Goal: Submit feedback/report problem: Submit feedback/report problem

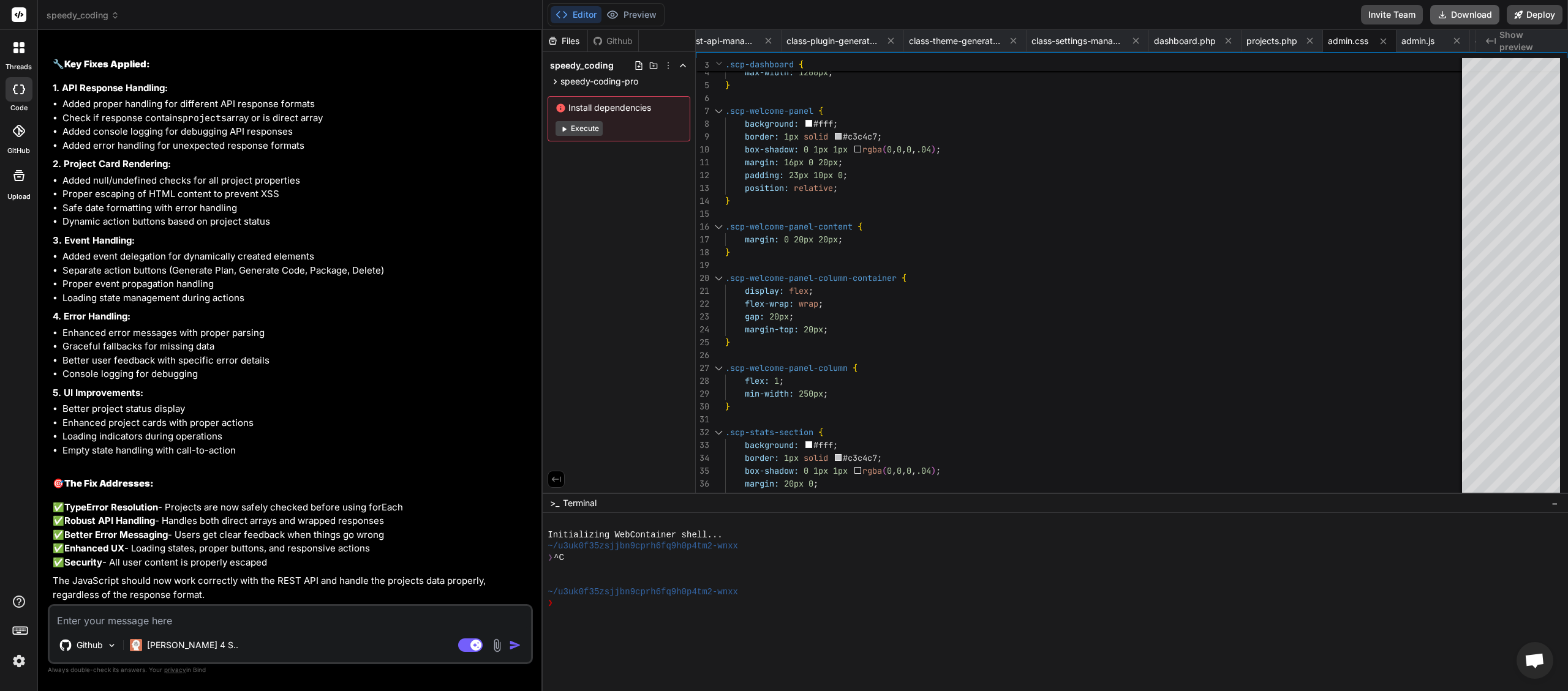
scroll to position [0, 1797]
click at [1468, 17] on button "Download" at bounding box center [1464, 15] width 70 height 19
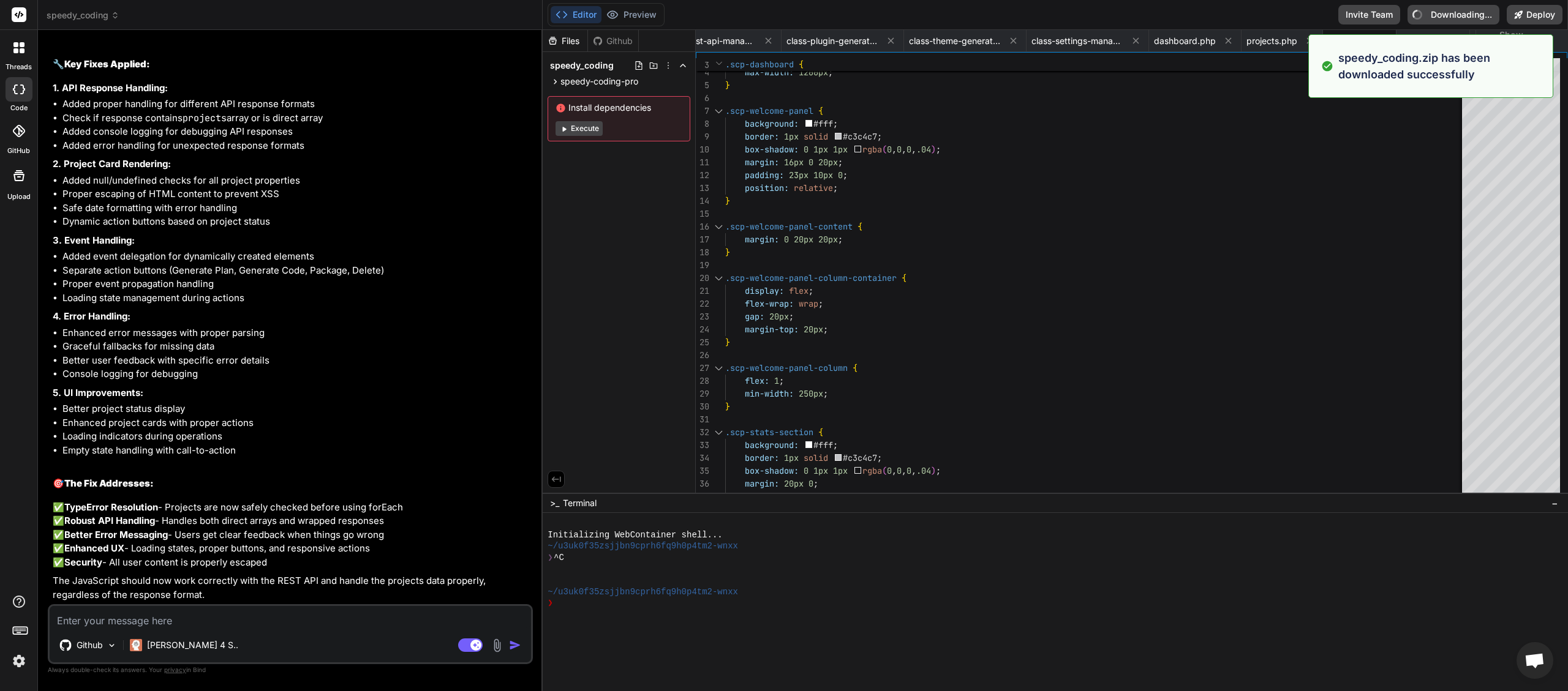
type textarea "x"
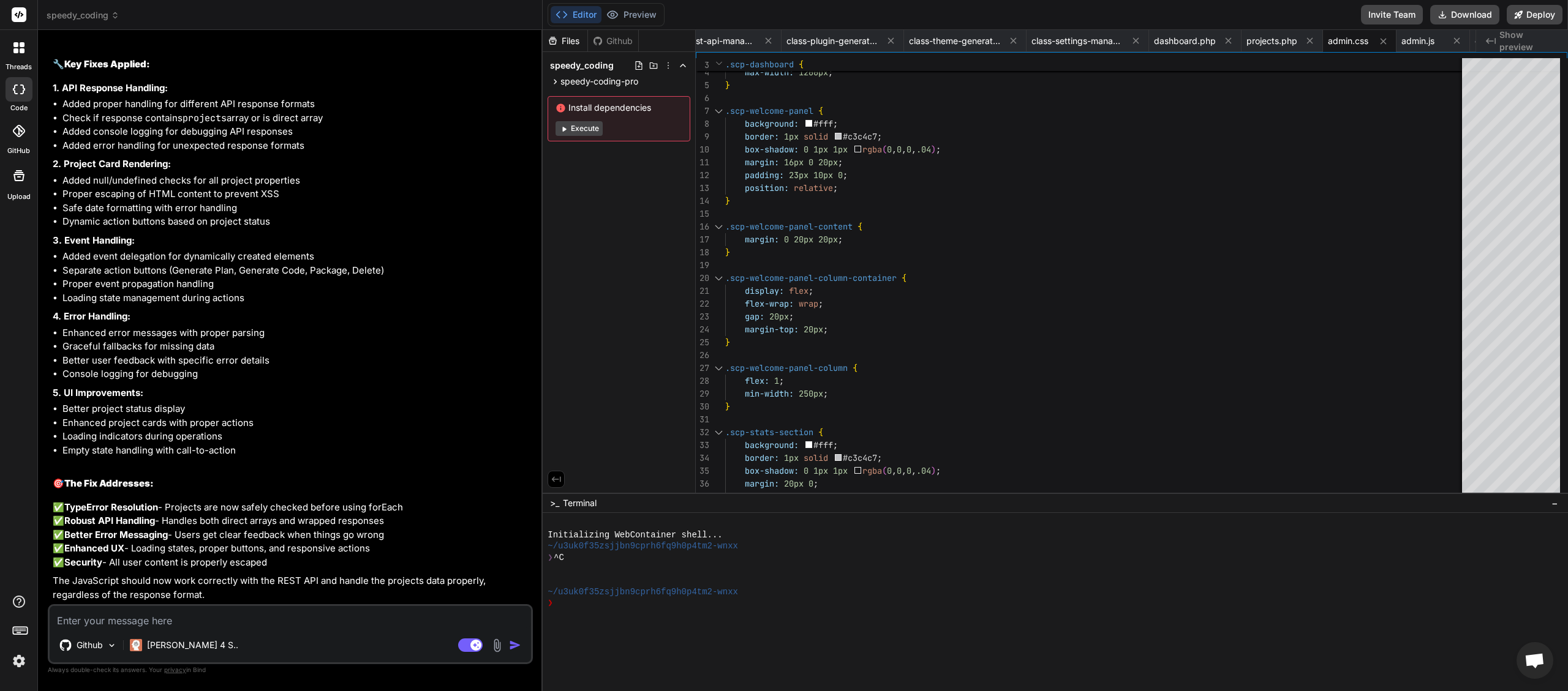
paste textarea "[JS Error] TypeError: projects.forEach is not a function File: [URL][DOMAIN_NAM…"
type textarea "[JS Error] TypeError: projects.forEach is not a function File: [URL][DOMAIN_NAM…"
type textarea "x"
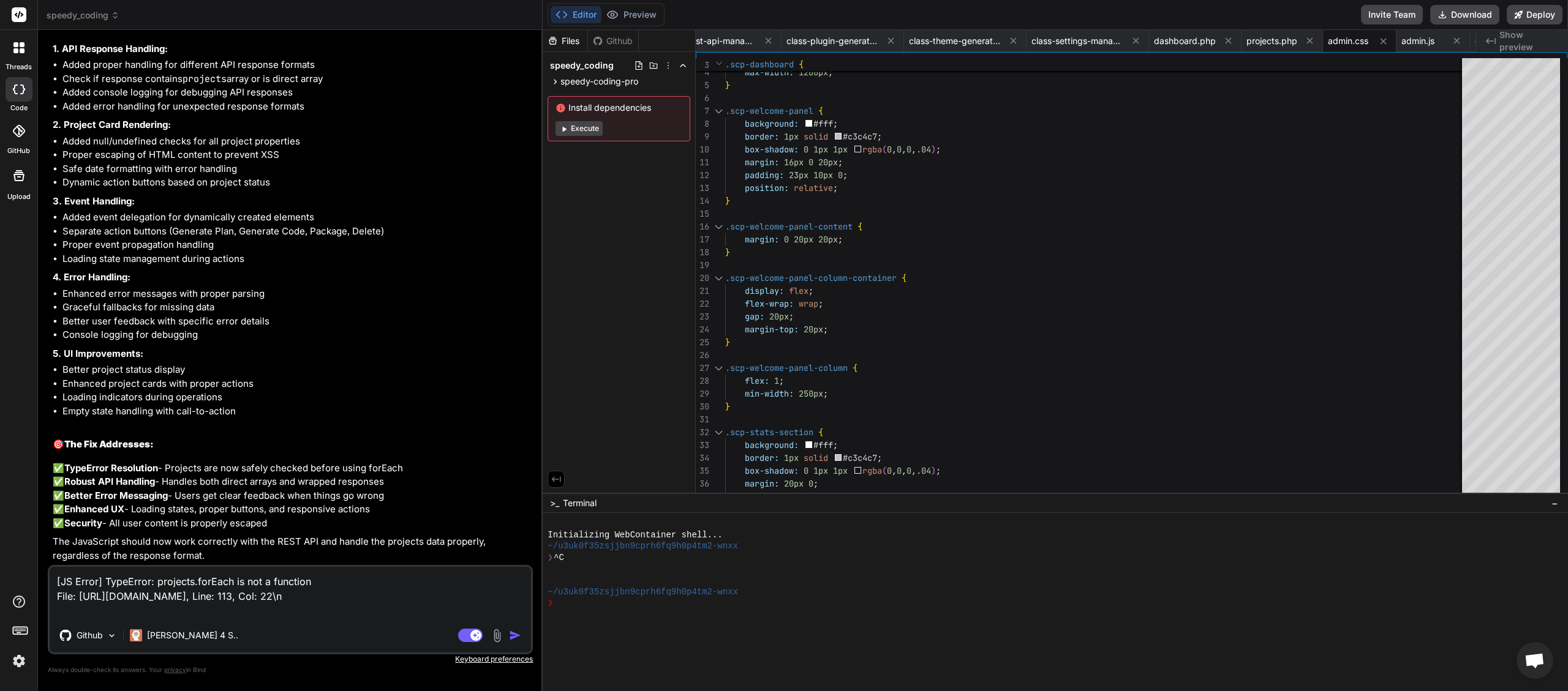
type textarea "[JS Error] TypeError: projects.forEach is not a function File: [URL][DOMAIN_NAM…"
click at [518, 635] on img "button" at bounding box center [515, 635] width 12 height 12
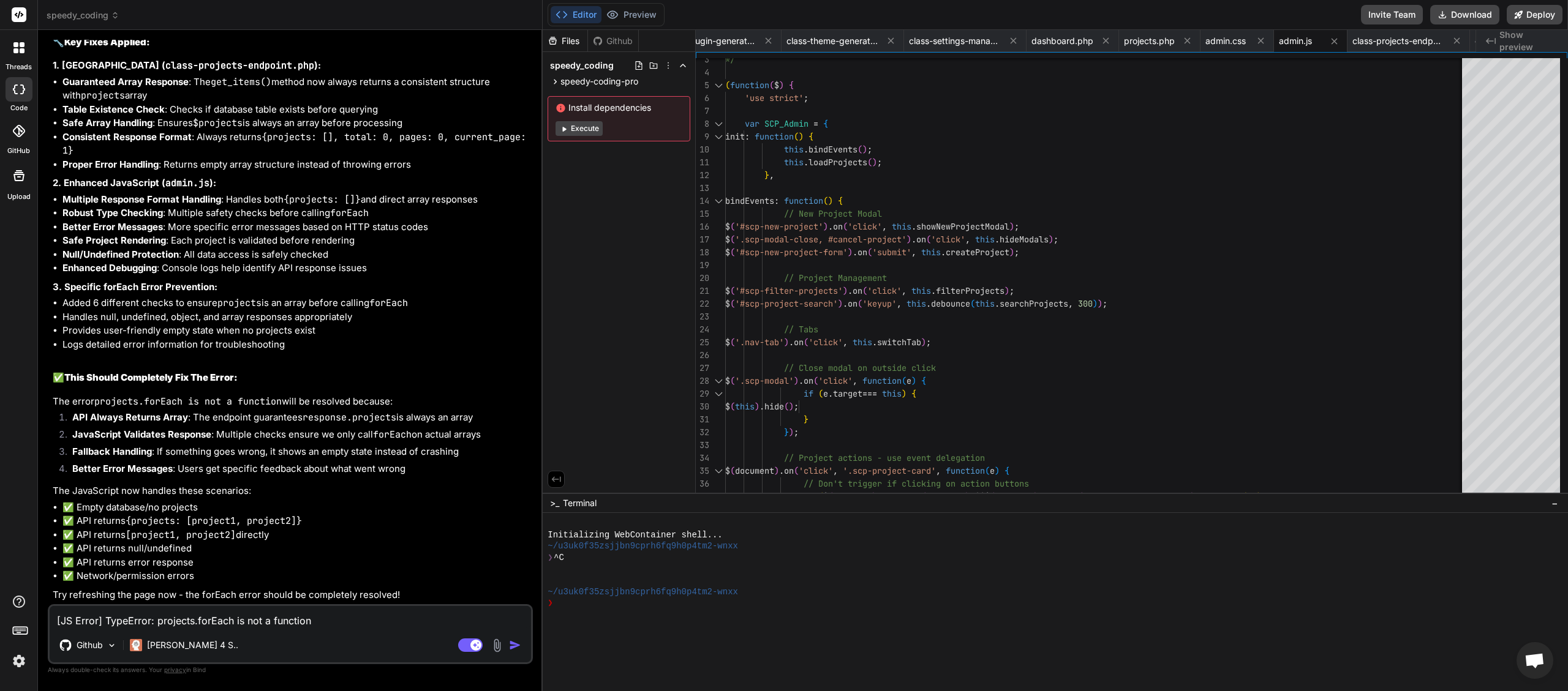
scroll to position [0, 1919]
click at [1466, 15] on button "Download" at bounding box center [1464, 15] width 70 height 19
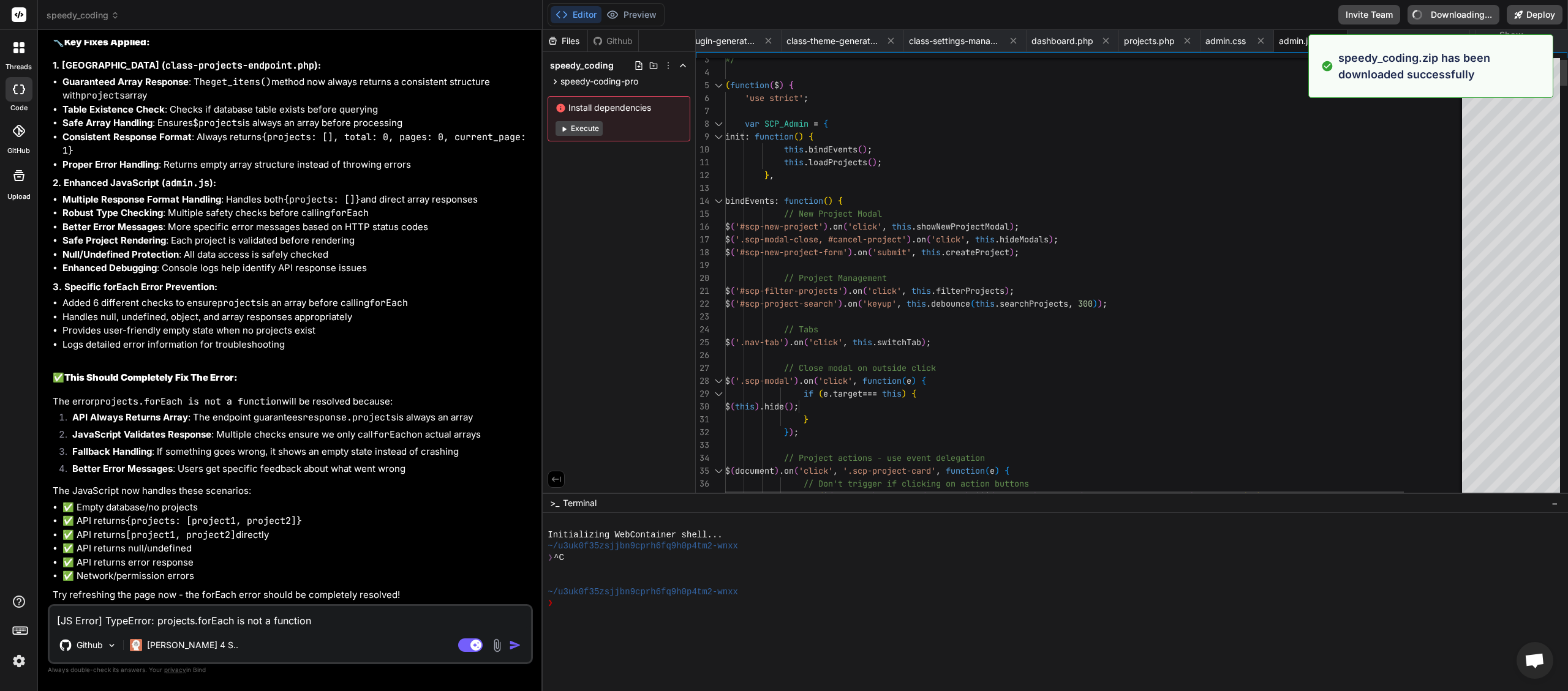
type textarea "x"
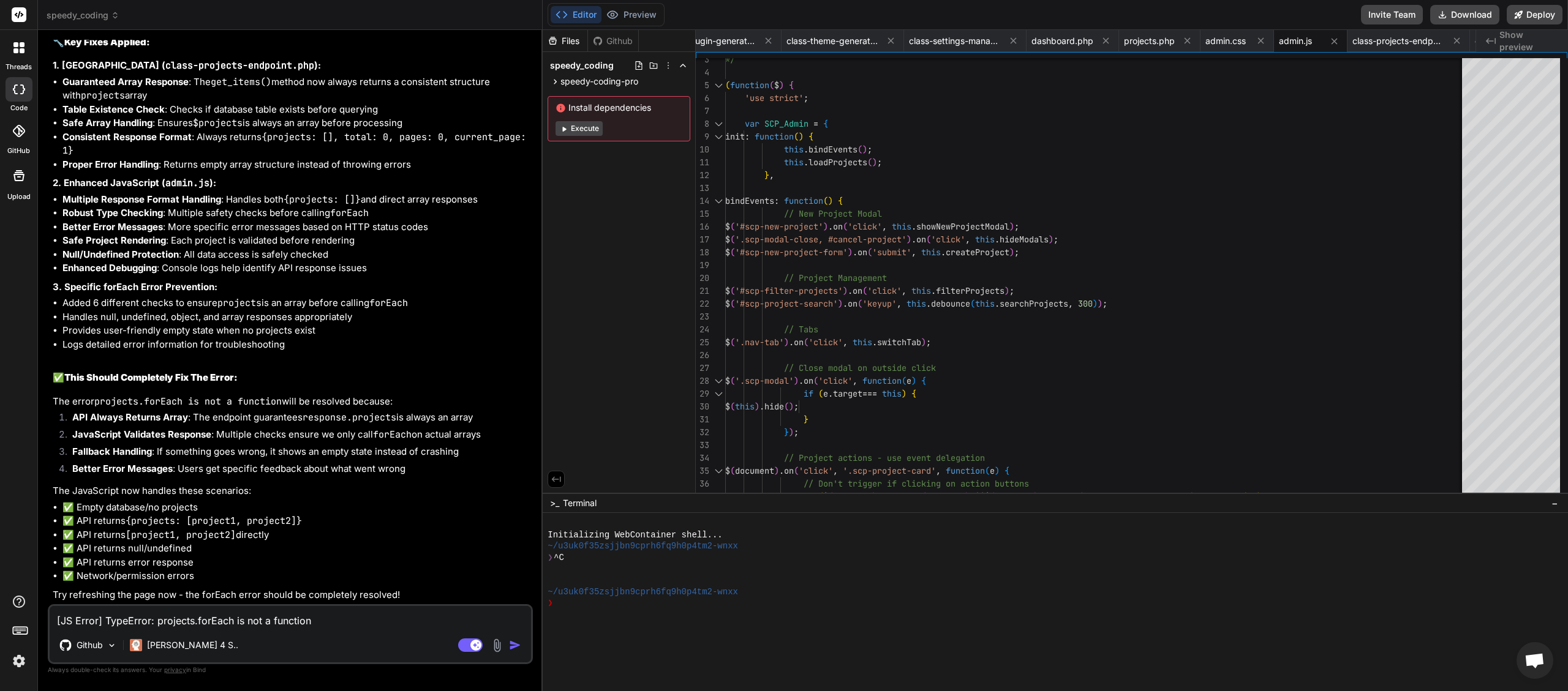
click at [193, 620] on textarea "[JS Error] TypeError: projects.forEach is not a function File: [URL][DOMAIN_NAM…" at bounding box center [290, 617] width 481 height 22
type textarea "w"
type textarea "x"
type textarea "we"
type textarea "x"
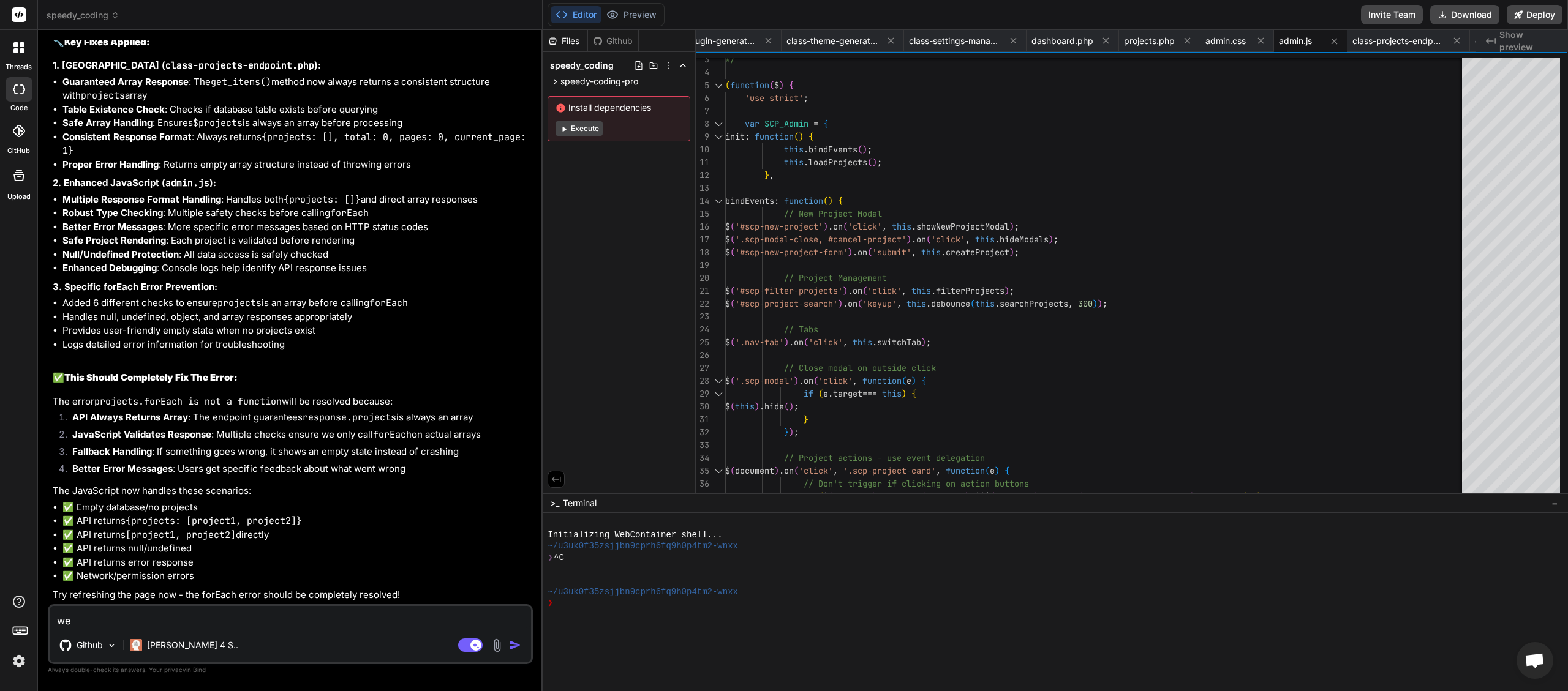
type textarea "we"
type textarea "x"
type textarea "we n"
type textarea "x"
type textarea "we ne"
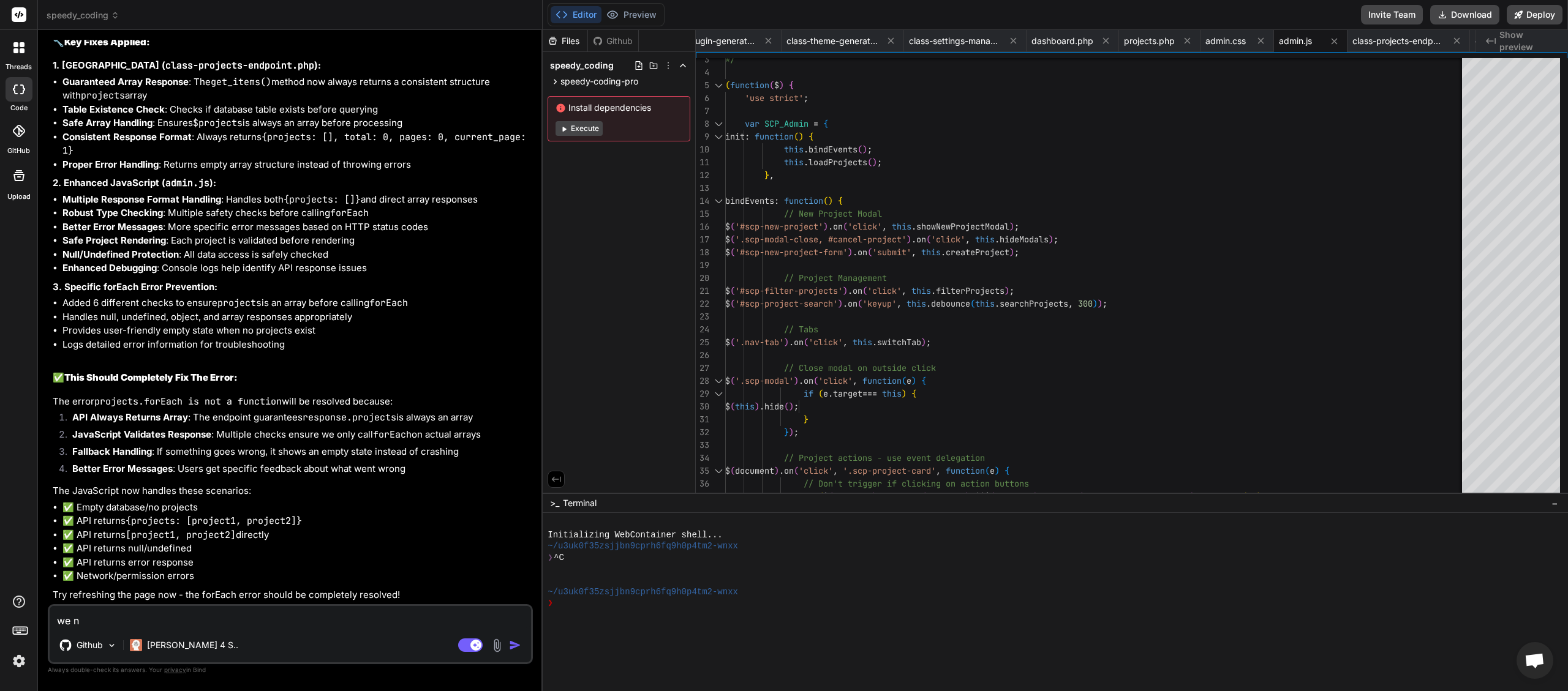
type textarea "x"
type textarea "we nee"
type textarea "x"
type textarea "we need"
type textarea "x"
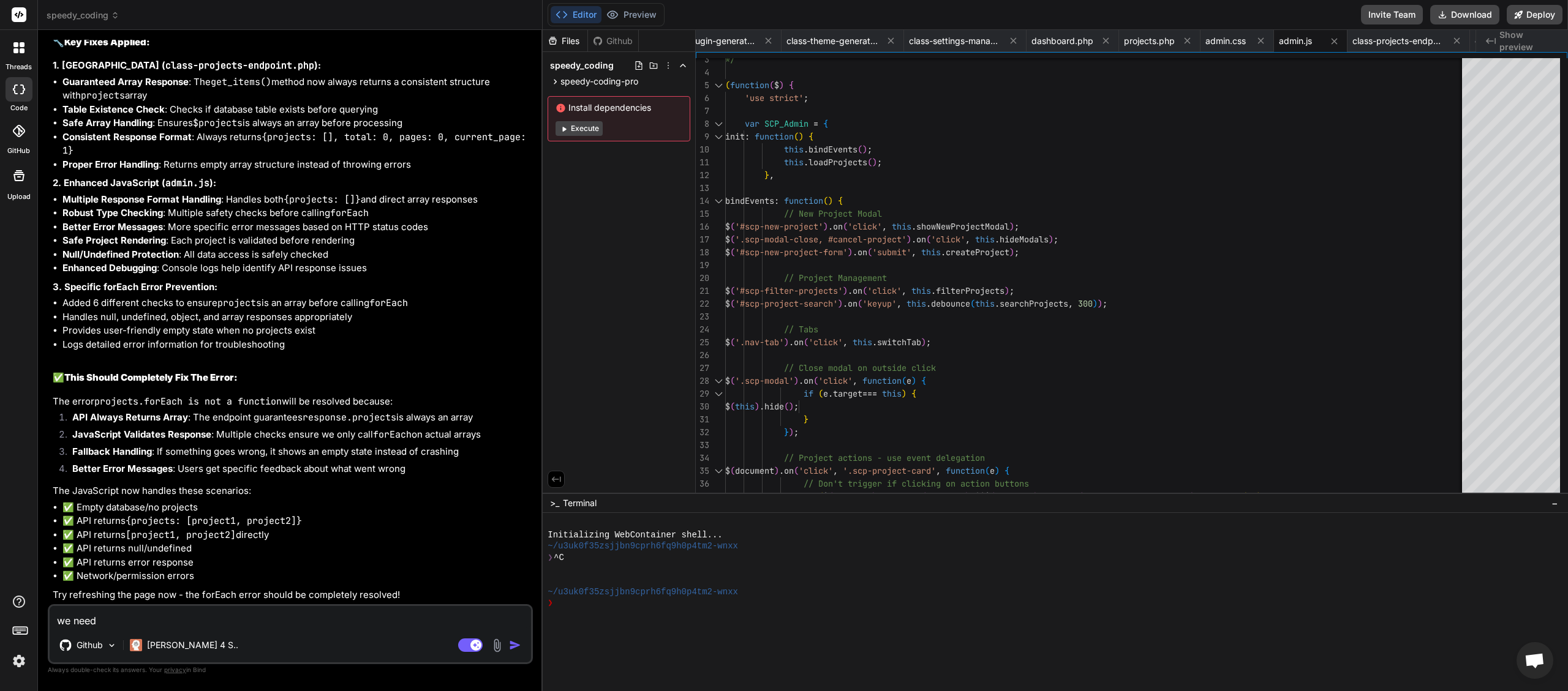
type textarea "we need"
type textarea "x"
type textarea "we need t"
type textarea "x"
type textarea "we need to"
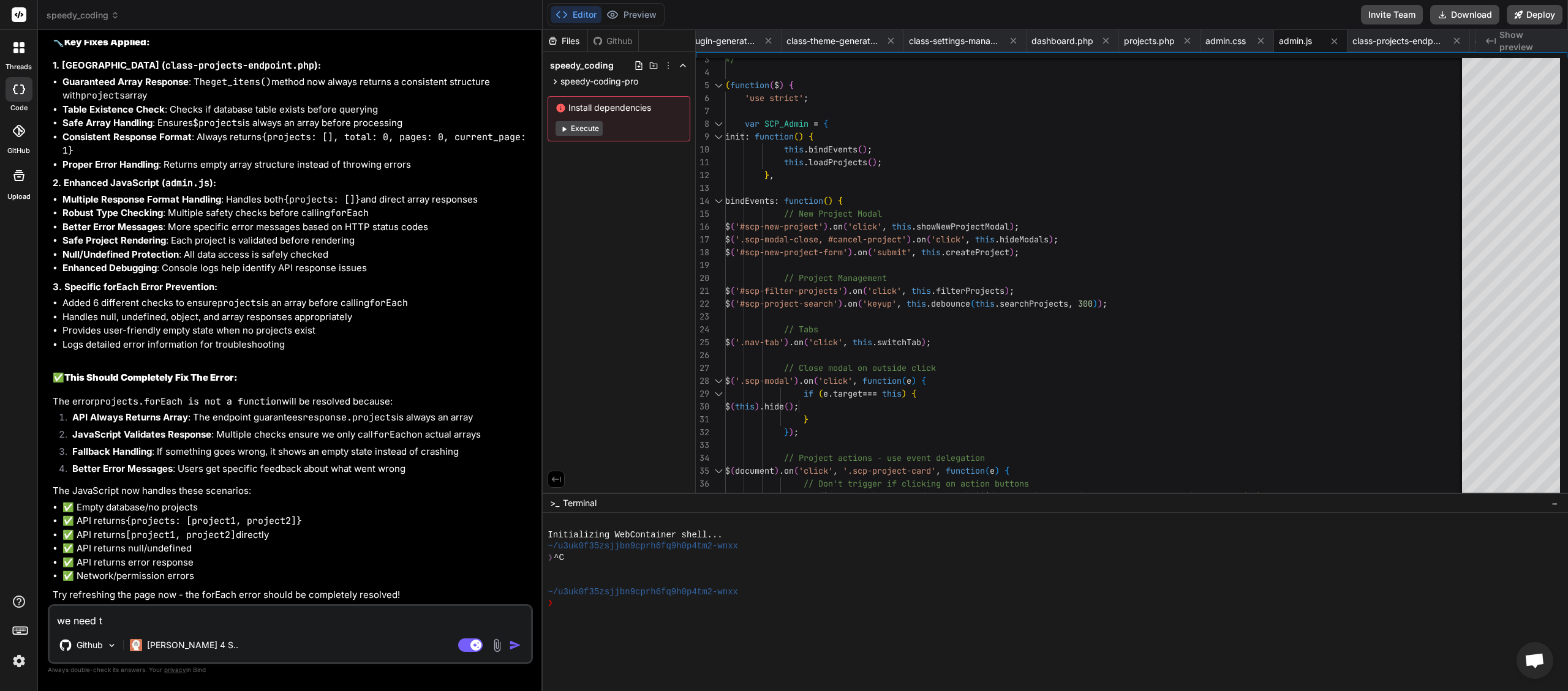
type textarea "x"
type textarea "we need to"
type textarea "x"
type textarea "we need to a"
type textarea "x"
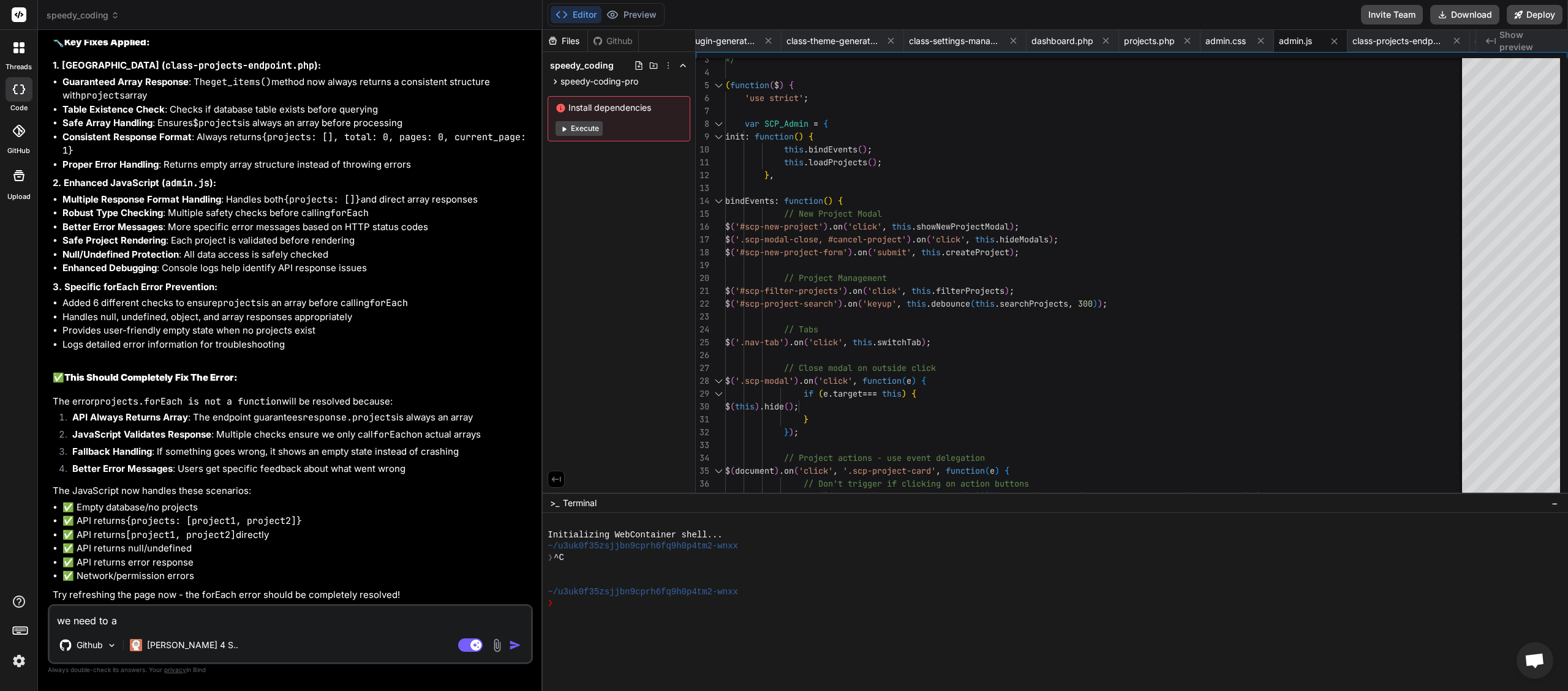
type textarea "we need to ad"
type textarea "x"
type textarea "we need to add"
type textarea "x"
type textarea "we need to add"
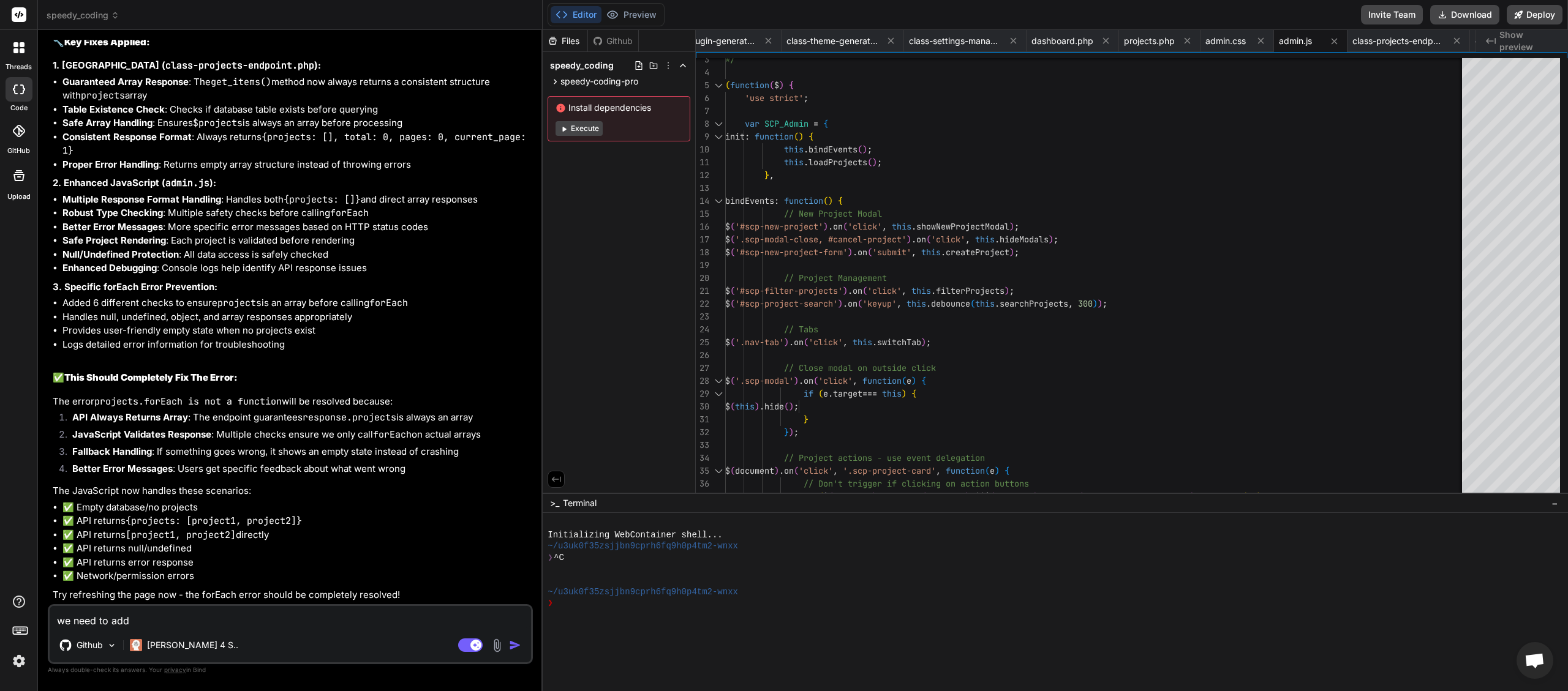
type textarea "x"
type textarea "we need to add a"
type textarea "x"
type textarea "we need to add al"
type textarea "x"
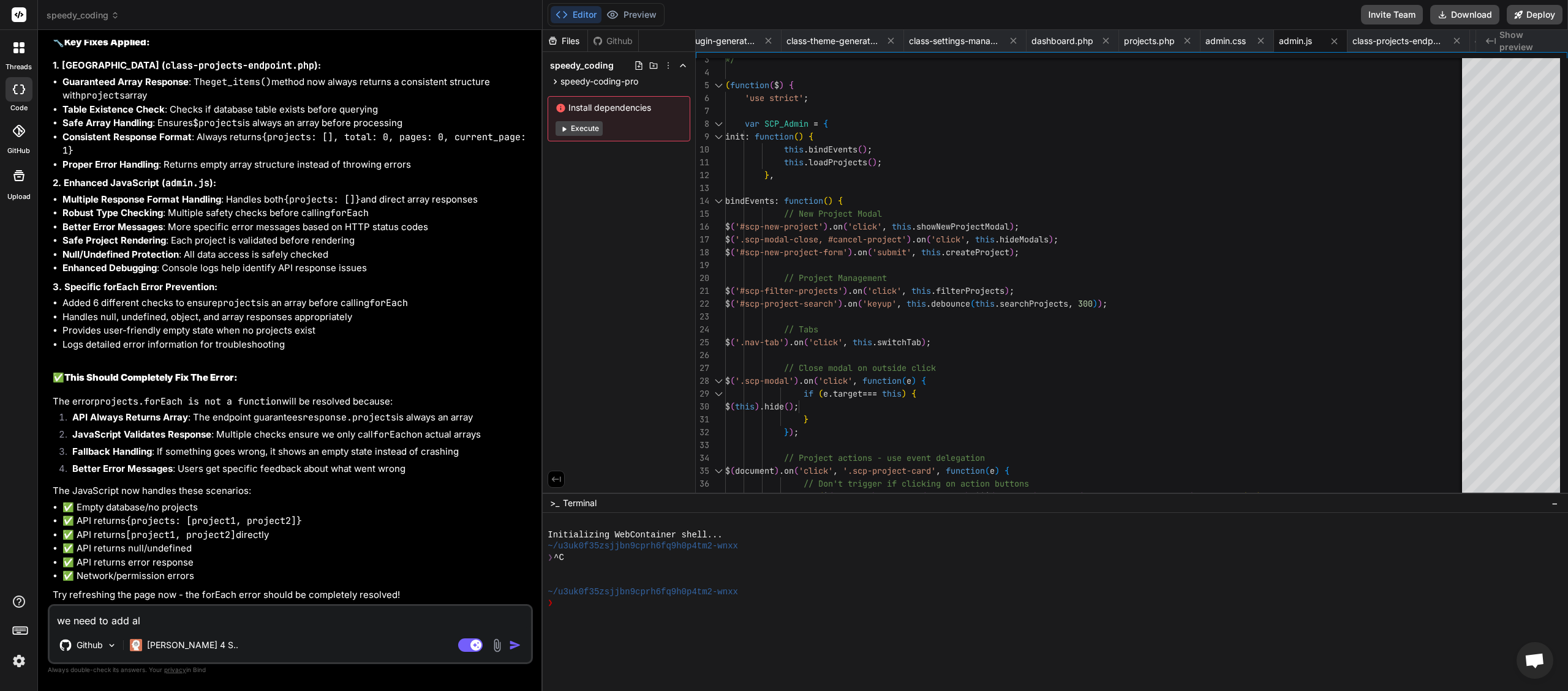
type textarea "we need to add al;"
type textarea "x"
type textarea "we need to add al;l"
type textarea "x"
type textarea "we need to add al;"
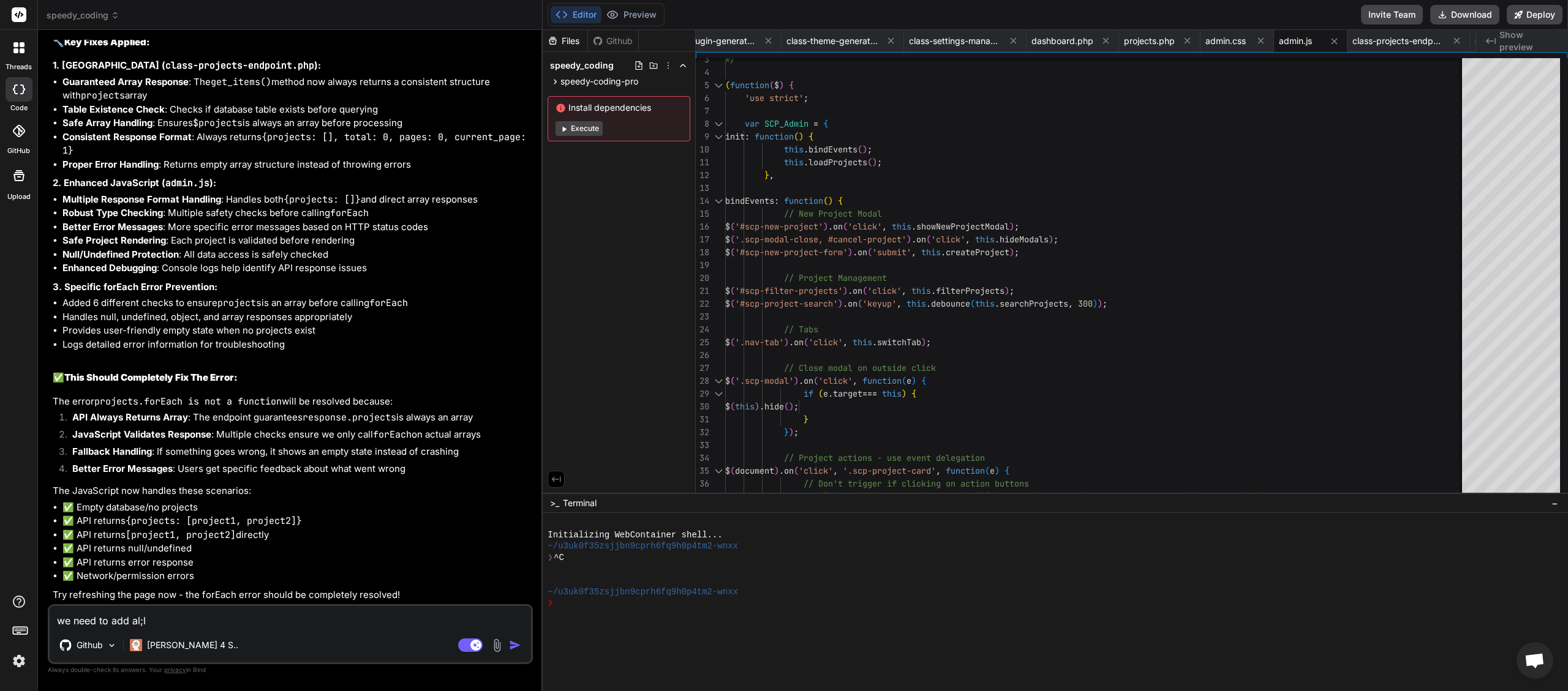
type textarea "x"
type textarea "we need to add al"
type textarea "x"
type textarea "we need to add all"
type textarea "x"
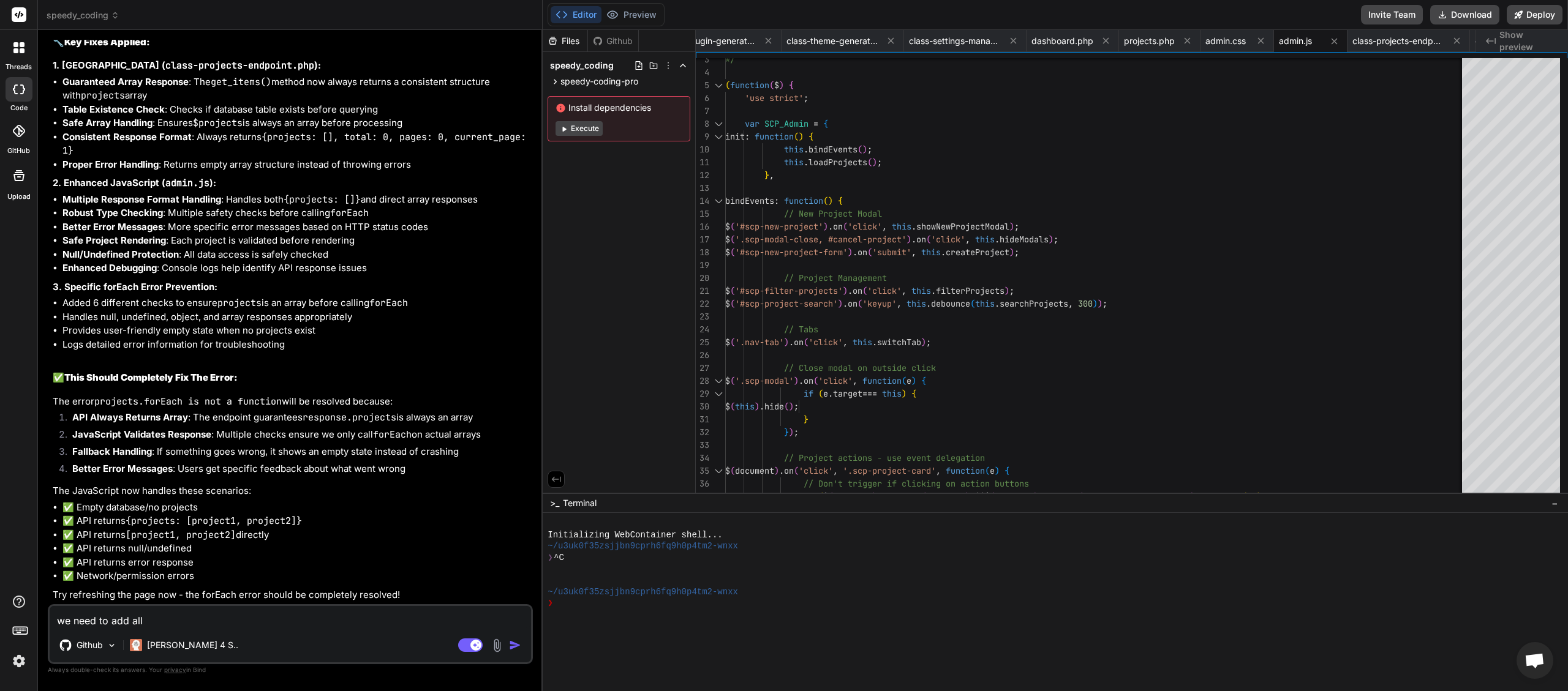
type textarea "we need to add alll"
type textarea "x"
type textarea "we need to add all"
type textarea "x"
type textarea "we need to add all"
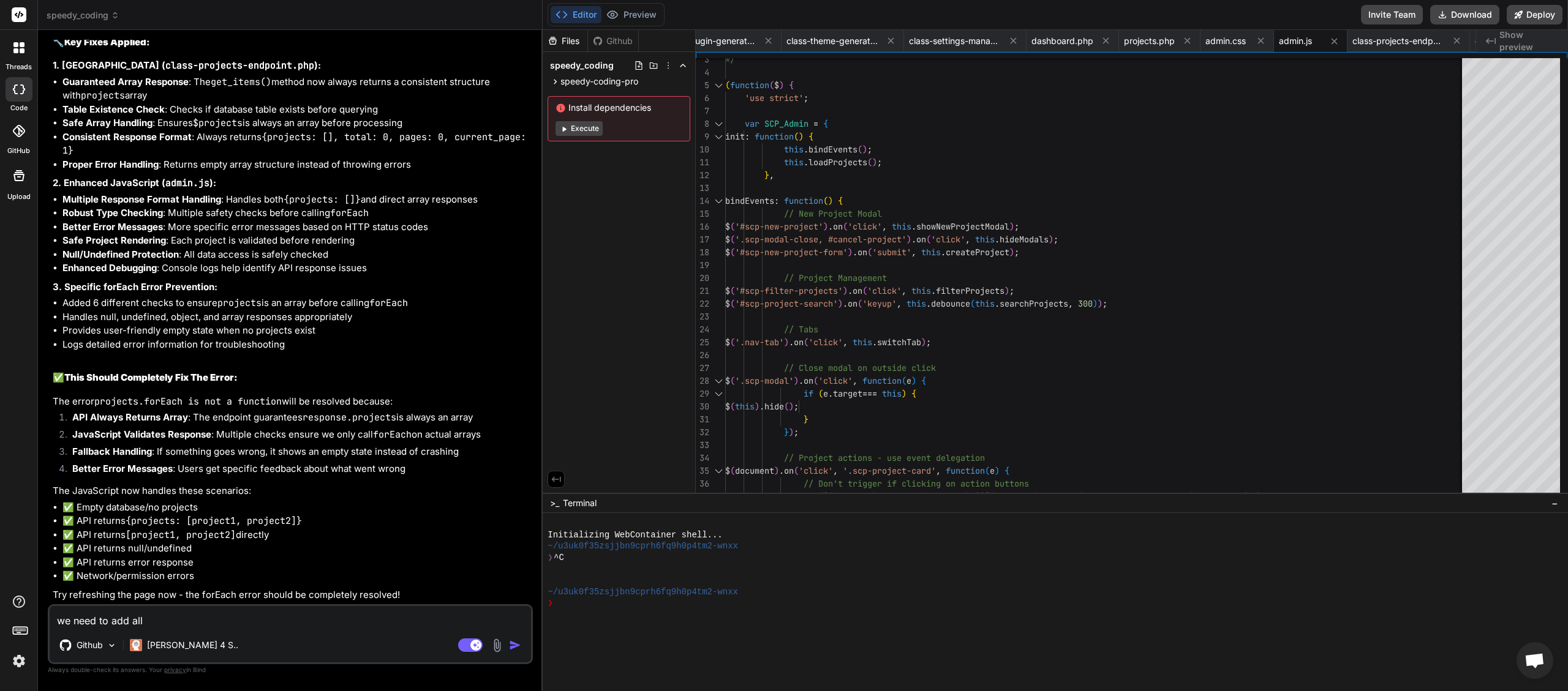
type textarea "x"
type textarea "we need to add all f"
type textarea "x"
type textarea "we need to add all fr"
type textarea "x"
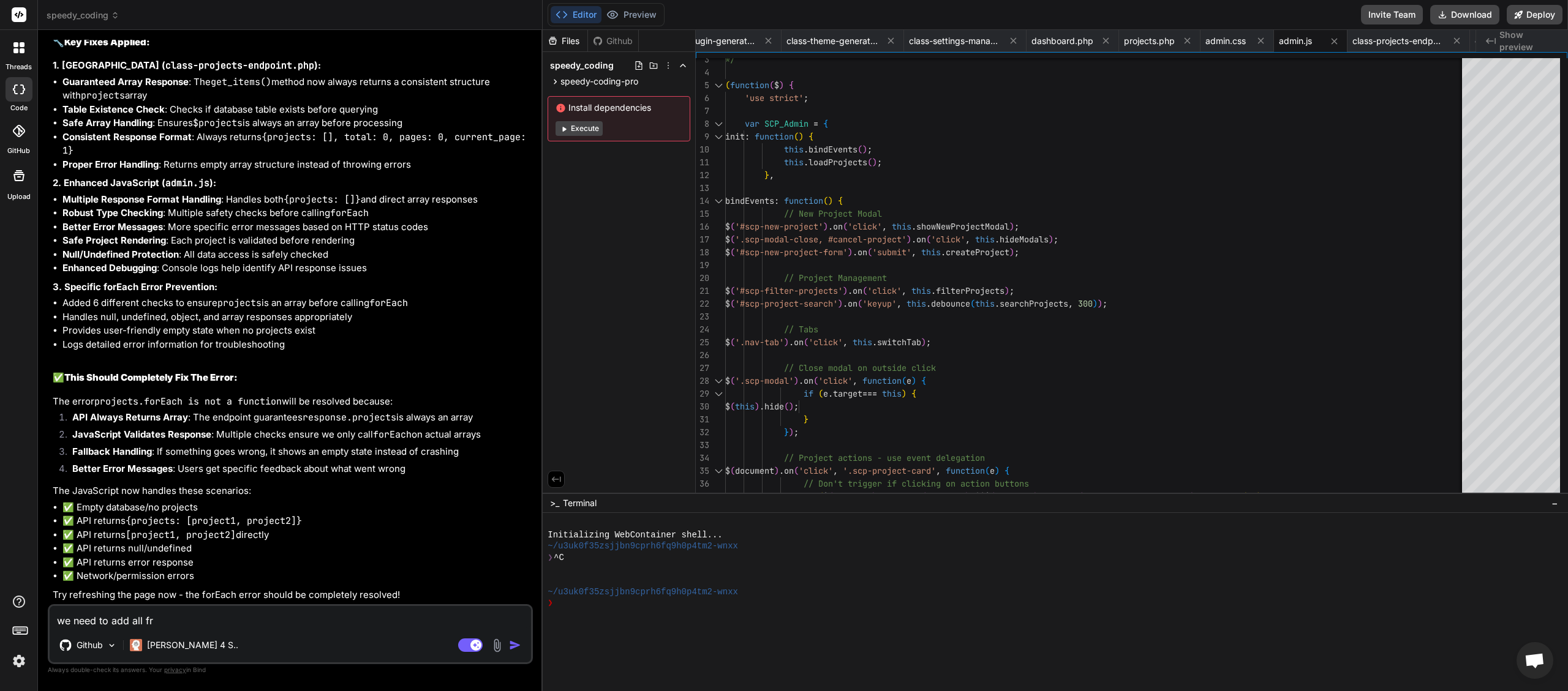
type textarea "we need to add all fre"
type textarea "x"
type textarea "we need to add all free"
type textarea "x"
type textarea "we need to add all free"
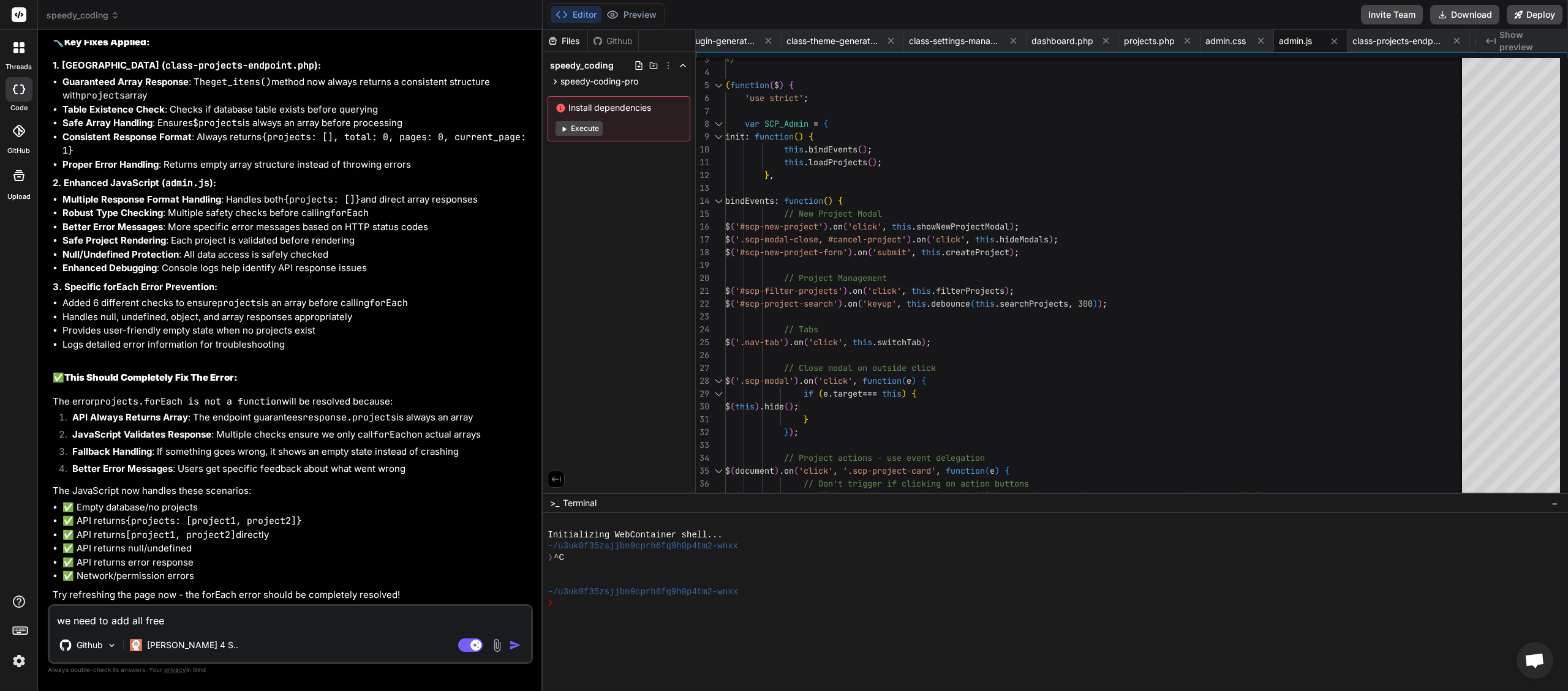
type textarea "x"
type textarea "we need to add all free a"
type textarea "x"
type textarea "we need to add all free an"
type textarea "x"
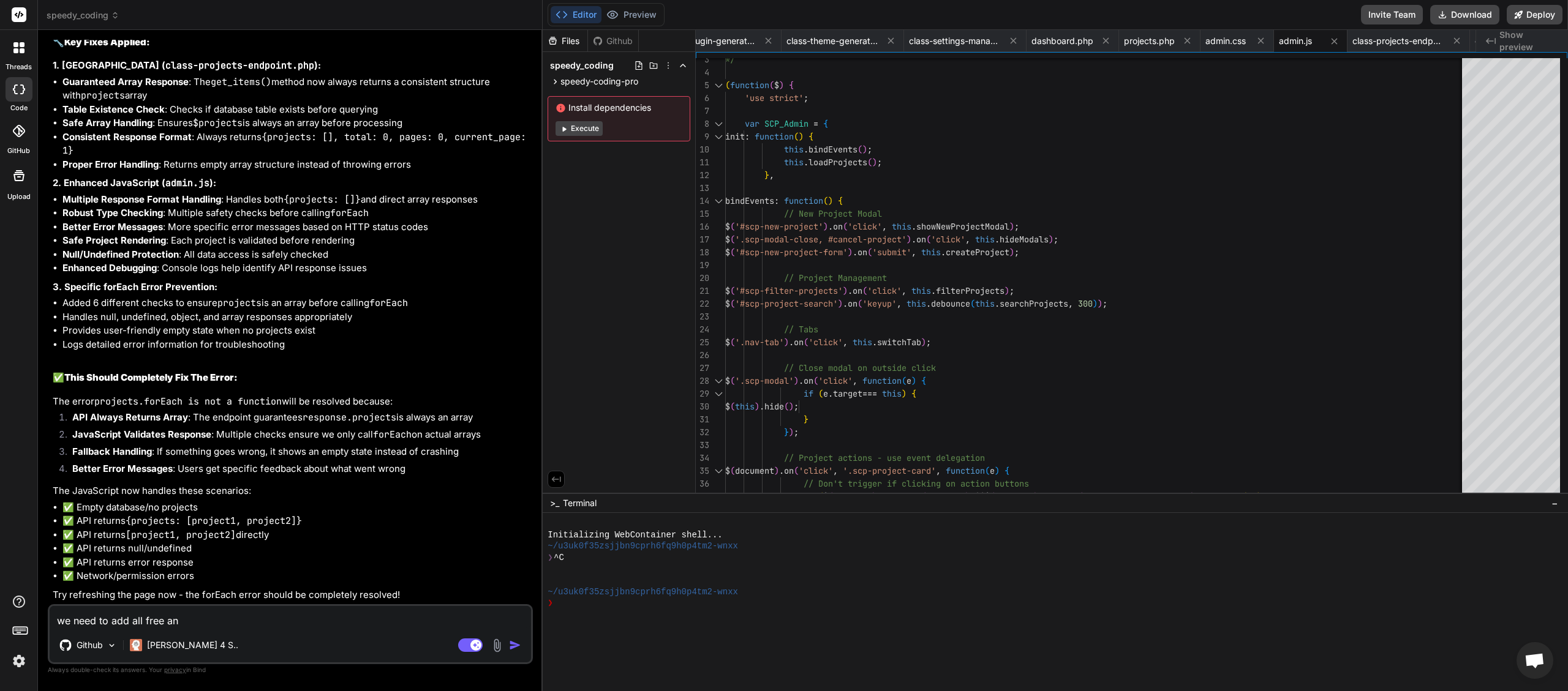
type textarea "we need to add all free and"
type textarea "x"
type textarea "we need to add all free and"
type textarea "x"
type textarea "we need to add all free and p"
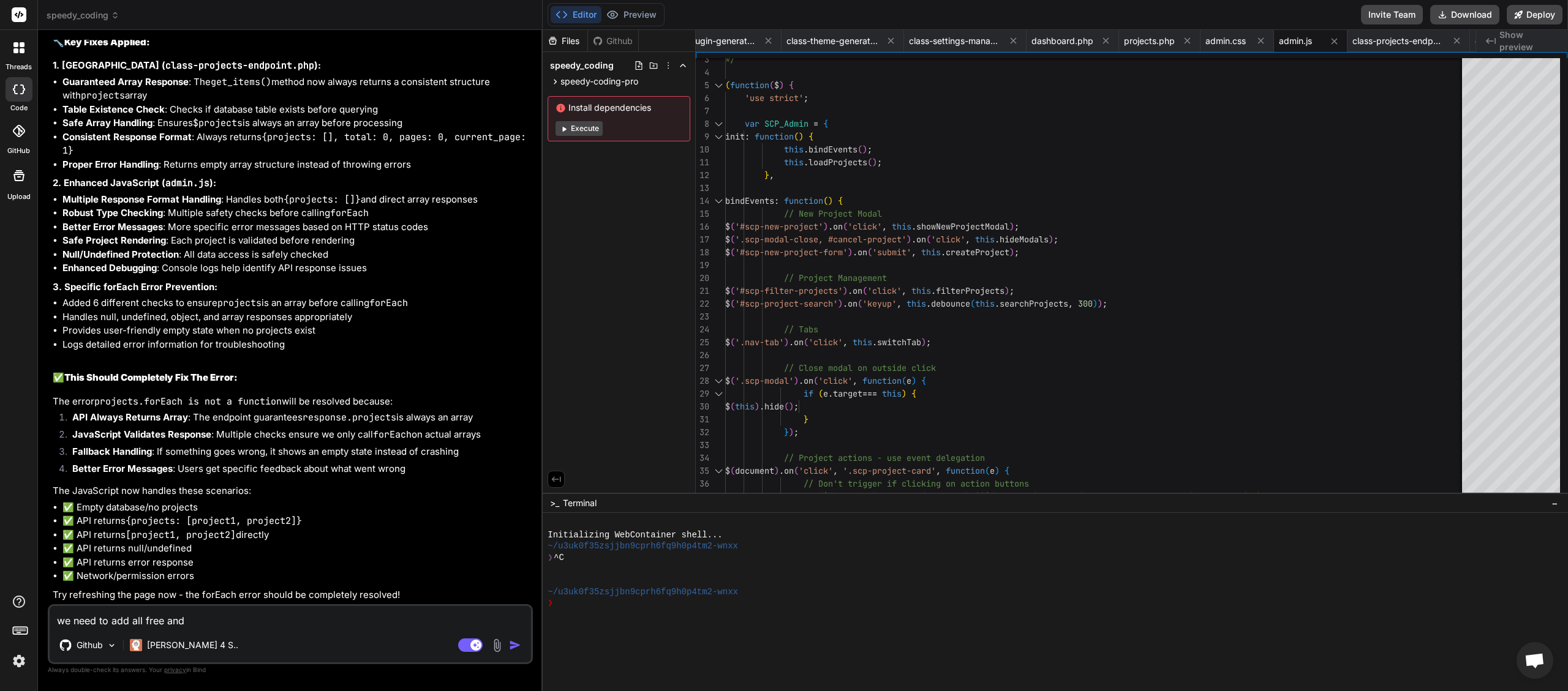
type textarea "x"
type textarea "we need to add all free and pa"
type textarea "x"
type textarea "we need to add all free and pai"
type textarea "x"
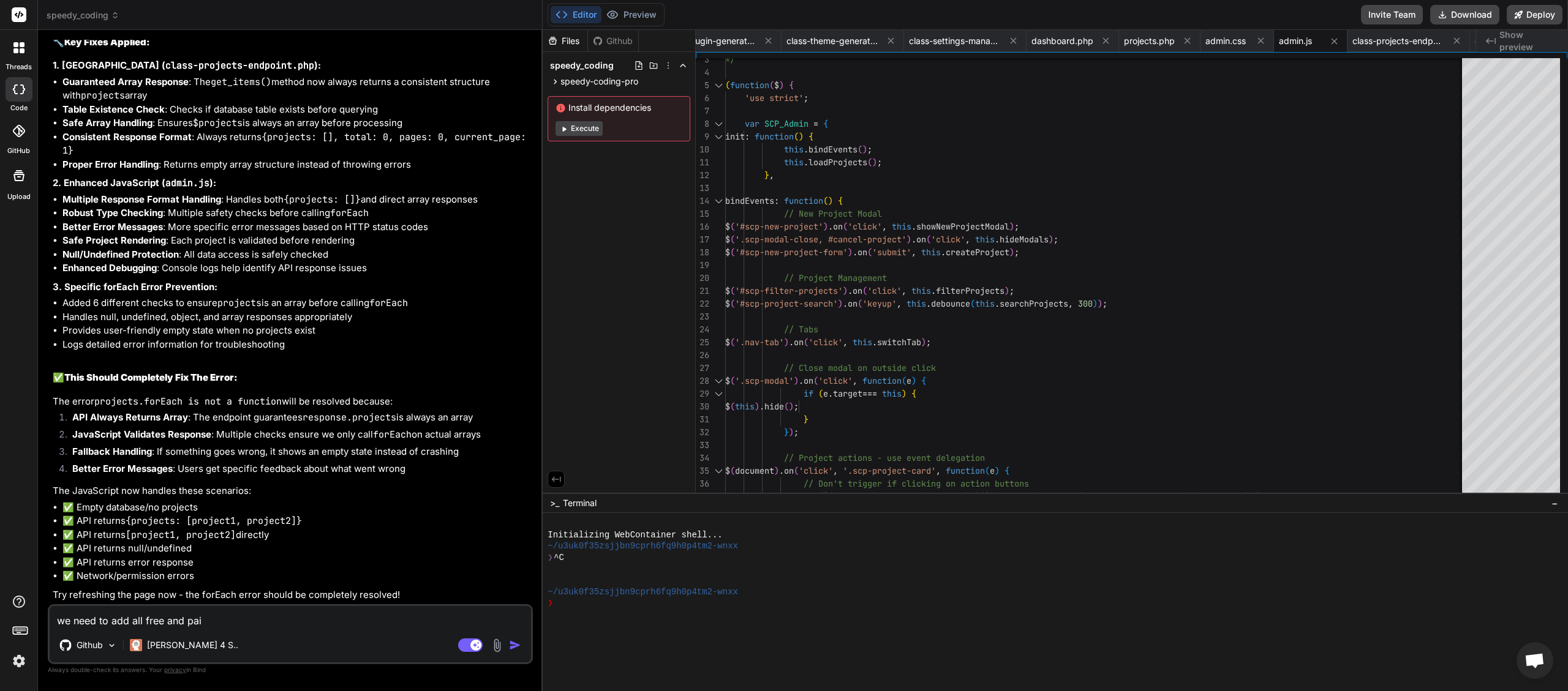
type textarea "we need to add all free and paid"
type textarea "x"
type textarea "we need to add all free and paid"
type textarea "x"
type textarea "we need to add all free and paid l"
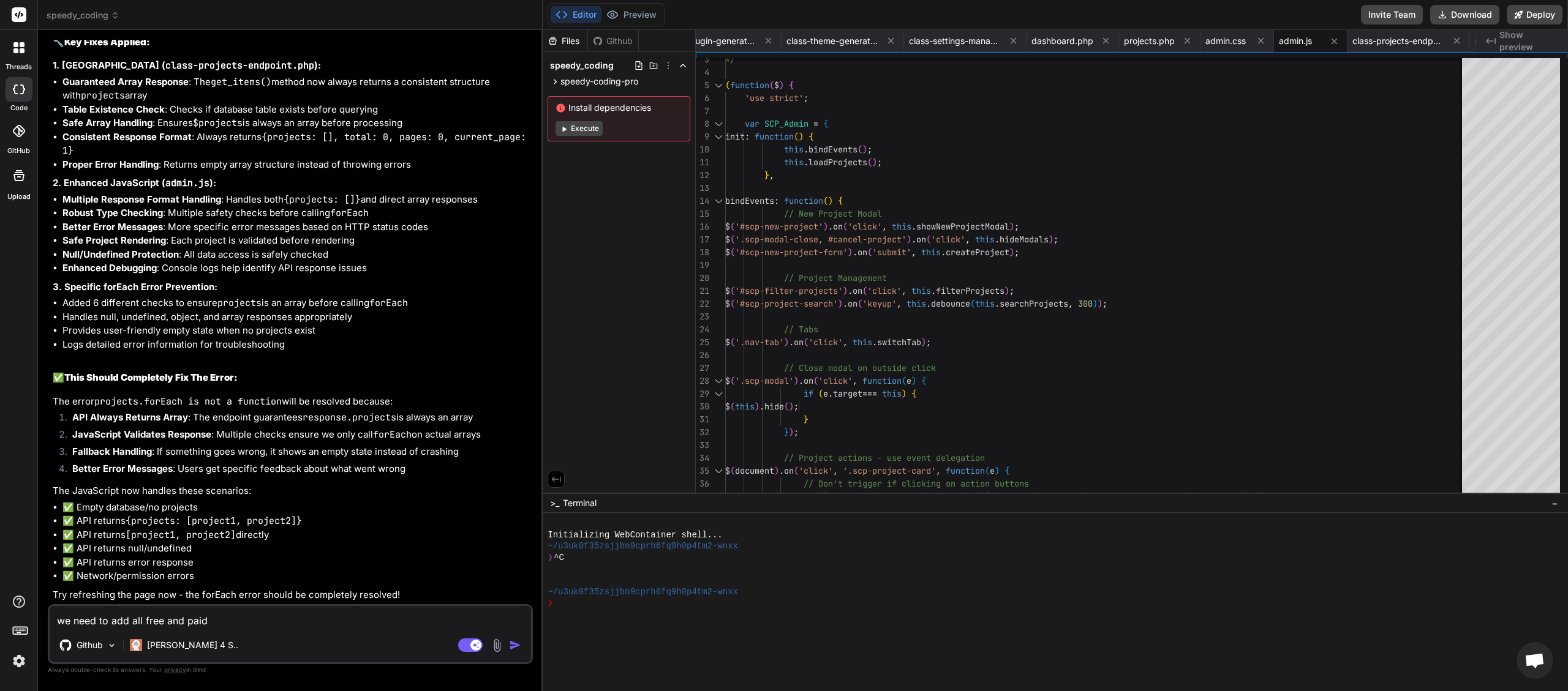
type textarea "x"
type textarea "we need to add all free and paid ll"
type textarea "x"
type textarea "we need to add all free and paid llm"
type textarea "x"
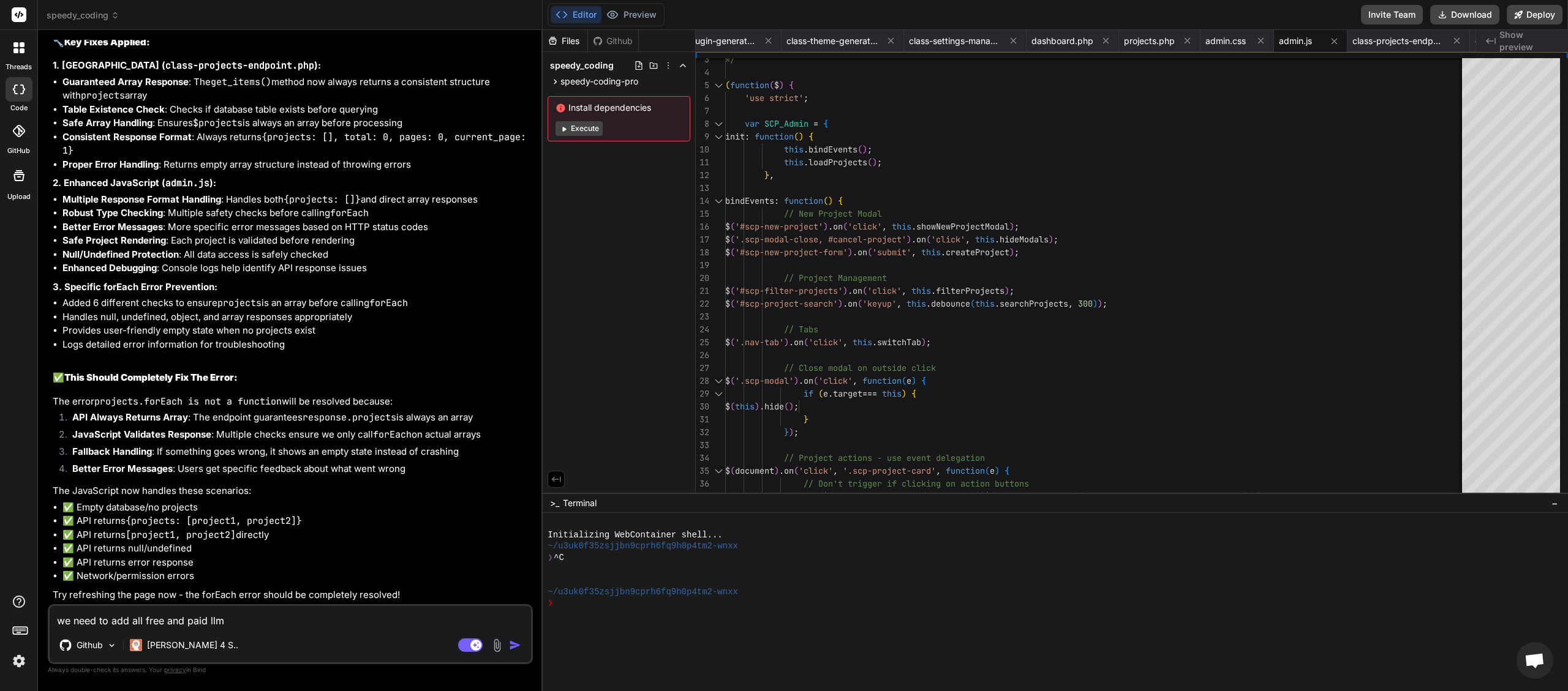
type textarea "we need to add all free and paid llm"
type textarea "x"
type textarea "we need to add all free and paid llm a"
type textarea "x"
type textarea "we need to add all free and paid llm an"
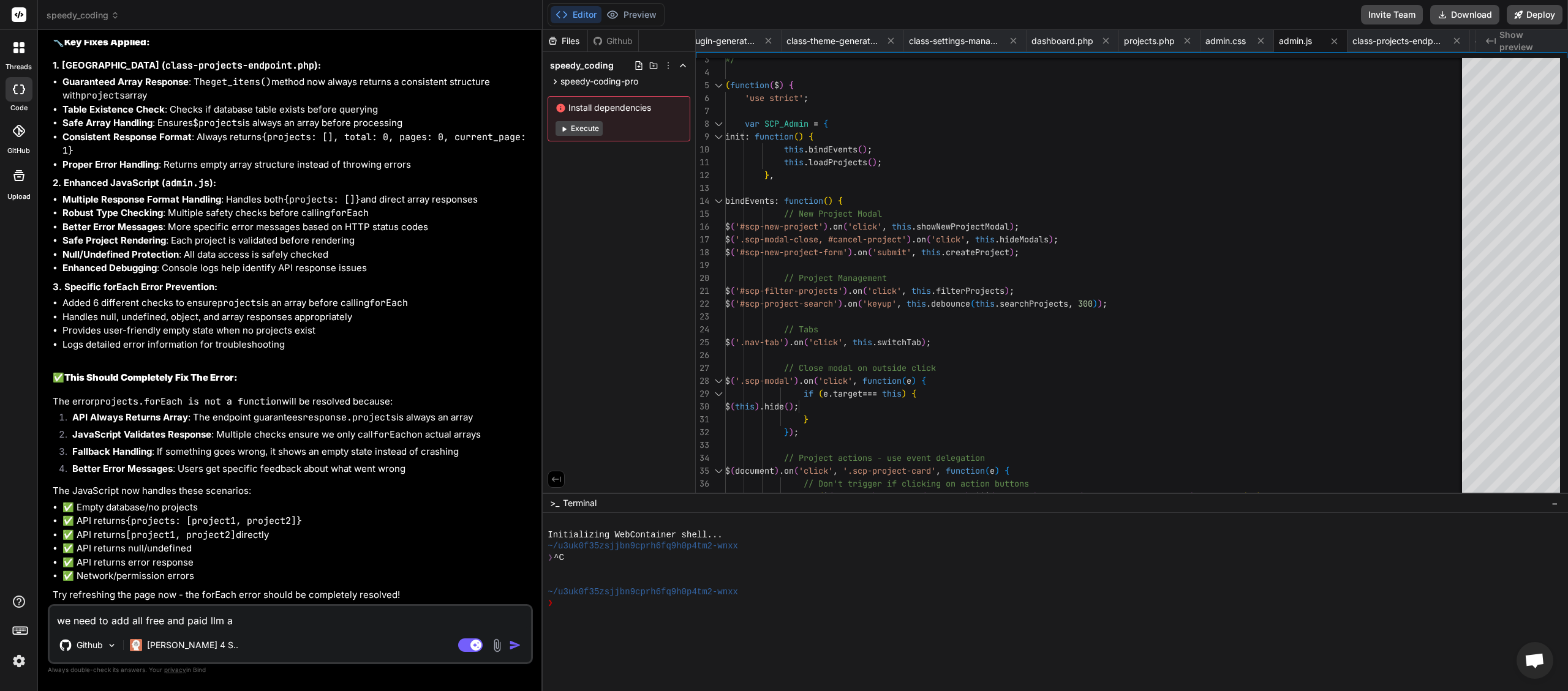
type textarea "x"
type textarea "we need to add all free and paid llm and"
type textarea "x"
type textarea "we need to add all free and paid llm and"
type textarea "x"
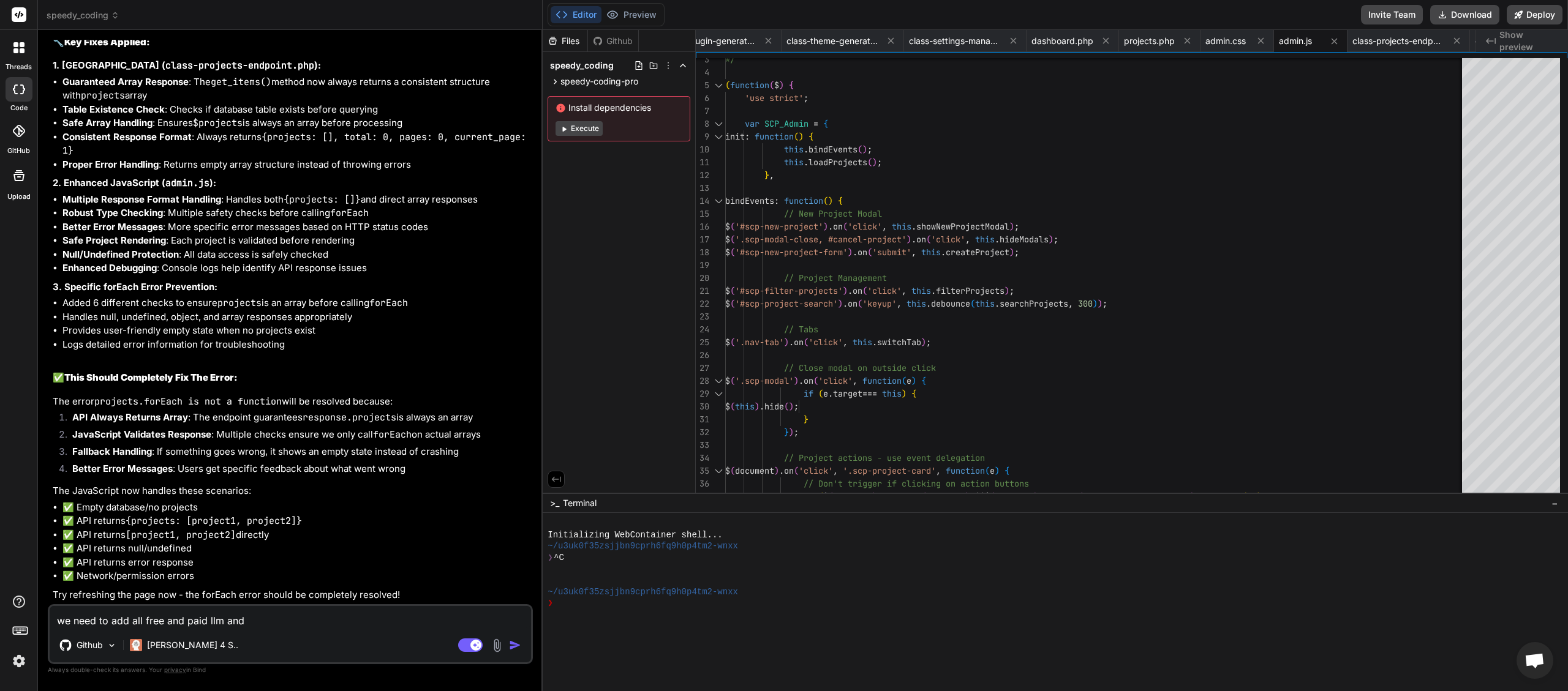
type textarea "we need to add all free and paid llm and a"
type textarea "x"
type textarea "we need to add all free and paid llm and ai"
type textarea "x"
type textarea "we need to add all free and paid llm and ai"
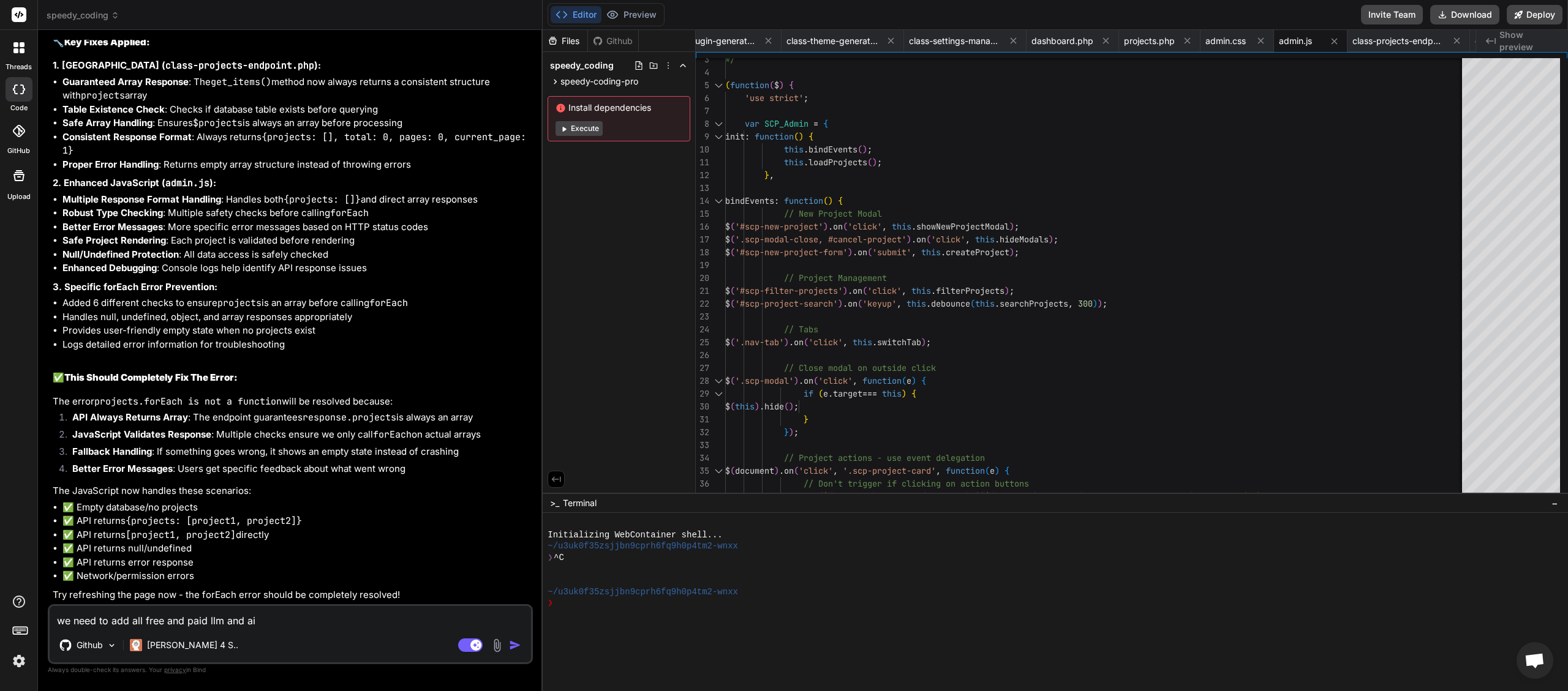
type textarea "x"
type textarea "we need to add all free and paid llm and ai f"
type textarea "x"
type textarea "we need to add all free and paid llm and ai fo"
type textarea "x"
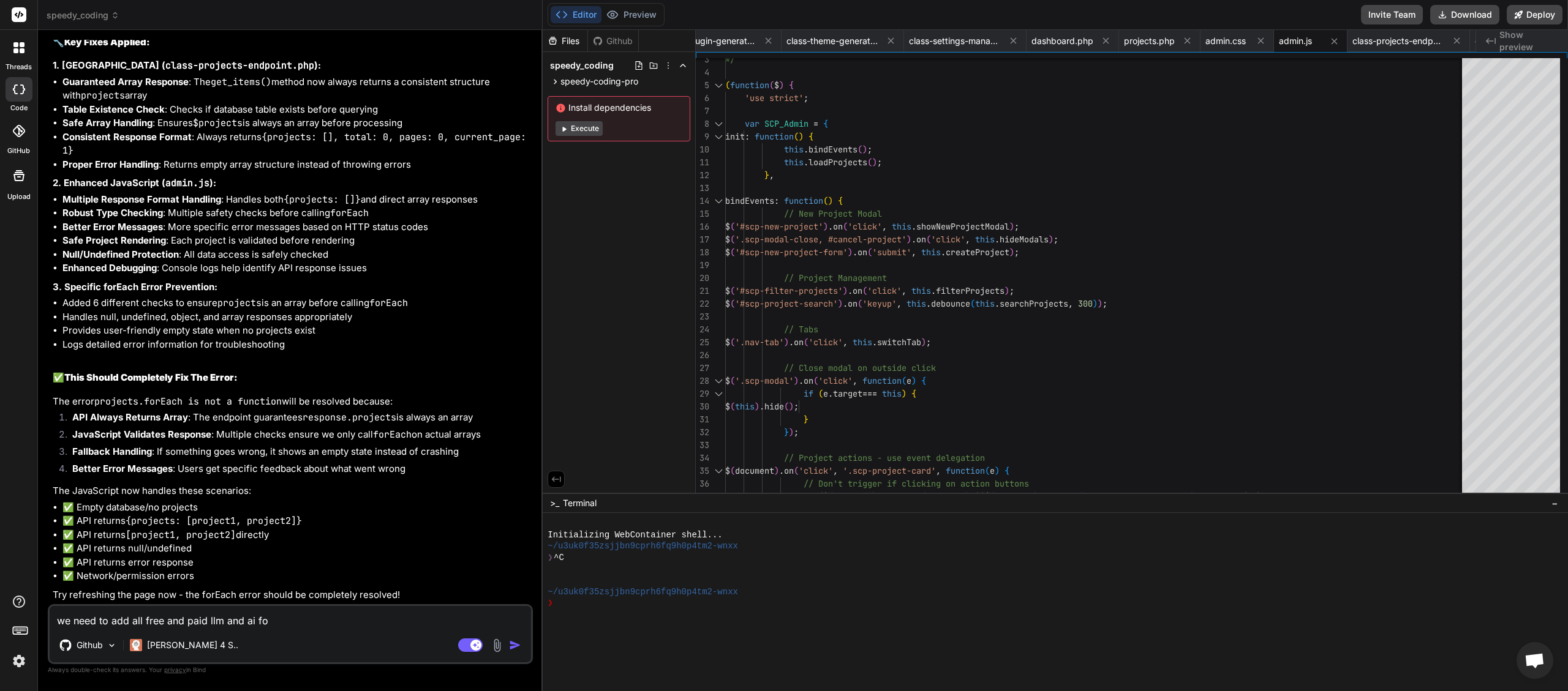
type textarea "we need to add all free and paid llm and ai for"
type textarea "x"
type textarea "we need to add all free and paid llm and ai for"
type textarea "x"
type textarea "we need to add all free and paid llm and ai for c"
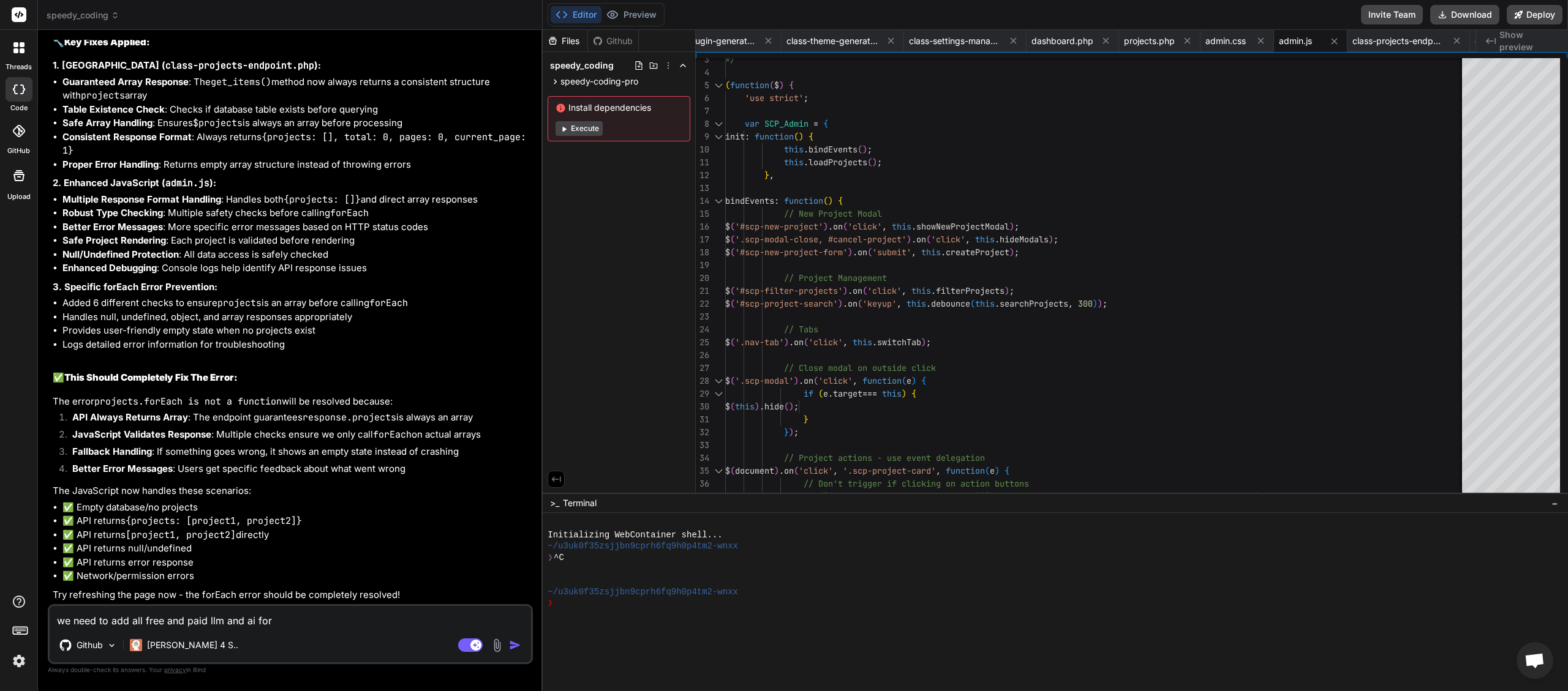
type textarea "x"
type textarea "we need to add all free and paid llm and ai for ch"
type textarea "x"
type textarea "we need to add all free and paid llm and ai for cha"
type textarea "x"
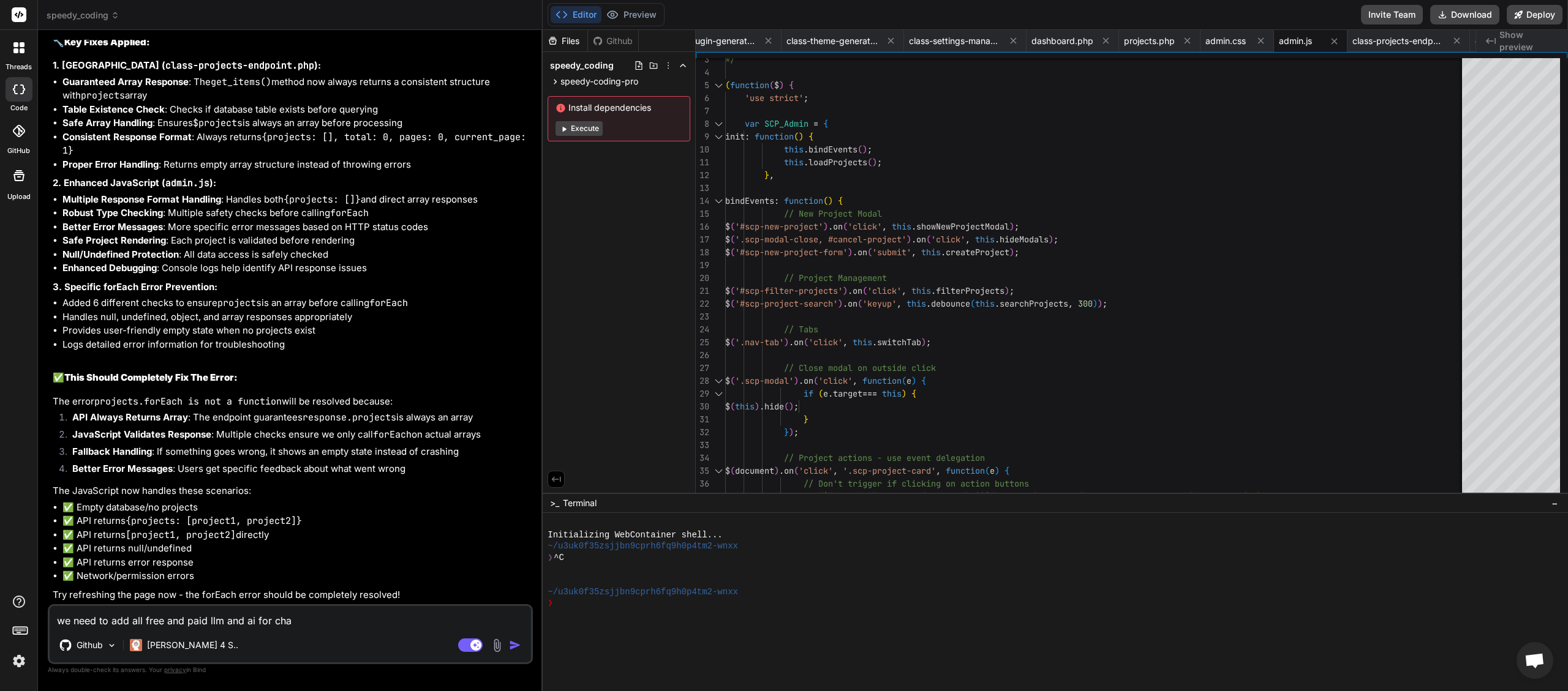
type textarea "we need to add all free and paid llm and ai for chat"
type textarea "x"
type textarea "we need to add all free and paid llm and ai for chat"
type textarea "x"
type textarea "we need to add all free and paid llm and ai for chat c"
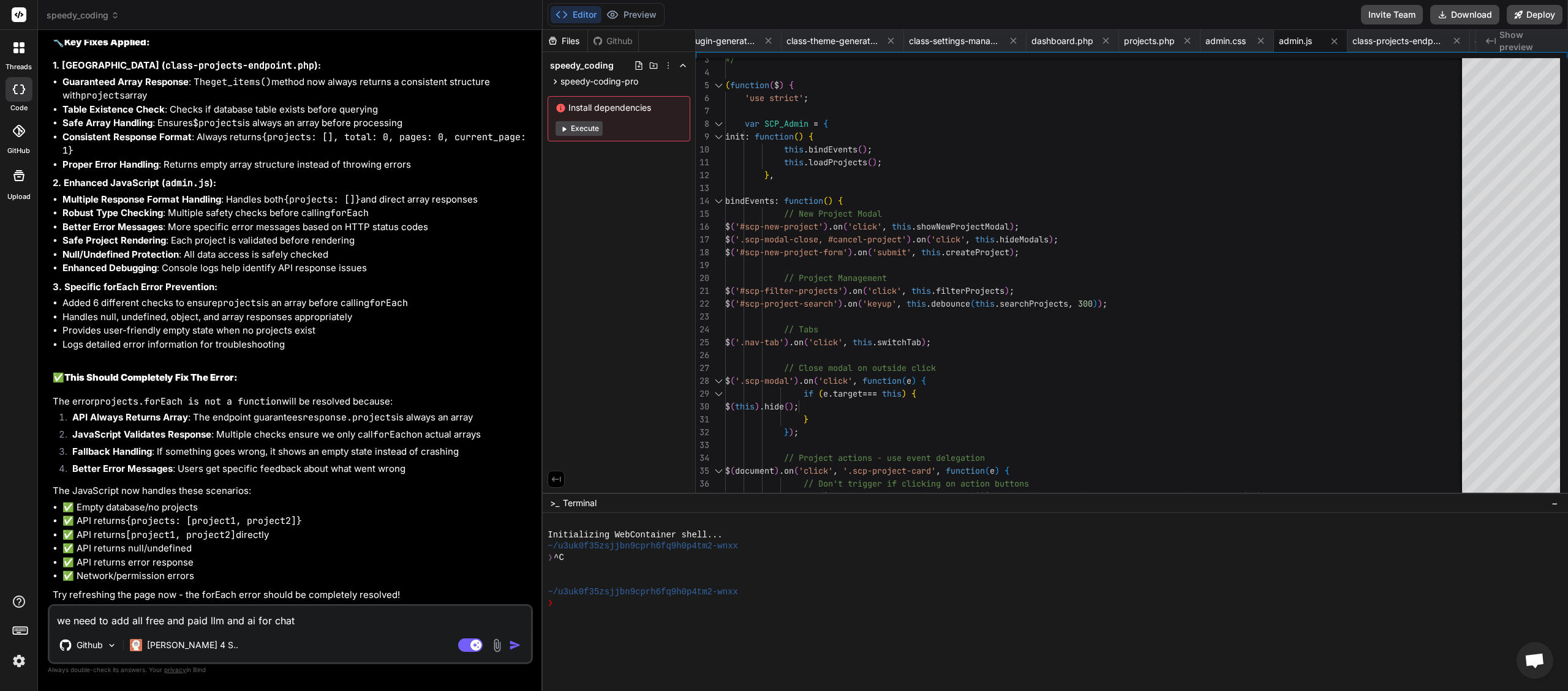
type textarea "x"
type textarea "we need to add all free and paid llm and ai for chat co"
type textarea "x"
type textarea "we need to add all free and paid llm and ai for chat cod"
type textarea "x"
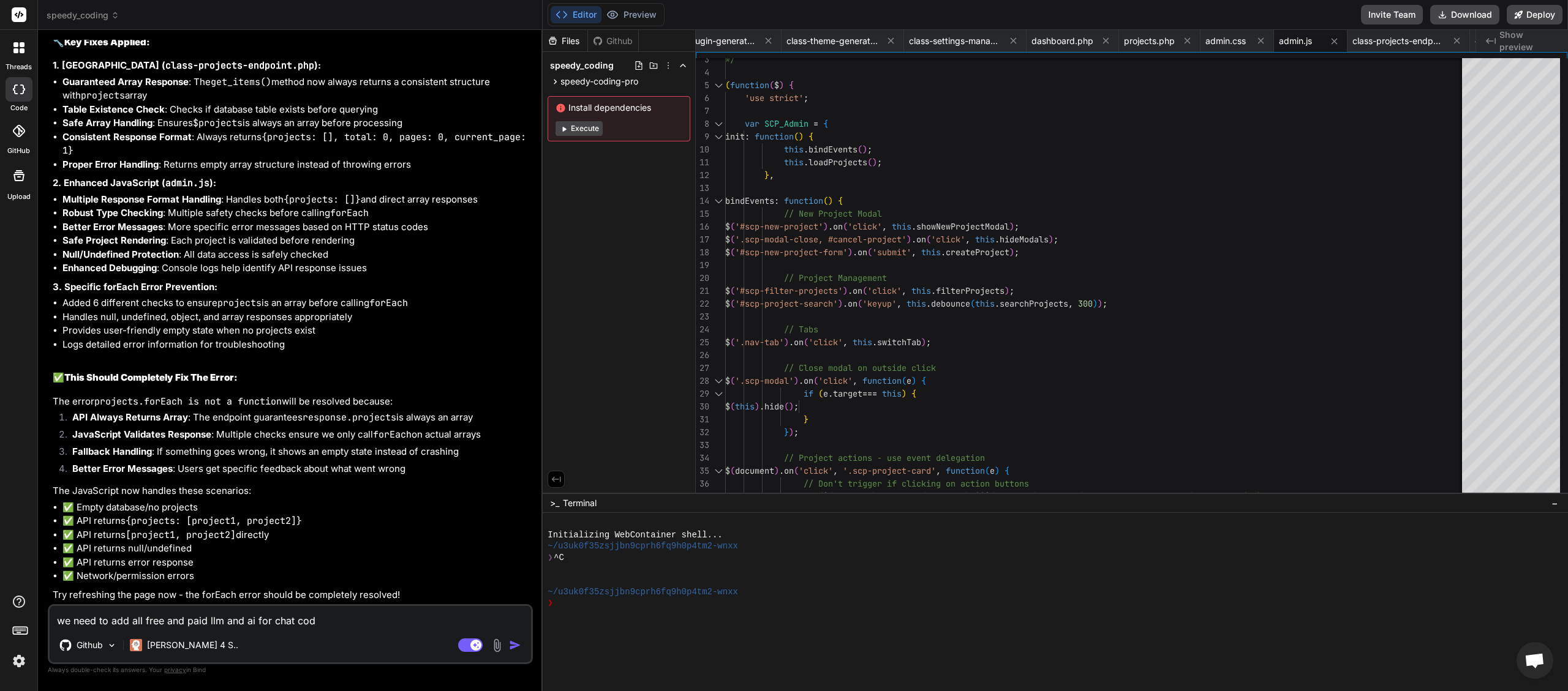
type textarea "we need to add all free and paid llm and ai for chat codi"
type textarea "x"
type textarea "we need to add all free and paid llm and ai for chat codin"
type textarea "x"
type textarea "we need to add all free and paid llm and ai for chat coding"
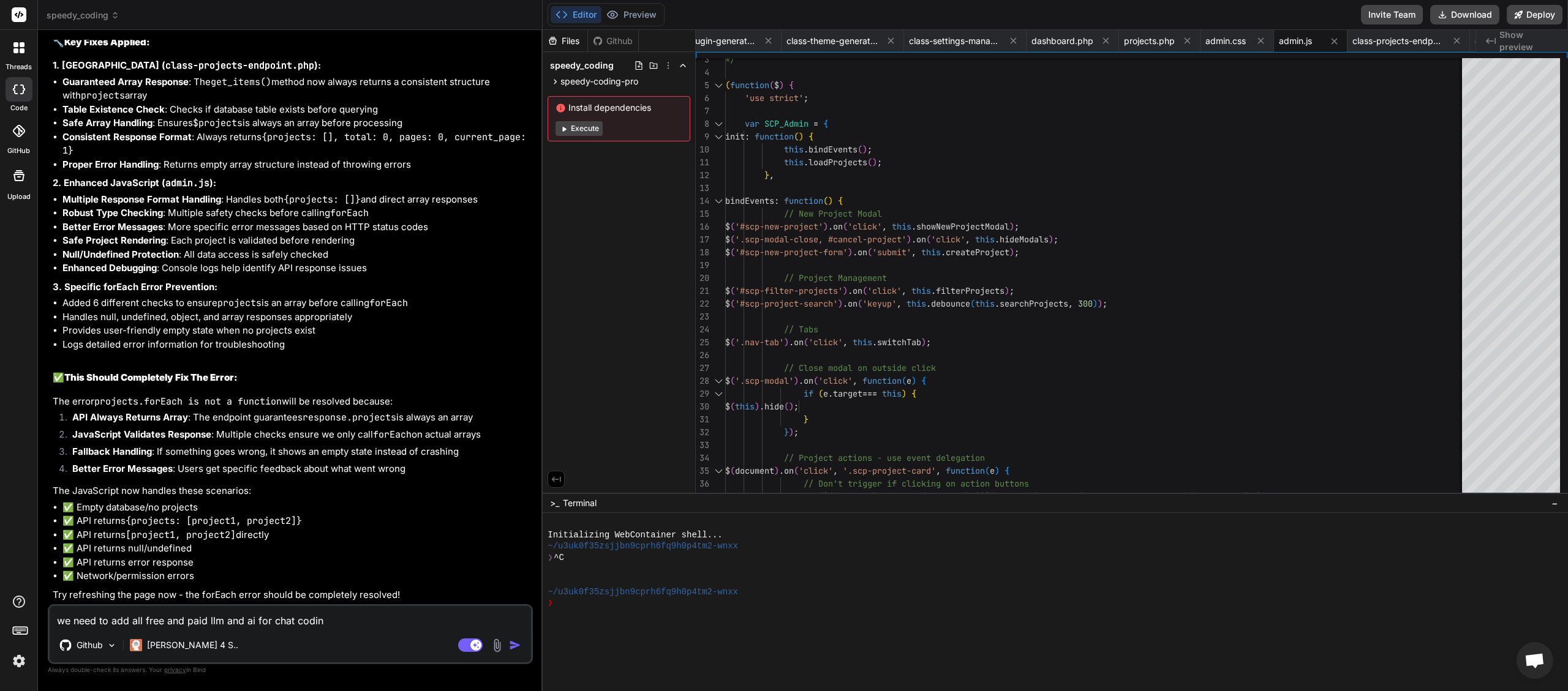
type textarea "x"
type textarea "we need to add all free and paid llm and ai for chat coding"
type textarea "x"
type textarea "we need to add all free and paid llm and ai for chat coding a"
type textarea "x"
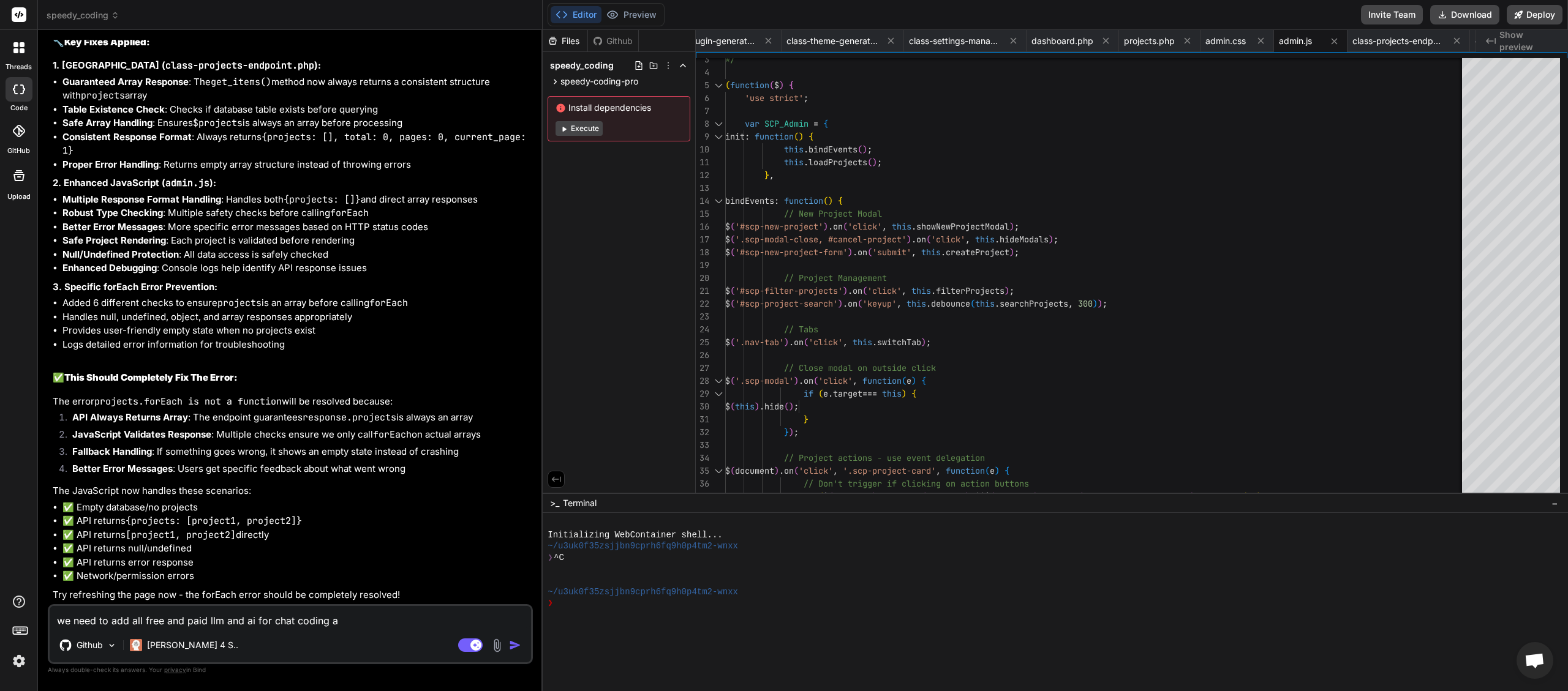
type textarea "we need to add all free and paid llm and ai for chat coding an"
type textarea "x"
type textarea "we need to add all free and paid llm and ai for chat coding and"
type textarea "x"
type textarea "we need to add all free and paid llm and ai for chat coding and"
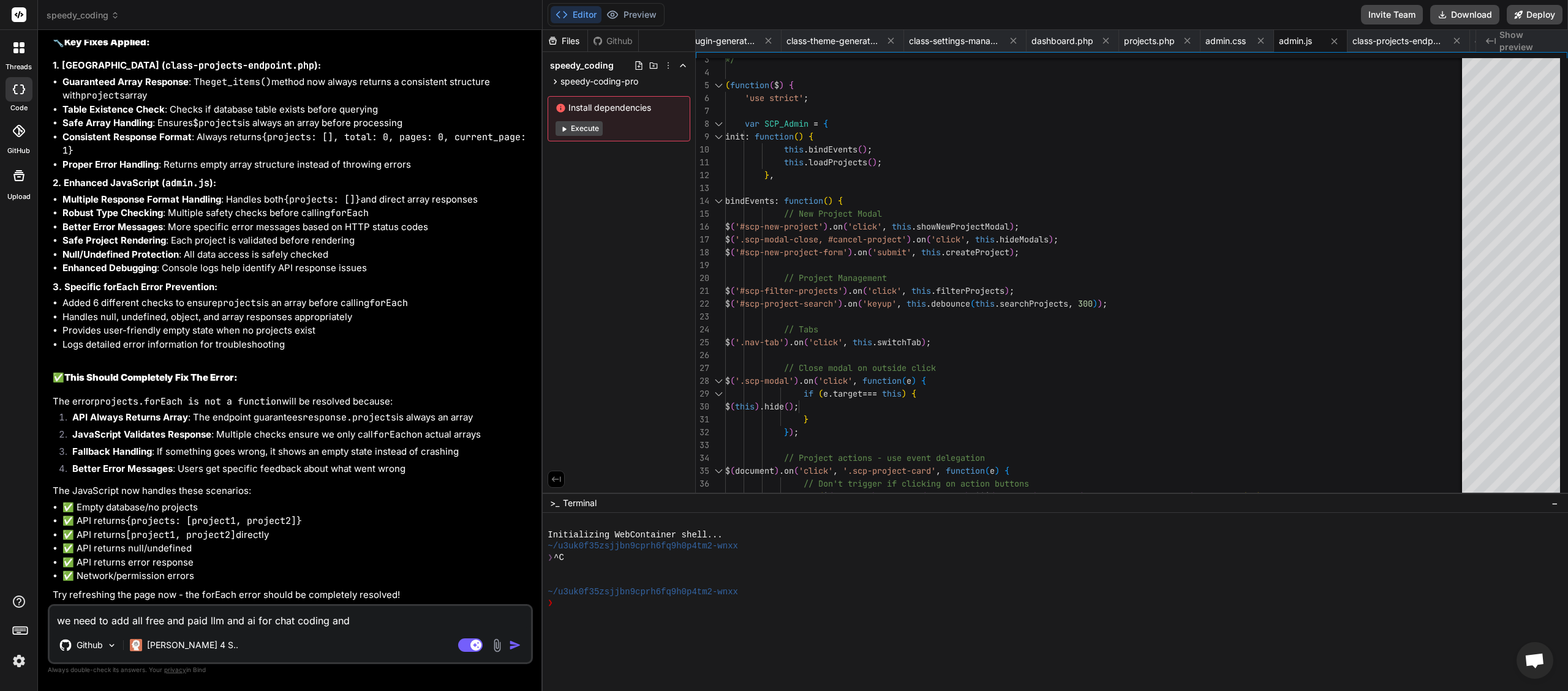
type textarea "x"
type textarea "we need to add all free and paid llm and ai for chat coding and i"
type textarea "x"
type textarea "we need to add all free and paid llm and ai for chat coding and im"
type textarea "x"
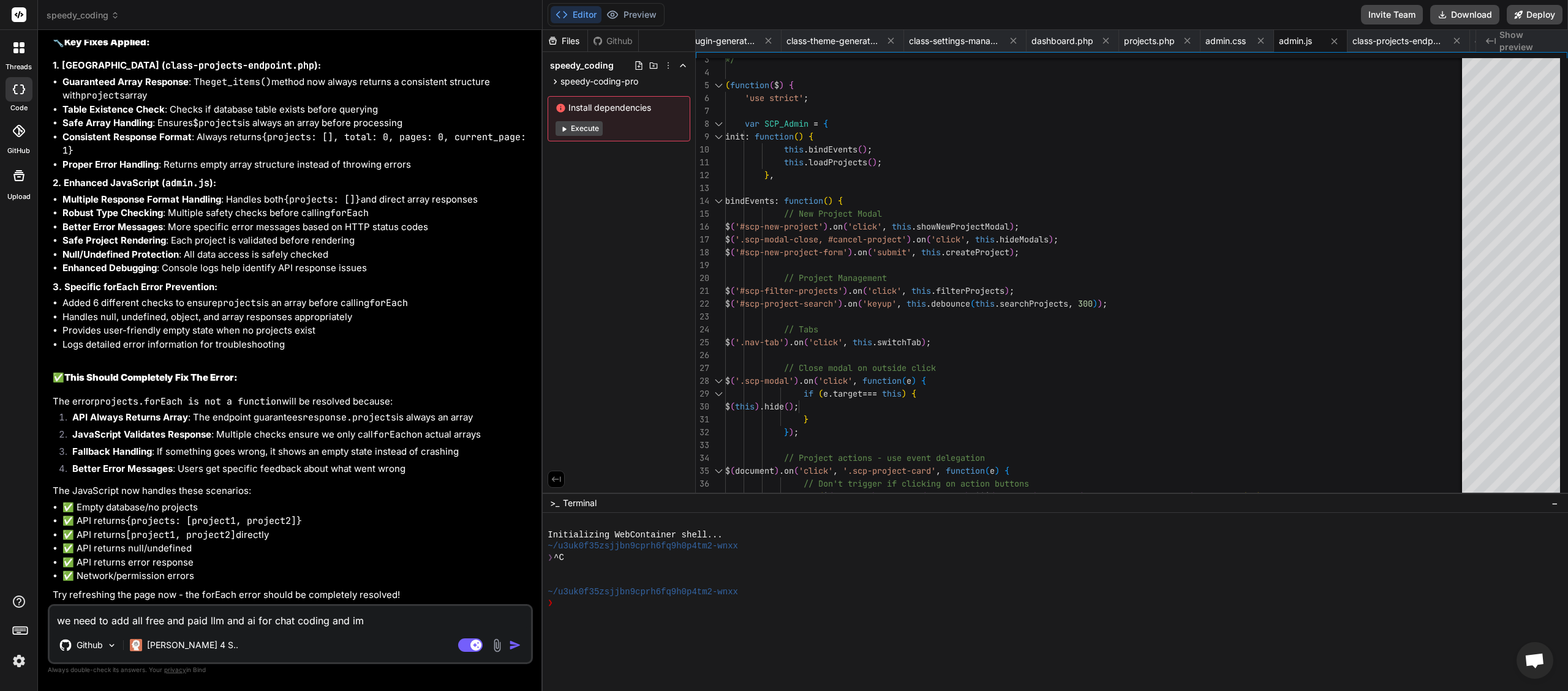
type textarea "we need to add all free and paid llm and ai for chat coding and ima"
type textarea "x"
type textarea "we need to add all free and paid llm and ai for chat coding and imag"
type textarea "x"
type textarea "we need to add all free and paid llm and ai for chat coding and image"
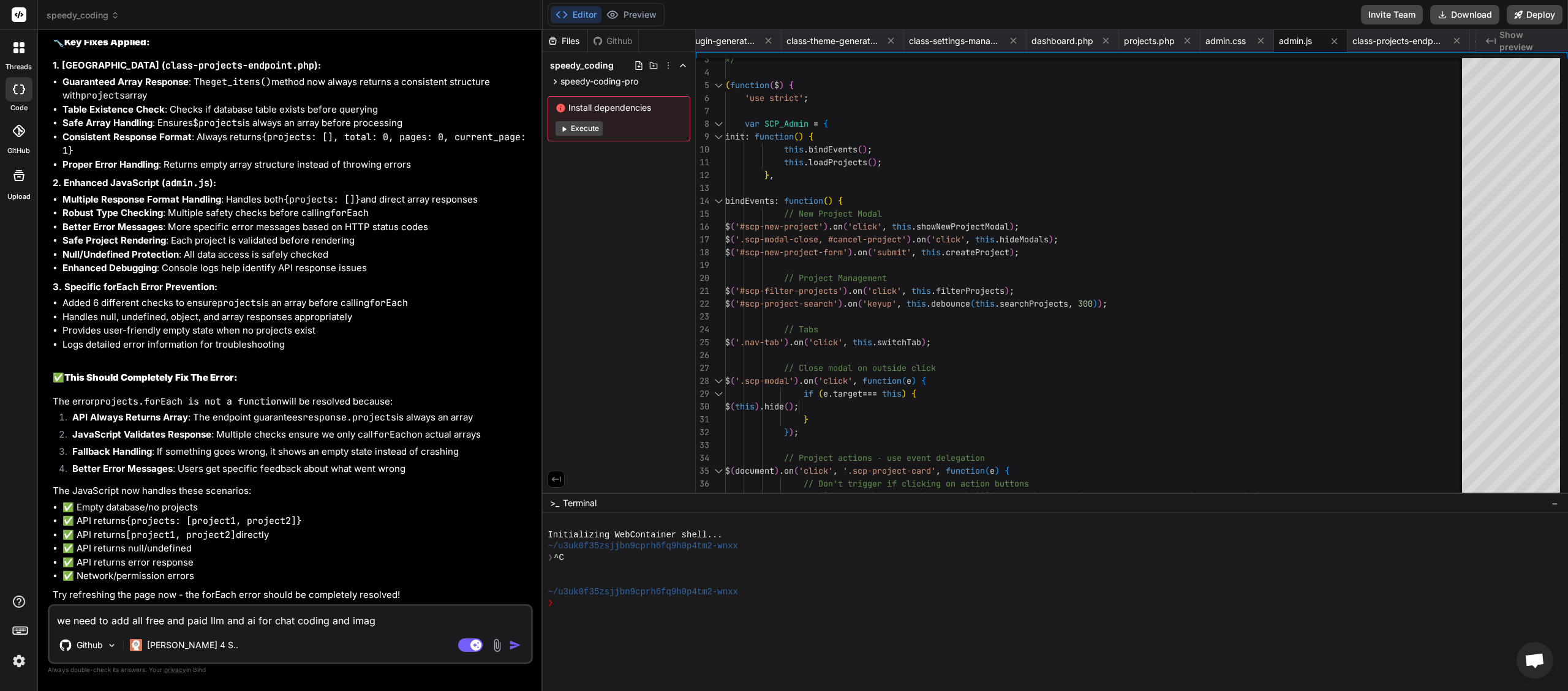
type textarea "x"
type textarea "we need to add all free and paid llm and ai for chat coding and image"
type textarea "x"
type textarea "we need to add all free and paid llm and ai for chat coding and image c"
type textarea "x"
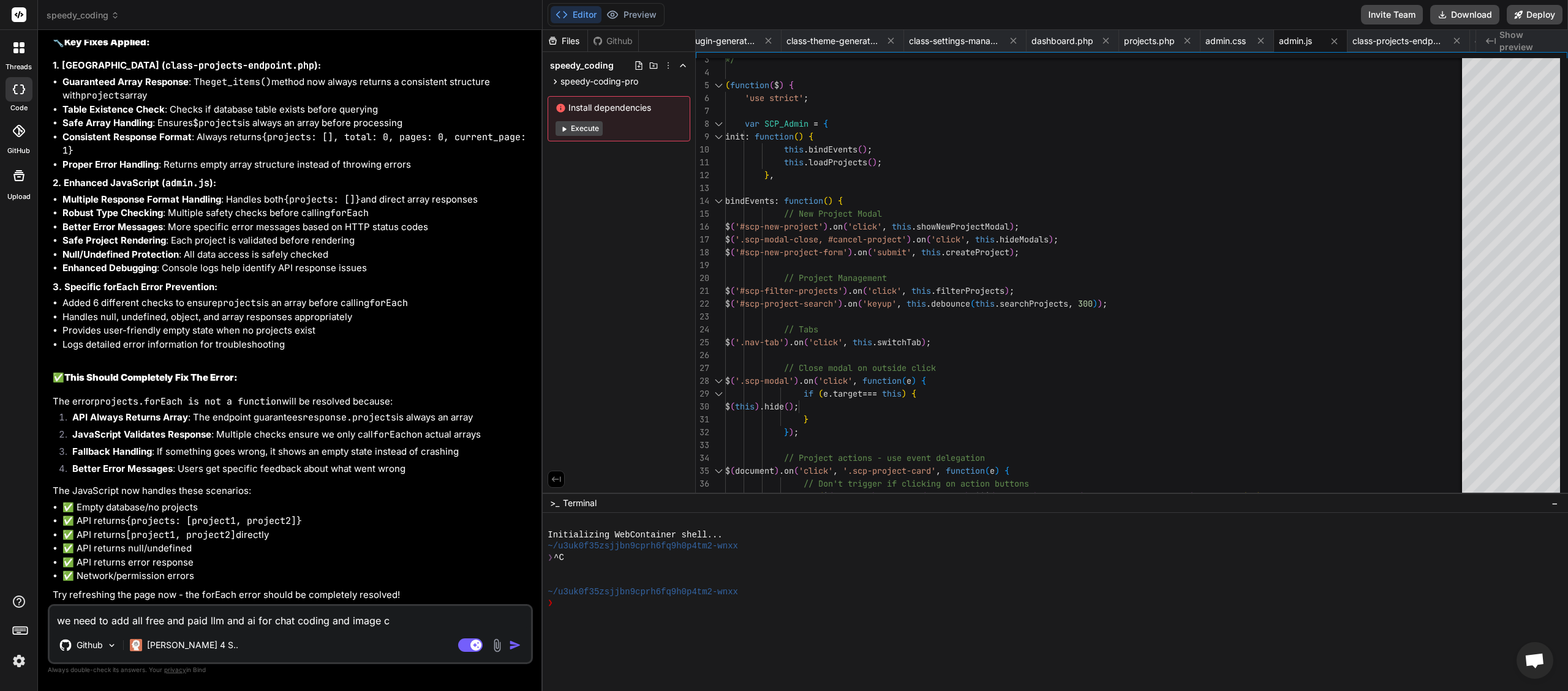
type textarea "we need to add all free and paid llm and ai for chat coding and image cr"
type textarea "x"
type textarea "we need to add all free and paid llm and ai for chat coding and image cre"
type textarea "x"
type textarea "we need to add all free and paid llm and ai for chat coding and image crea"
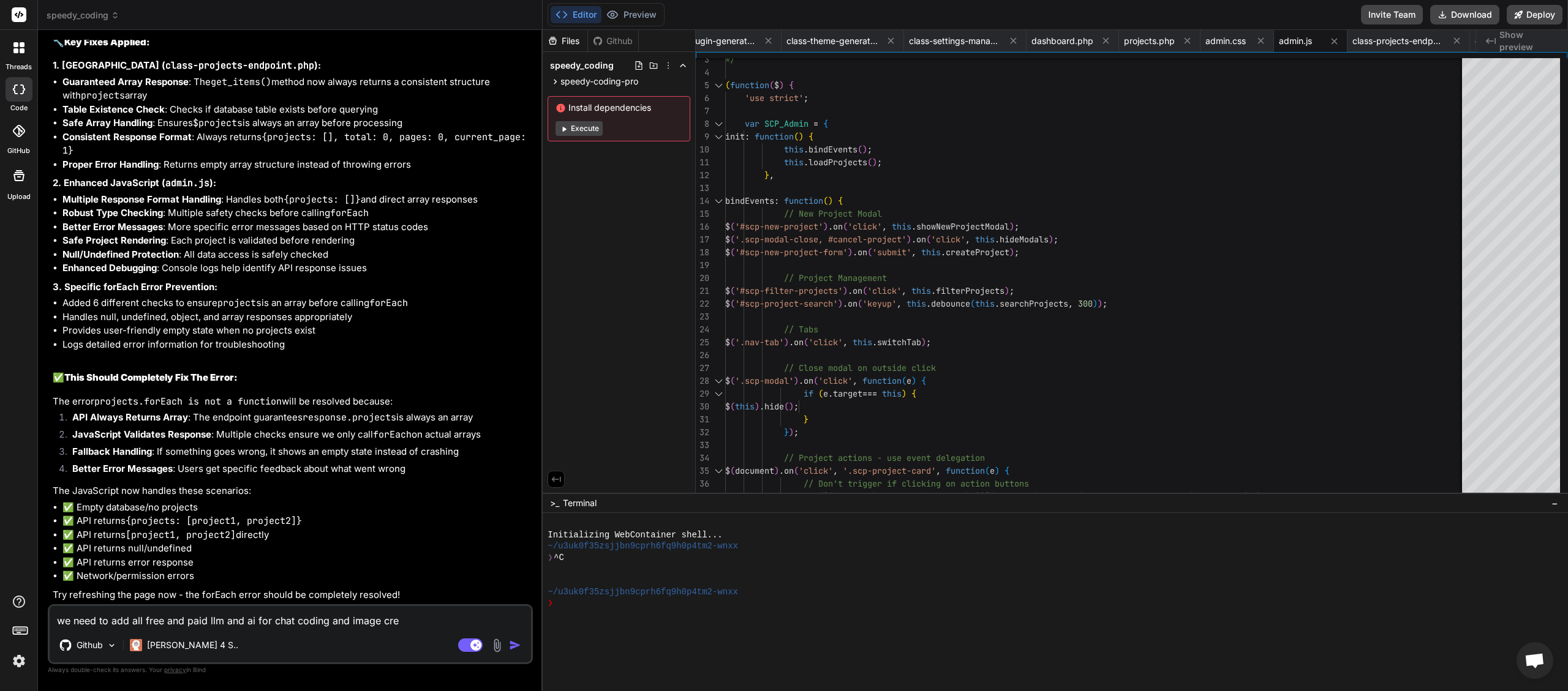
type textarea "x"
type textarea "we need to add all free and paid llm and ai for chat coding and image creat"
type textarea "x"
type textarea "we need to add all free and paid llm and ai for chat coding and image creati"
type textarea "x"
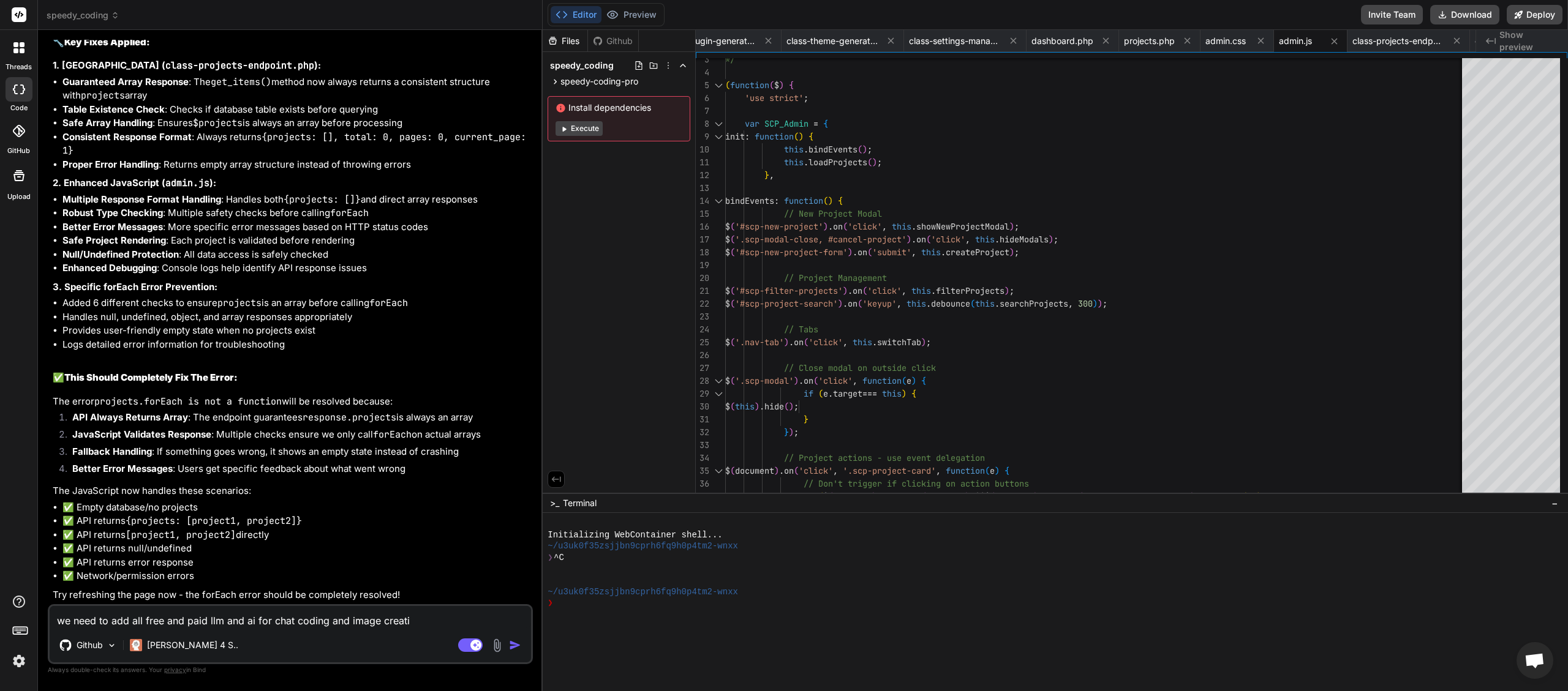
type textarea "we need to add all free and paid llm and ai for chat coding and image creatio"
type textarea "x"
type textarea "we need to add all free and paid llm and ai for chat coding and image creation"
type textarea "x"
type textarea "we need to add all free and paid llm and ai for chat coding and image creation"
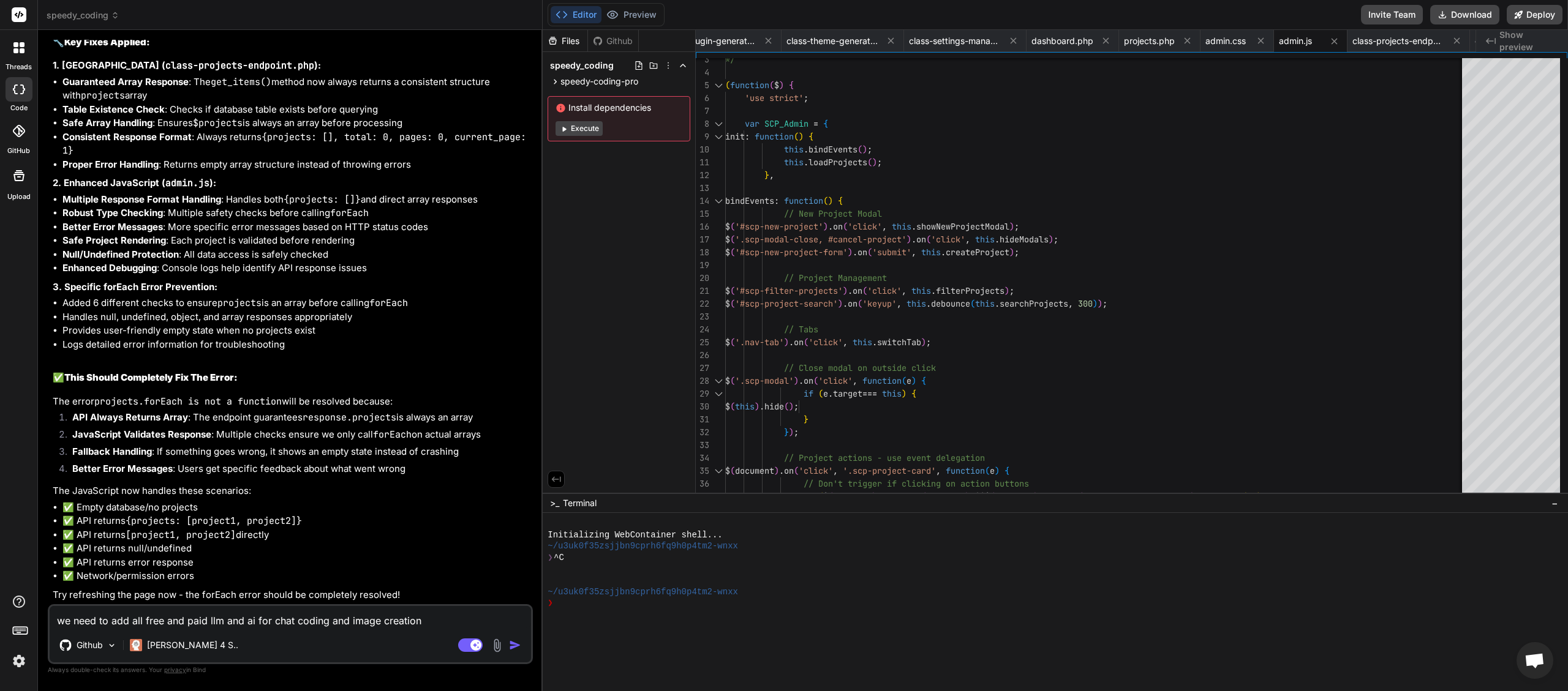
type textarea "x"
type textarea "we need to add all free and paid llm and ai for chat coding and image creation a"
type textarea "x"
type textarea "we need to add all free and paid llm and ai for chat coding and image creation …"
type textarea "x"
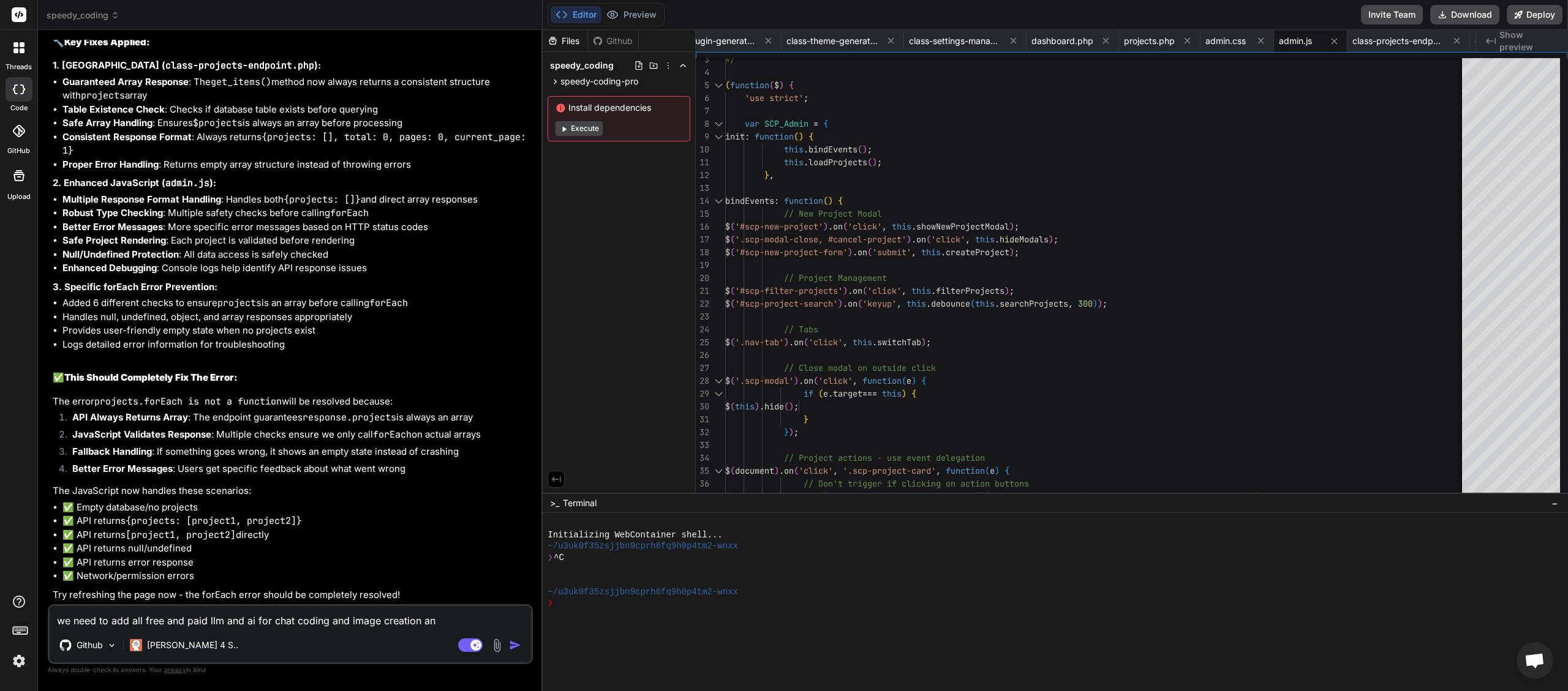
type textarea "we need to add all free and paid llm and ai for chat coding and image creation …"
type textarea "x"
type textarea "we need to add all free and paid llm and ai for chat coding and image creation …"
type textarea "x"
type textarea "we need to add all free and paid llm and ai for chat coding and image creation …"
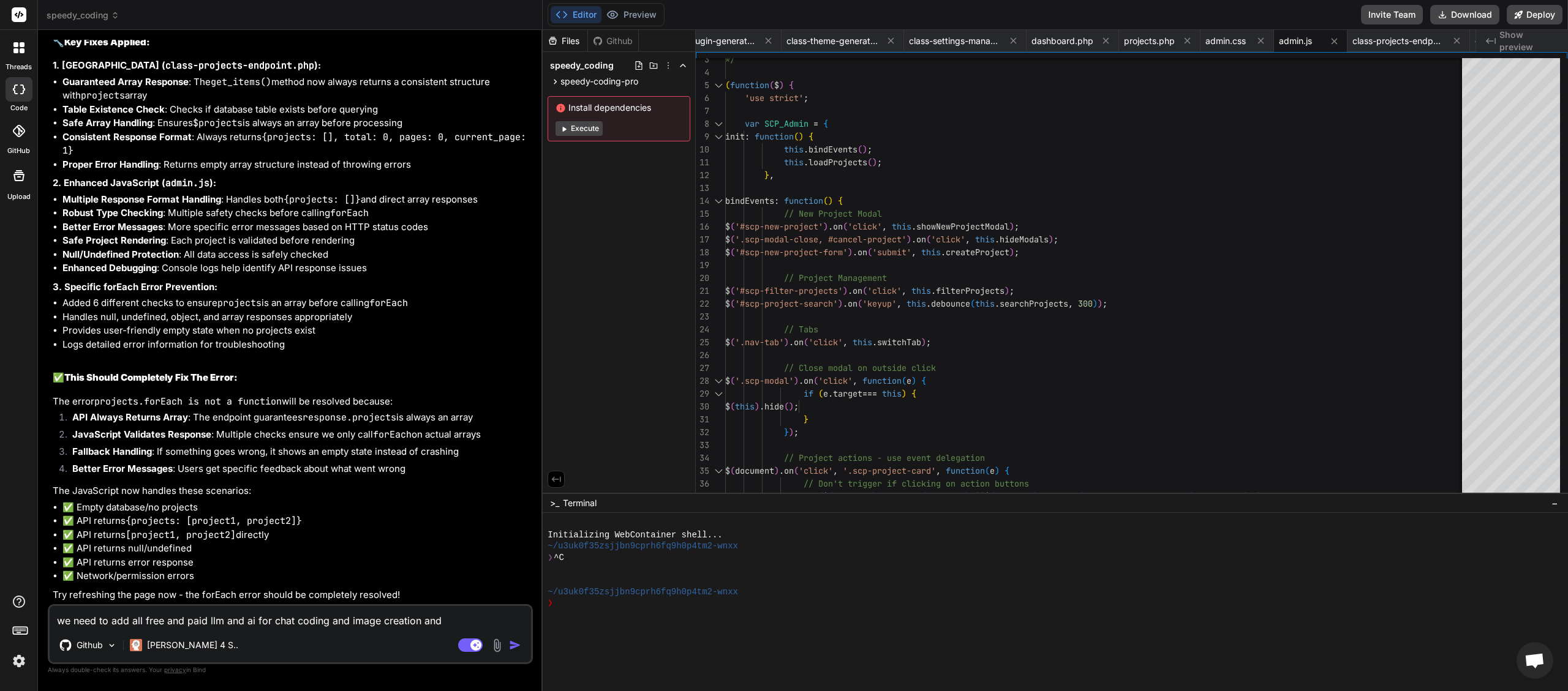
type textarea "x"
type textarea "we need to add all free and paid llm and ai for chat coding and image creation …"
type textarea "x"
type textarea "we need to add all free and paid llm and ai for chat coding and image creation …"
type textarea "x"
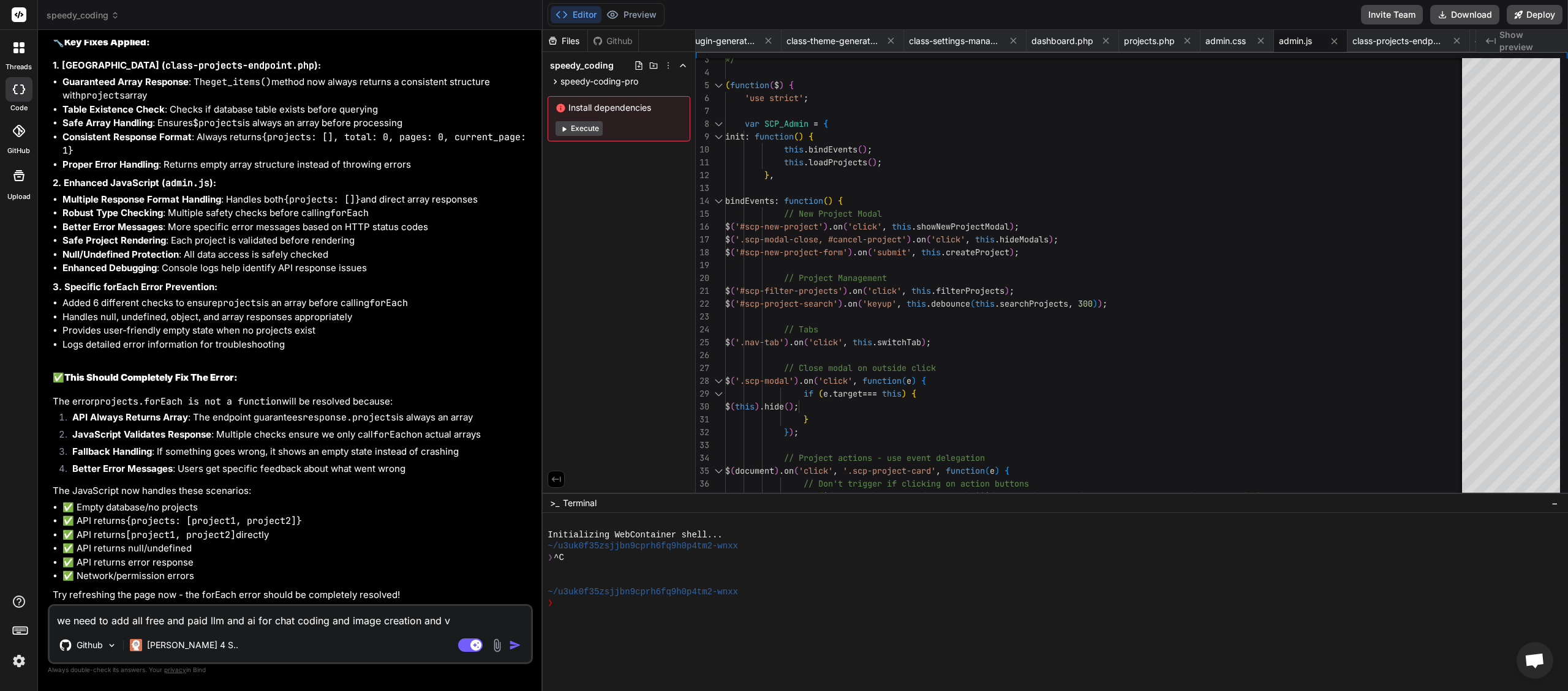
type textarea "we need to add all free and paid llm and ai for chat coding and image creation …"
type textarea "x"
type textarea "we need to add all free and paid llm and ai for chat coding and image creation …"
type textarea "x"
type textarea "we need to add all free and paid llm and ai for chat coding and image creation …"
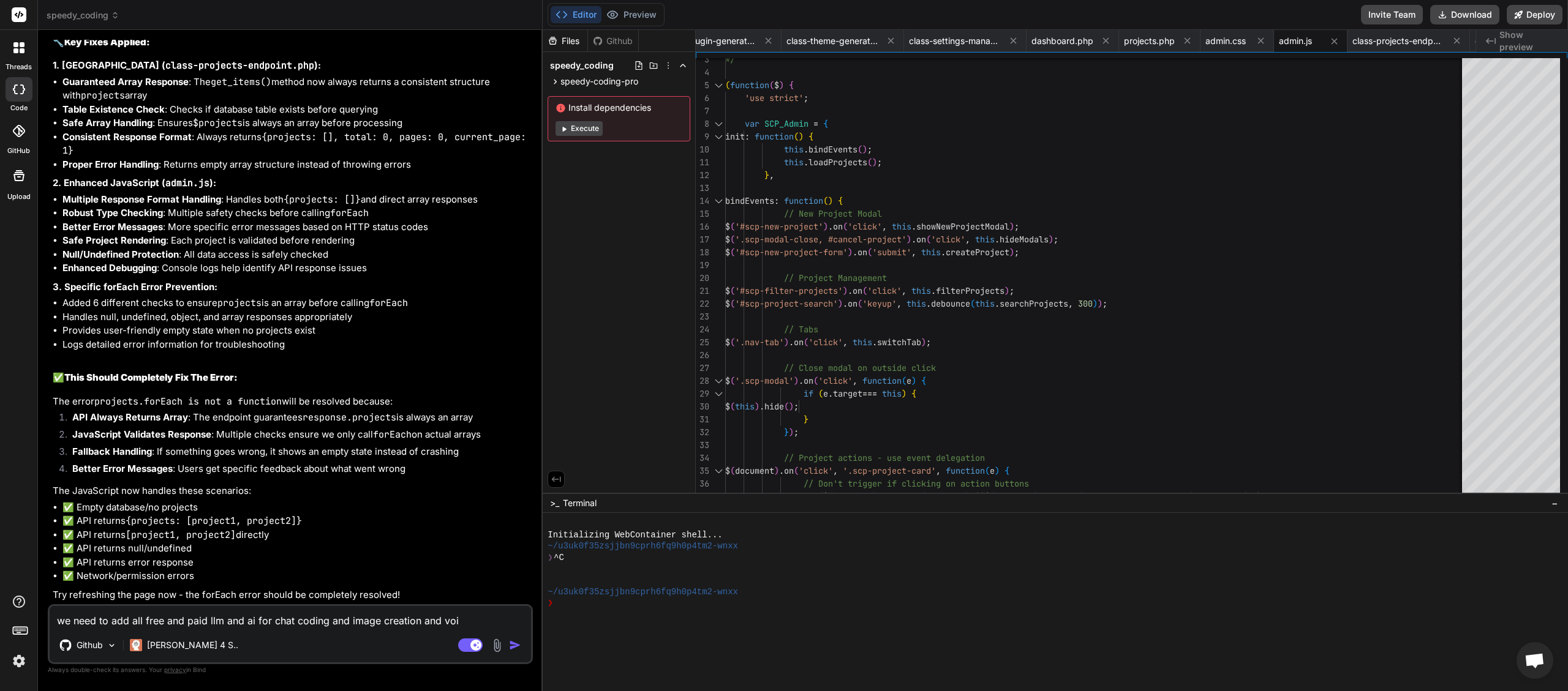
type textarea "x"
type textarea "we need to add all free and paid llm and ai for chat coding and image creation …"
type textarea "x"
type textarea "we need to add all free and paid llm and ai for chat coding and image creation …"
type textarea "x"
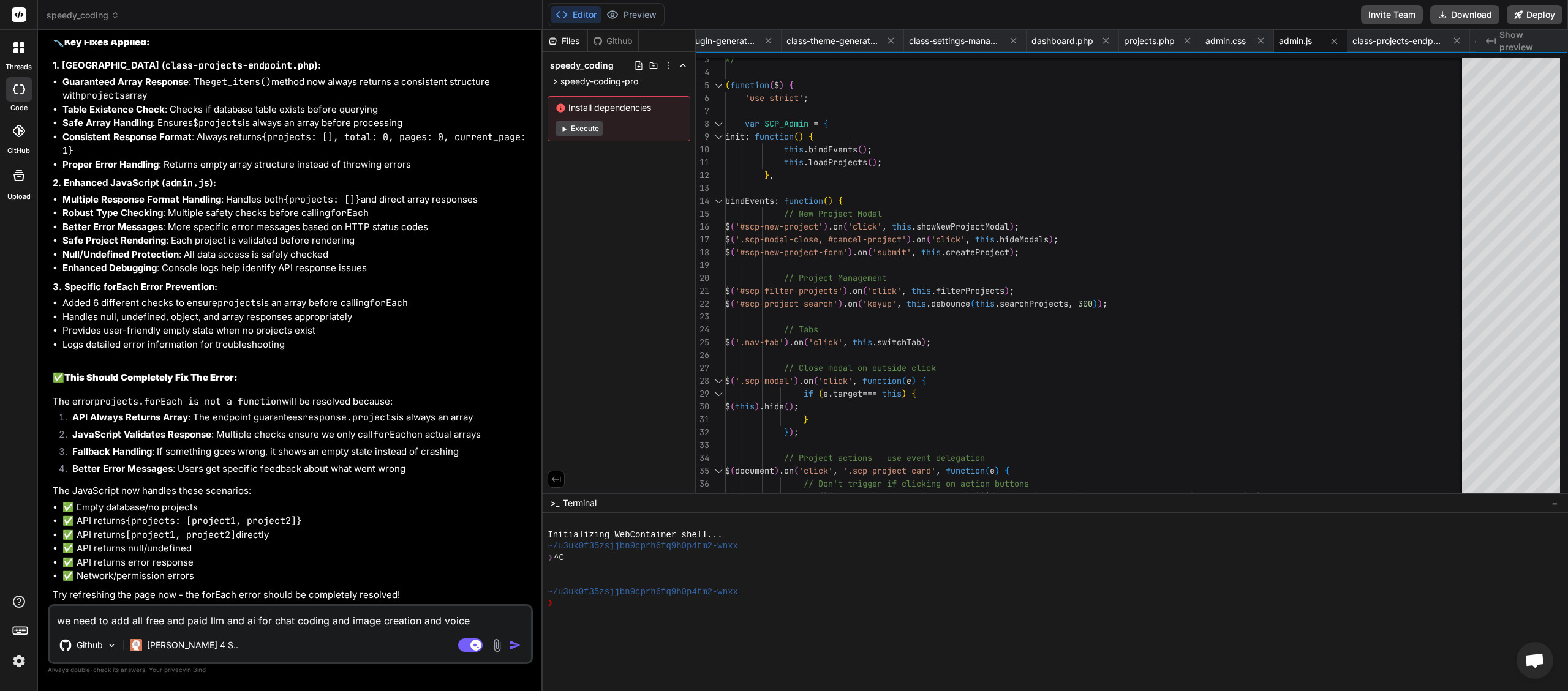
type textarea "we need to add all free and paid llm and ai for chat coding and image creation …"
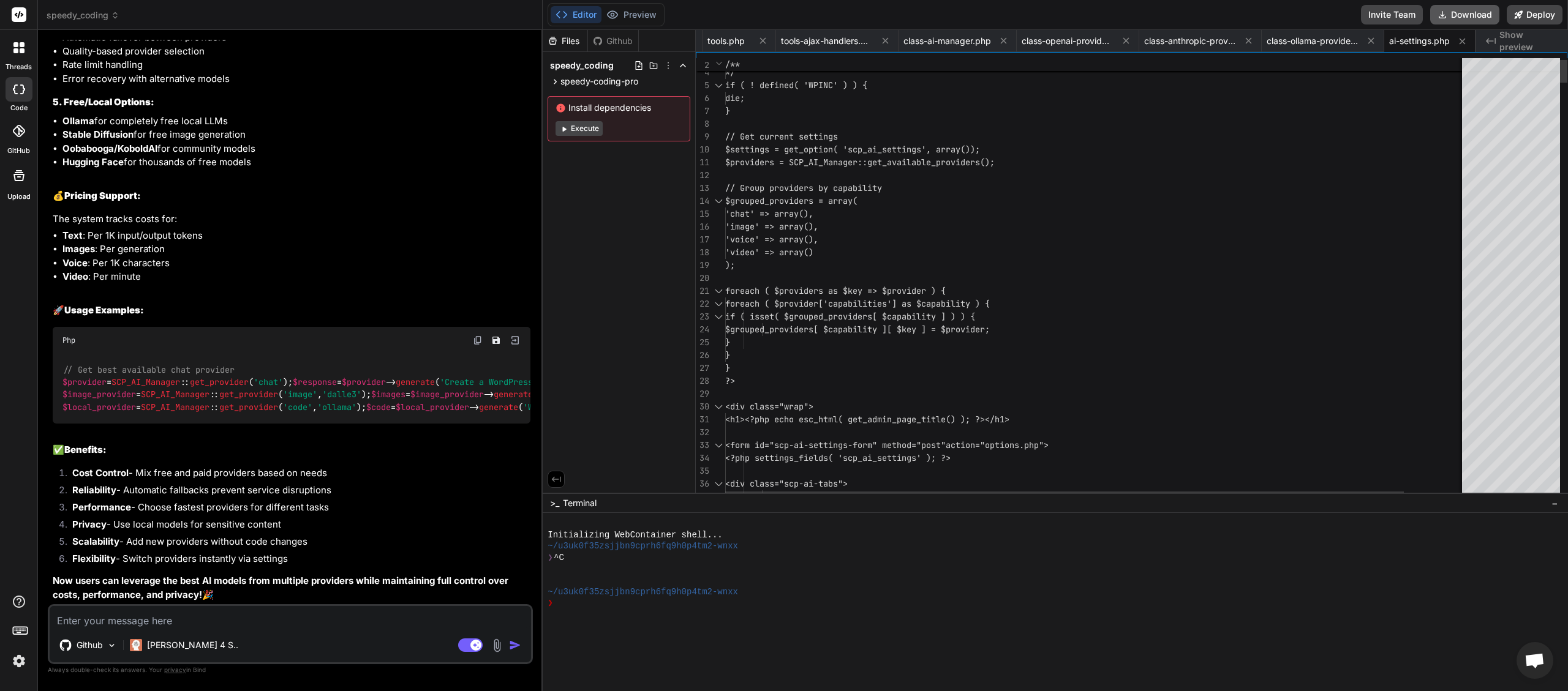
scroll to position [0, 3913]
click at [1468, 20] on button "Download" at bounding box center [1464, 15] width 70 height 19
paste textarea "[[DATE] 05:31:17 UTC] PHP Fatal error: Uncaught Error: Class "SCP_Backup_Manage…"
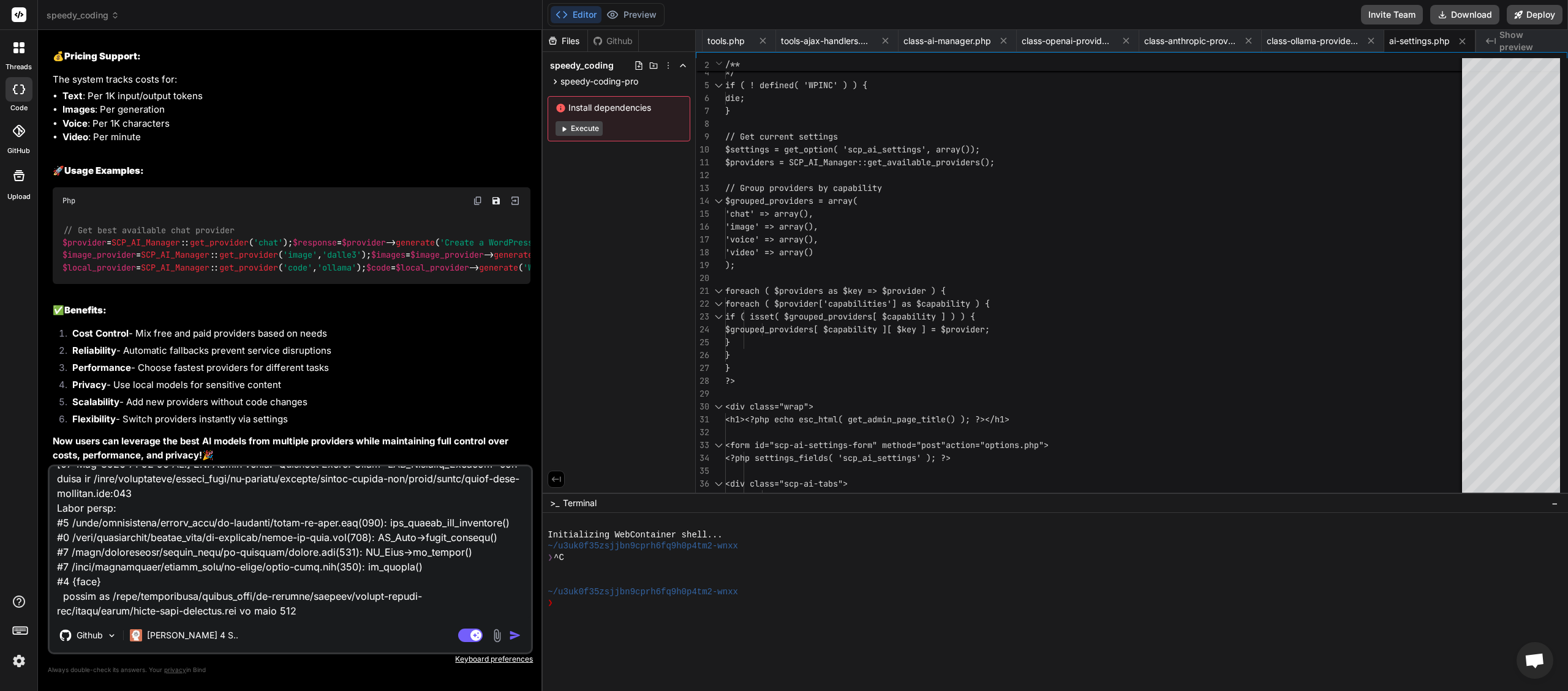
paste textarea "[[DATE] 05:22:35] [JAVASCRIPT ERROR]\nMessage: TypeError: projects.forEach is n…"
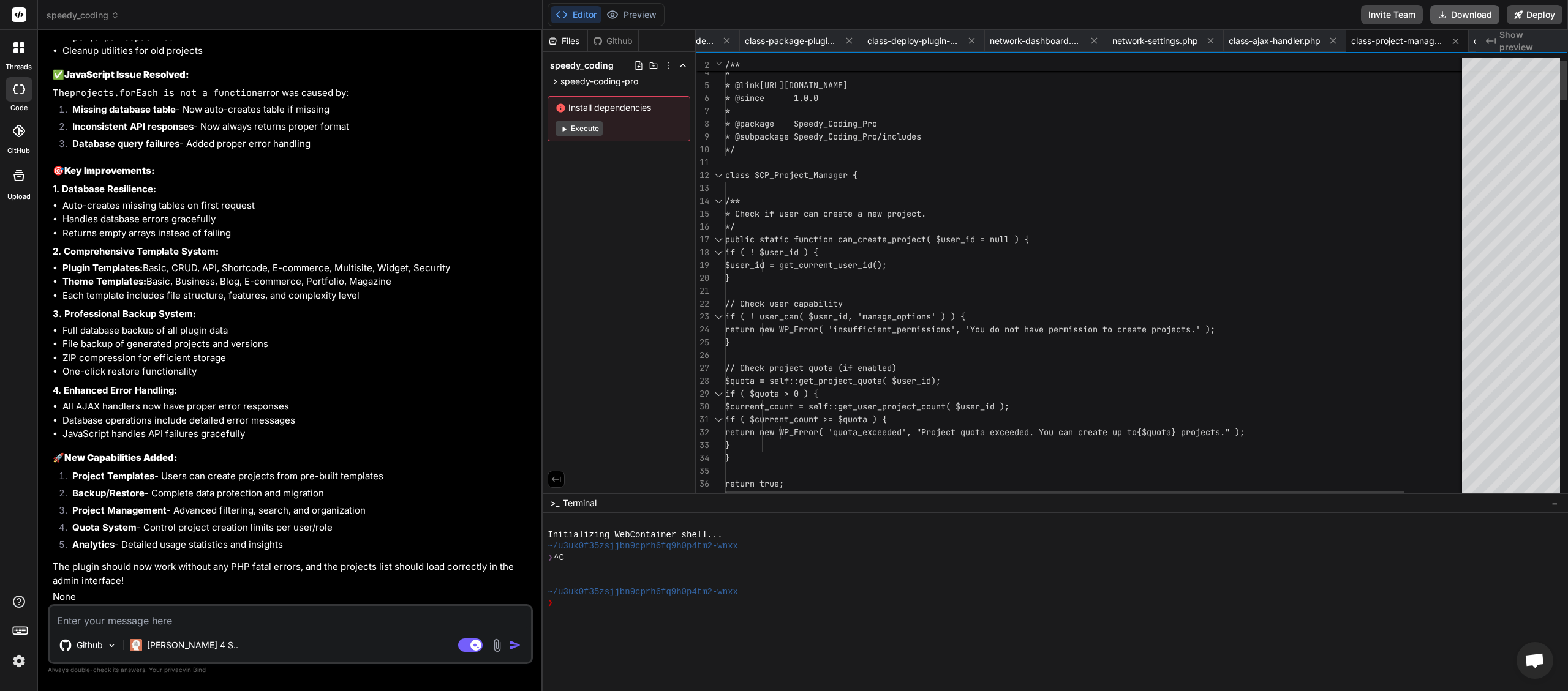
scroll to position [0, 2894]
click at [1479, 18] on button "Download" at bounding box center [1464, 15] width 70 height 19
paste textarea "[[DATE] 05:39:41 UTC] PHP Fatal error: Uncaught Error: Class "SCP_Backup_Manage…"
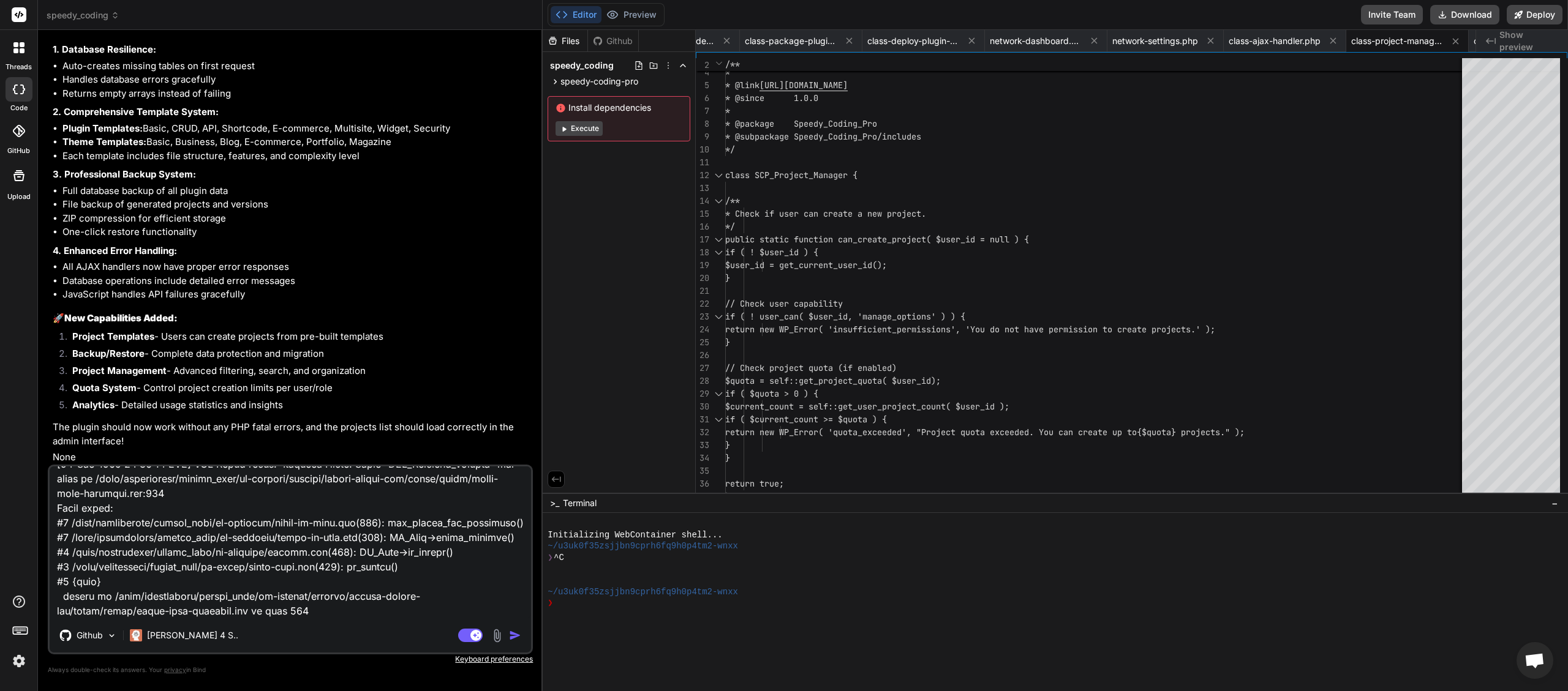
scroll to position [19273, 0]
click at [517, 634] on img "button" at bounding box center [515, 635] width 12 height 12
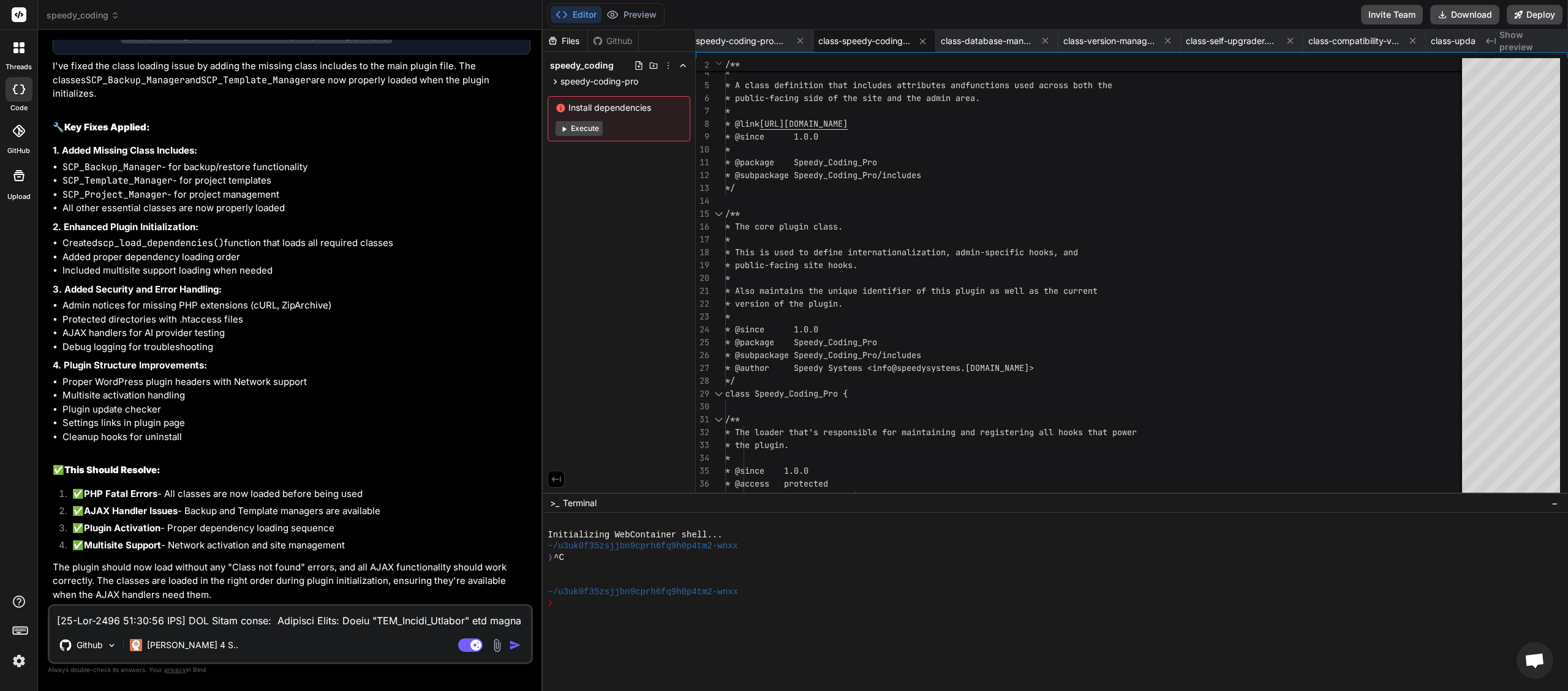
scroll to position [20063, 0]
click at [1473, 12] on button "Download" at bounding box center [1464, 15] width 70 height 19
paste textarea "42:54 UTC] PHP Warning: require_once(/home/myinspector/public_html/wp-content/p…"
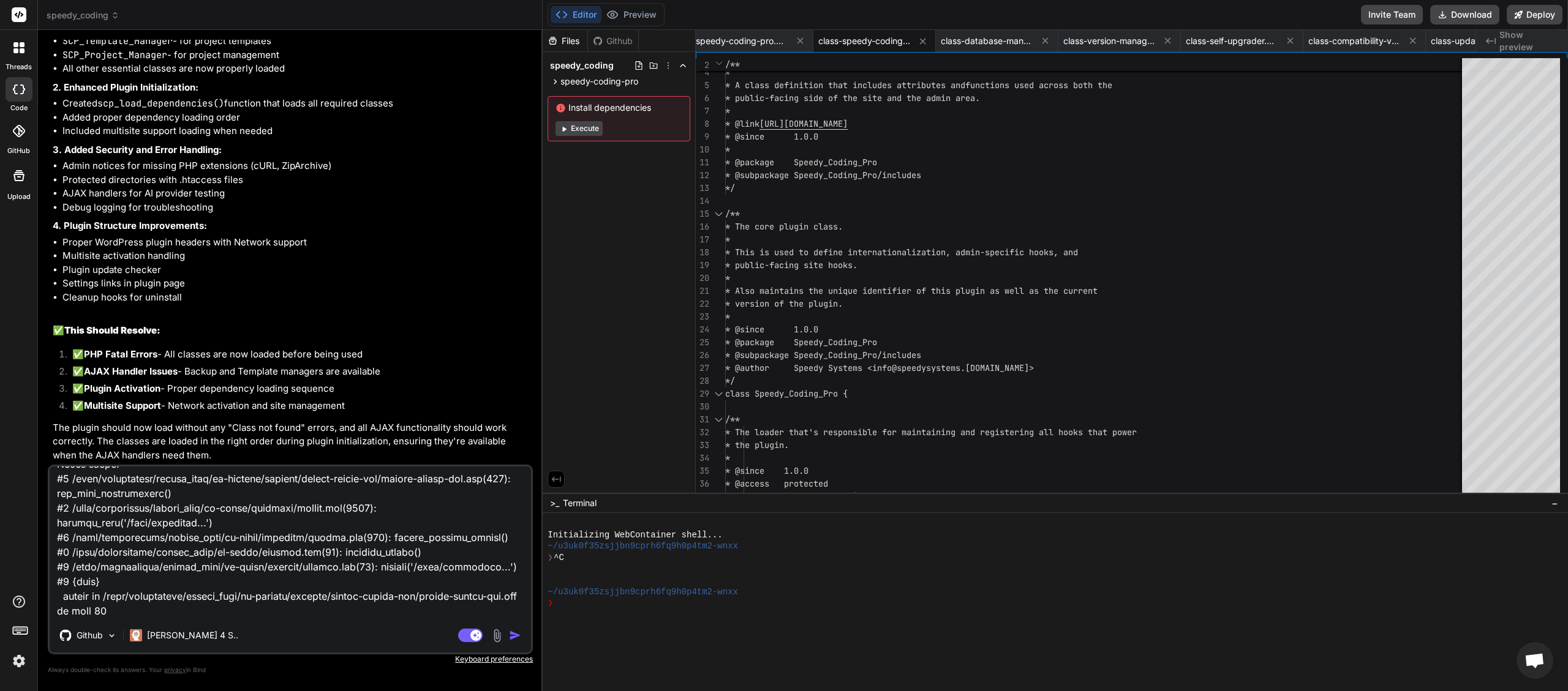
click at [515, 636] on img "button" at bounding box center [515, 635] width 12 height 12
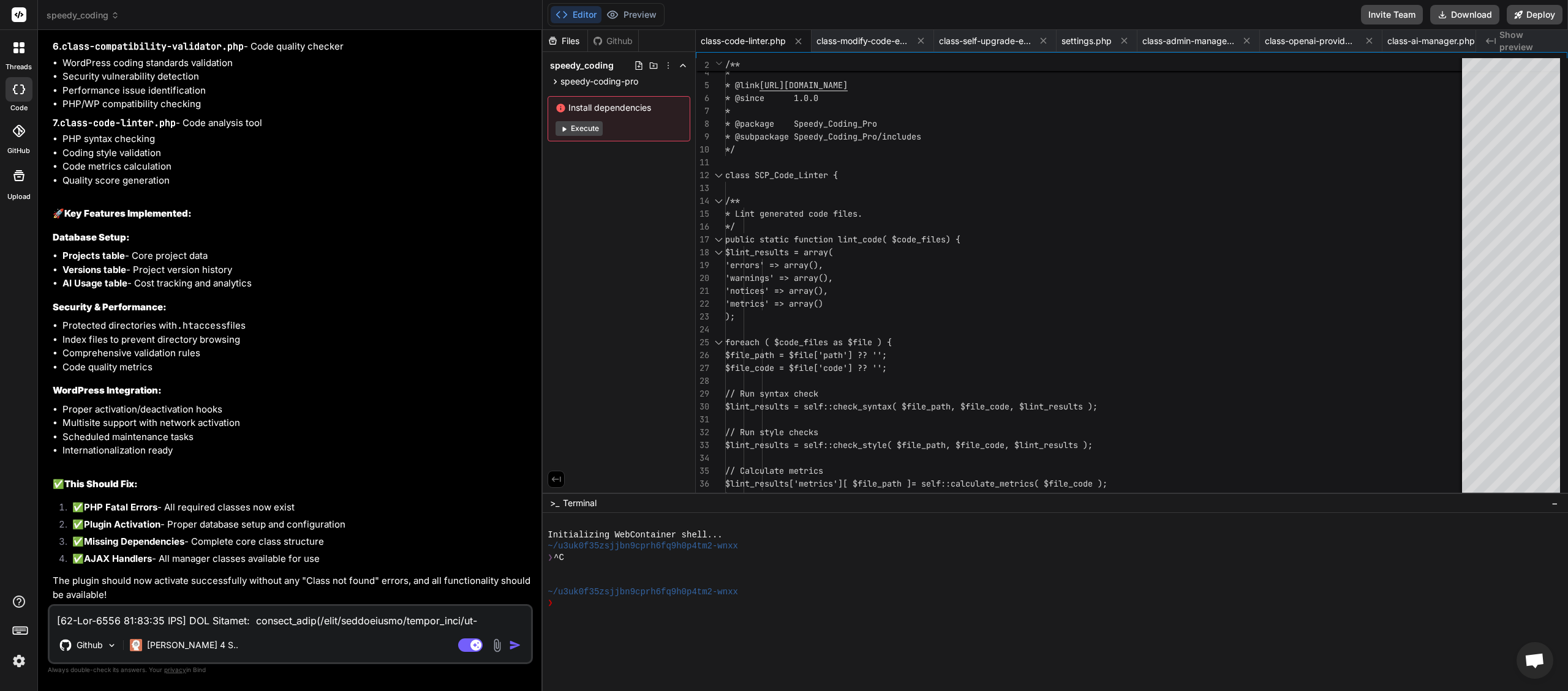
scroll to position [21522, 0]
click at [1460, 14] on button "Download" at bounding box center [1464, 15] width 70 height 19
paste textarea "9:36 UTC] PHP Warning: require_once(/home/myinspector/public_html/wp-content/pl…"
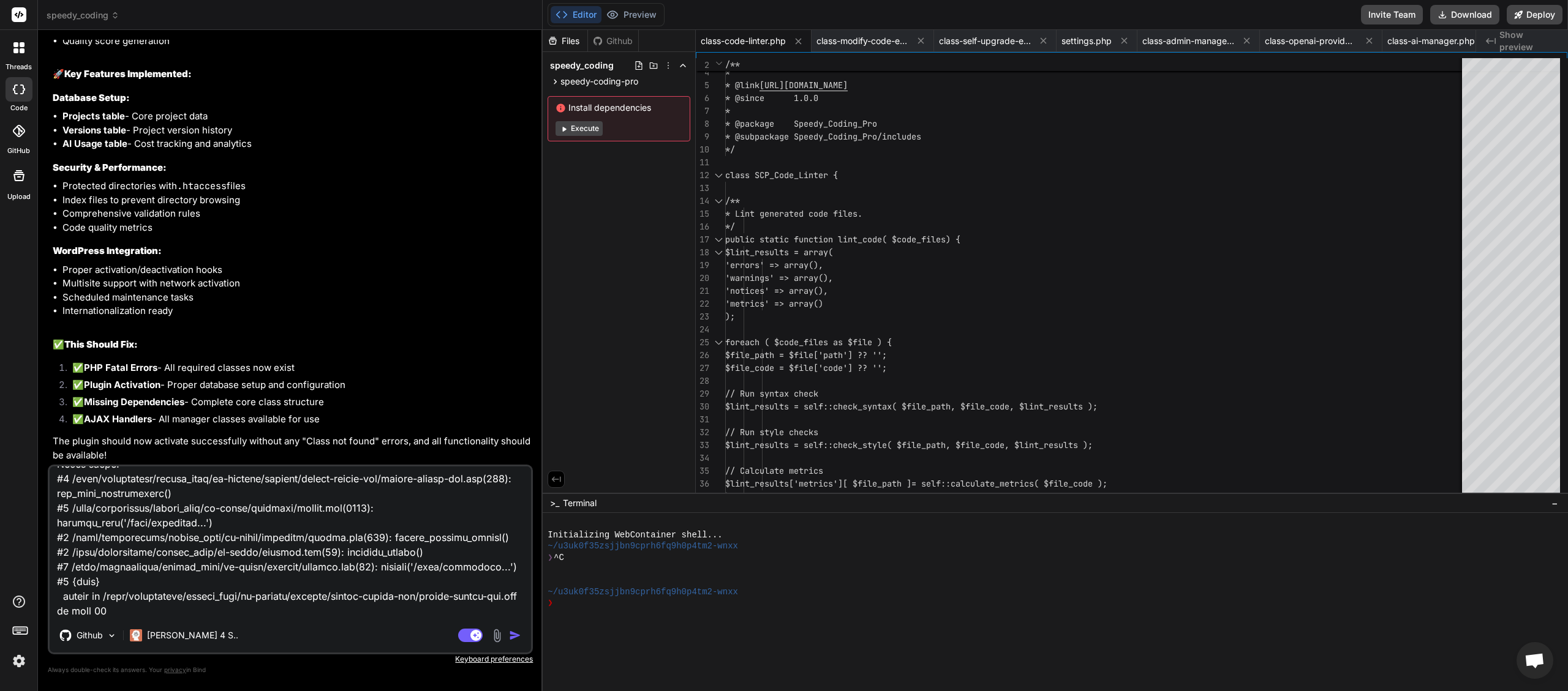
click at [515, 637] on img "button" at bounding box center [515, 635] width 12 height 12
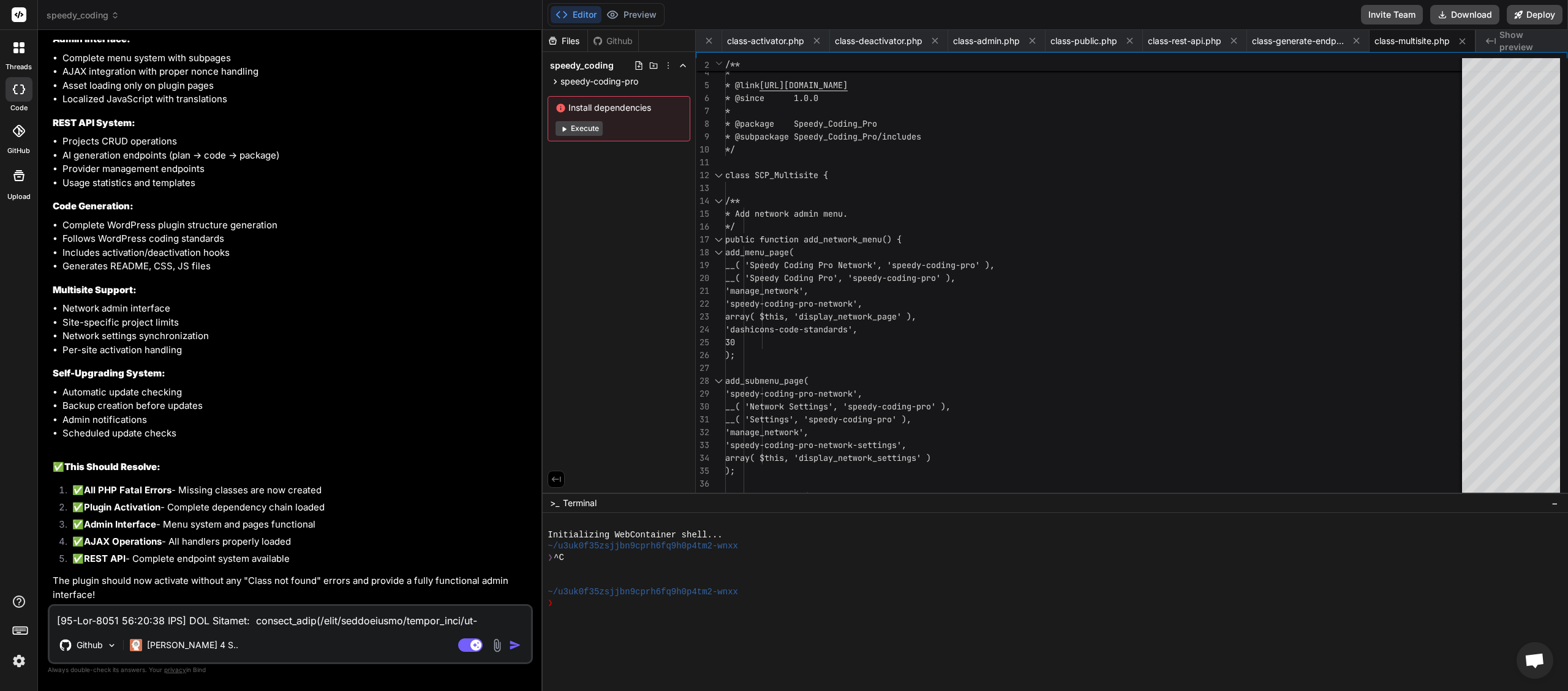
scroll to position [0, 4861]
click at [1467, 18] on button "Download" at bounding box center [1464, 15] width 70 height 19
click at [1466, 8] on button "Download" at bounding box center [1464, 15] width 70 height 19
paste textarea "54:52 UTC] PHP Parse error: syntax error, unexpected end of file, expecting var…"
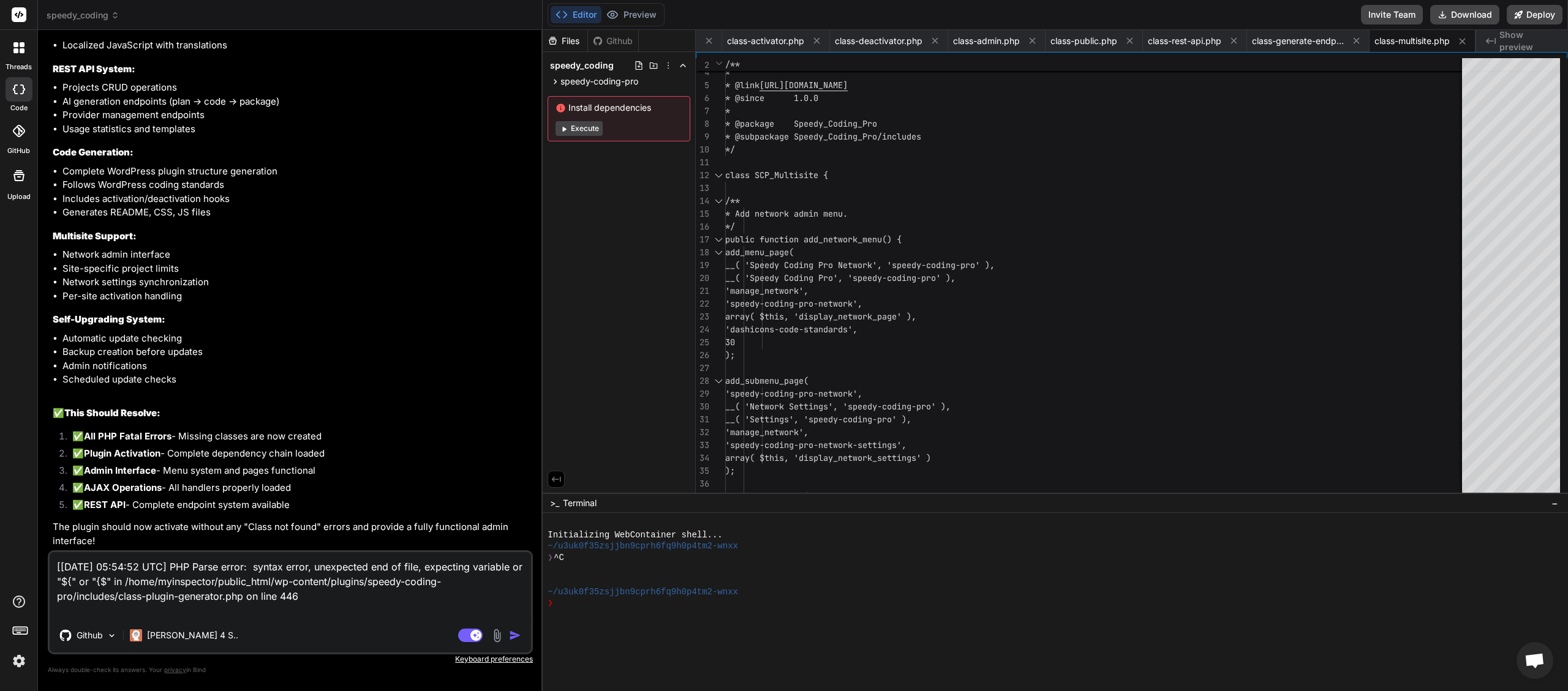
click at [512, 632] on img "button" at bounding box center [515, 635] width 12 height 12
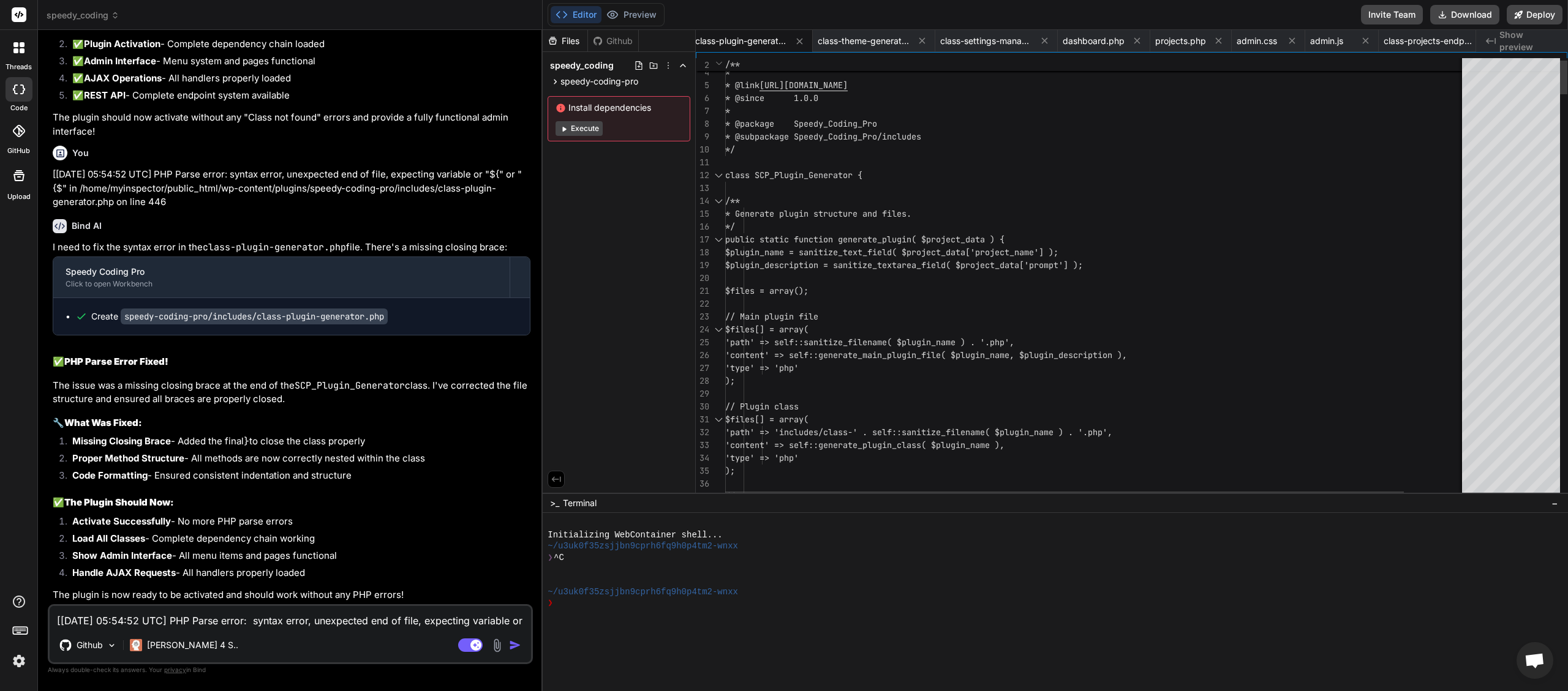
scroll to position [0, 1888]
click at [1456, 8] on button "Download" at bounding box center [1464, 15] width 70 height 19
paste textarea "[[DATE] 05:58:19 UTC] PHP Fatal error: Uncaught Exception: Serialization of 'Cl…"
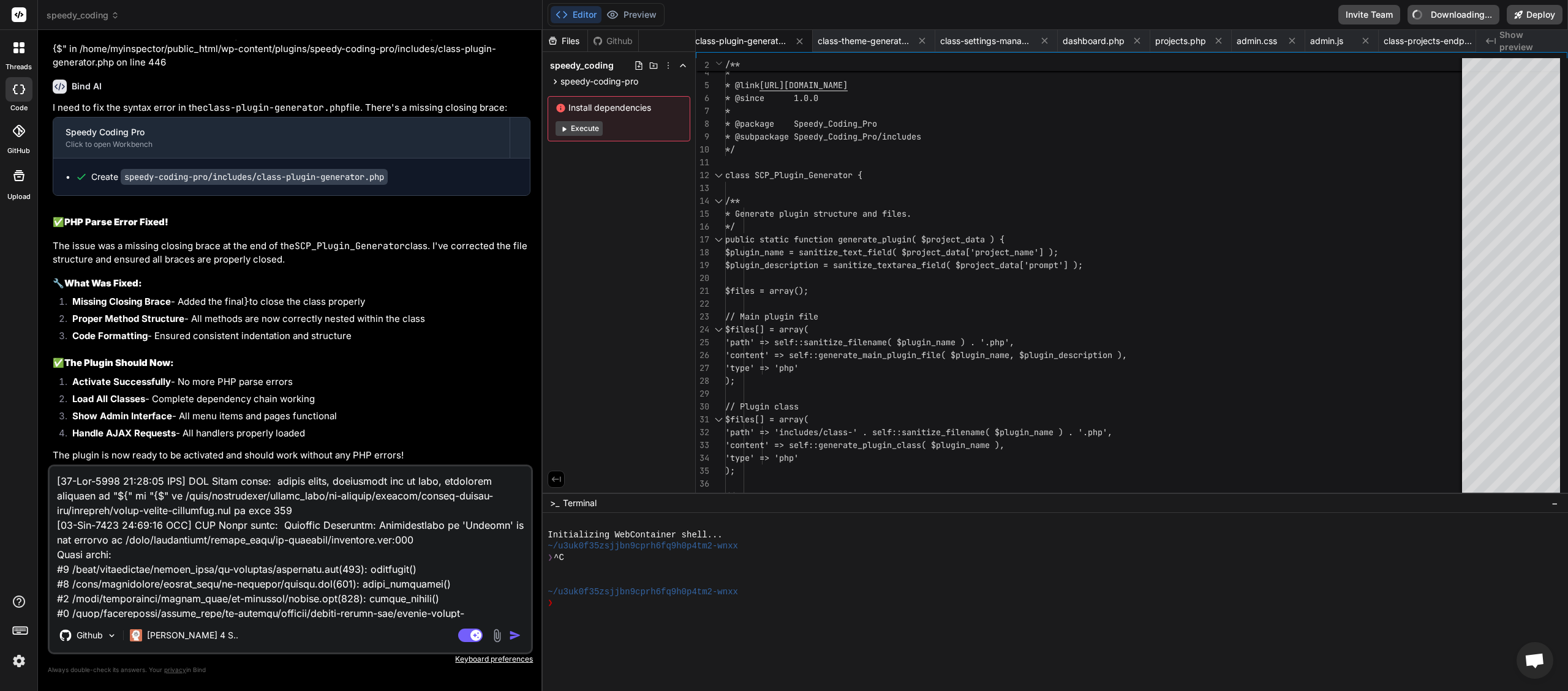
scroll to position [135, 0]
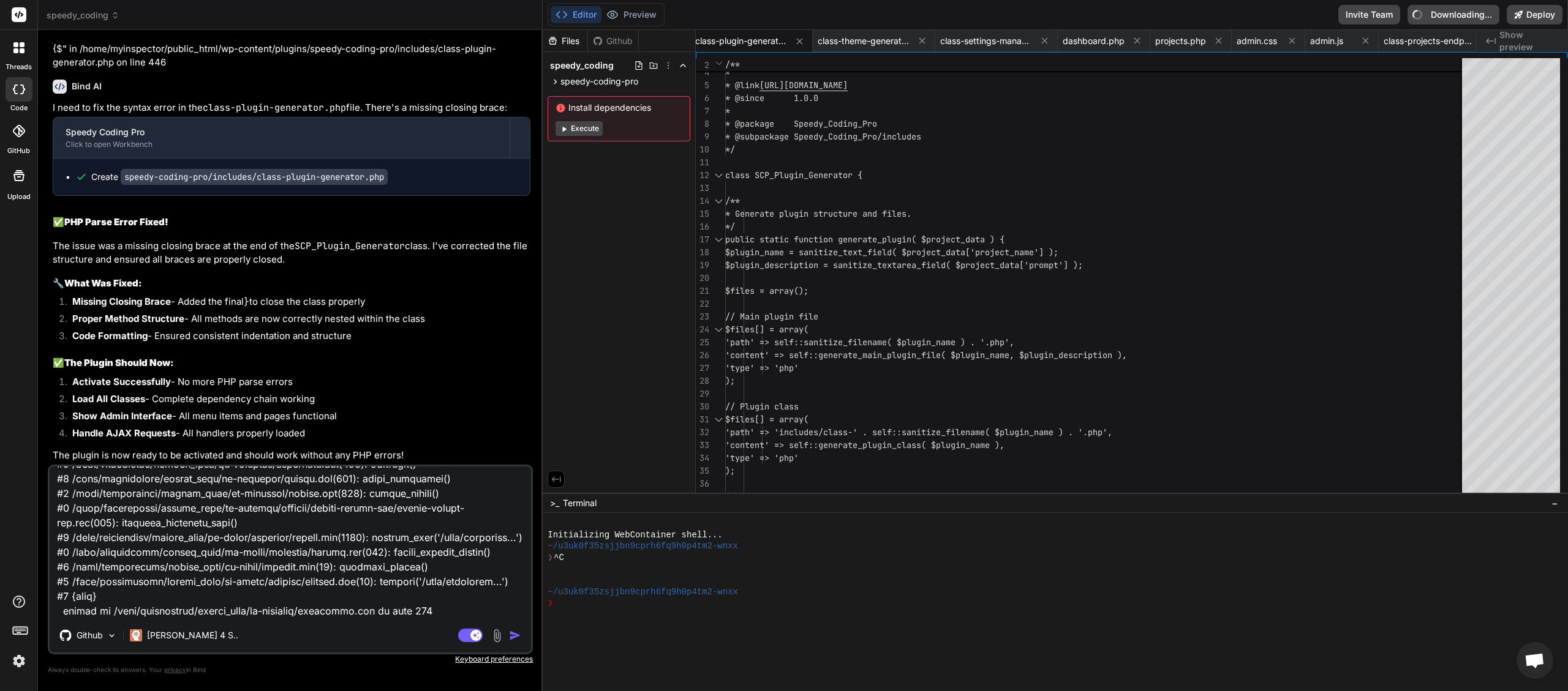
click at [514, 634] on img "button" at bounding box center [515, 635] width 12 height 12
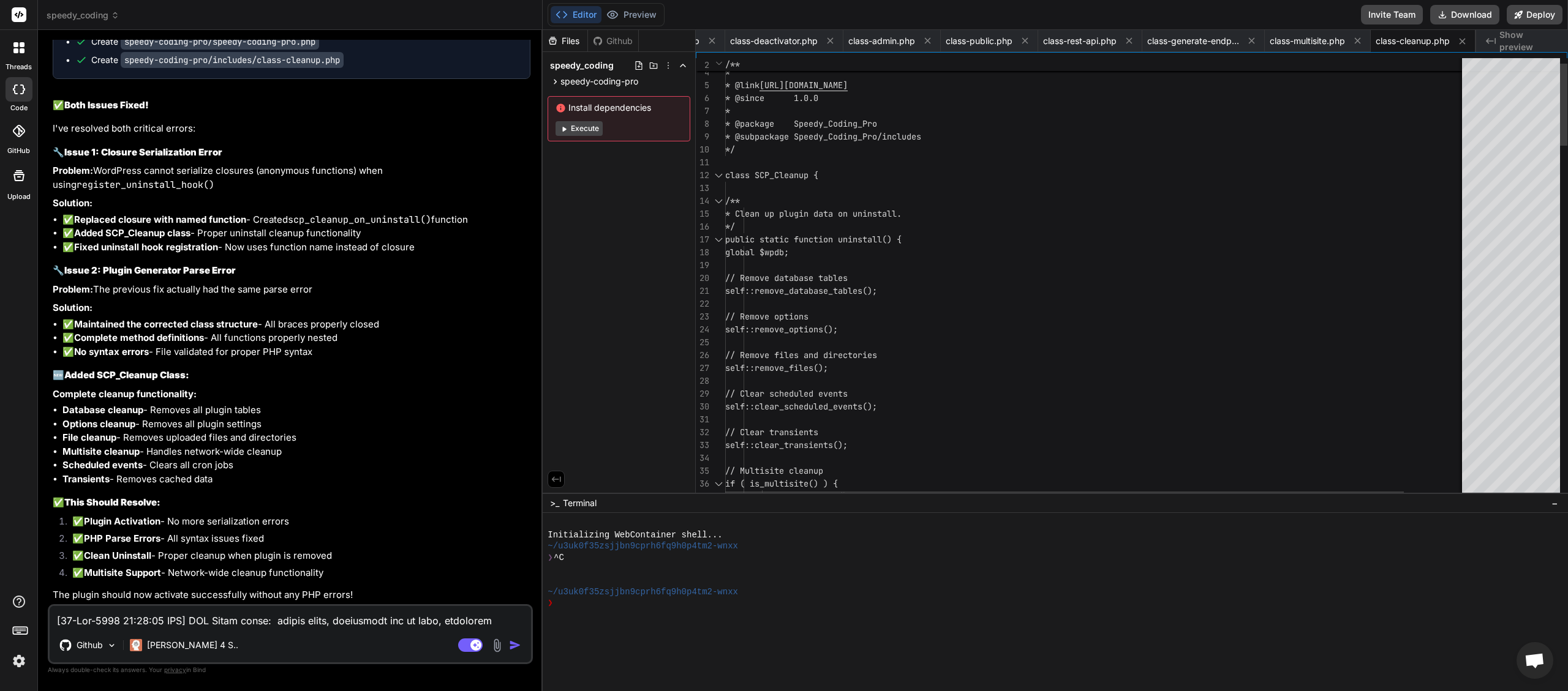
scroll to position [0, 4967]
click at [1480, 11] on button "Download" at bounding box center [1464, 15] width 70 height 19
paste textarea "6:01:57 UTC] PHP Warning: include_once(/home/myinspector/public_html/wp-content…"
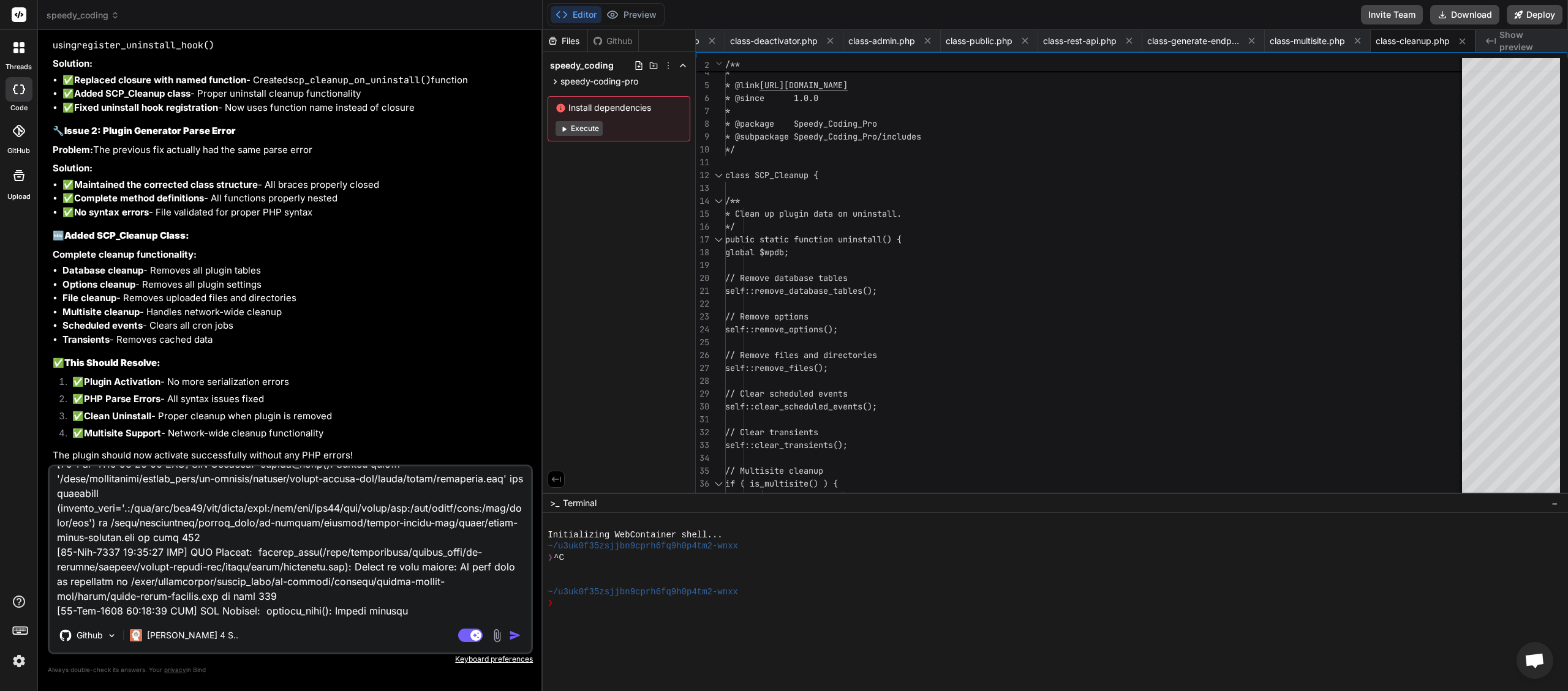
click at [518, 639] on img "button" at bounding box center [515, 635] width 12 height 12
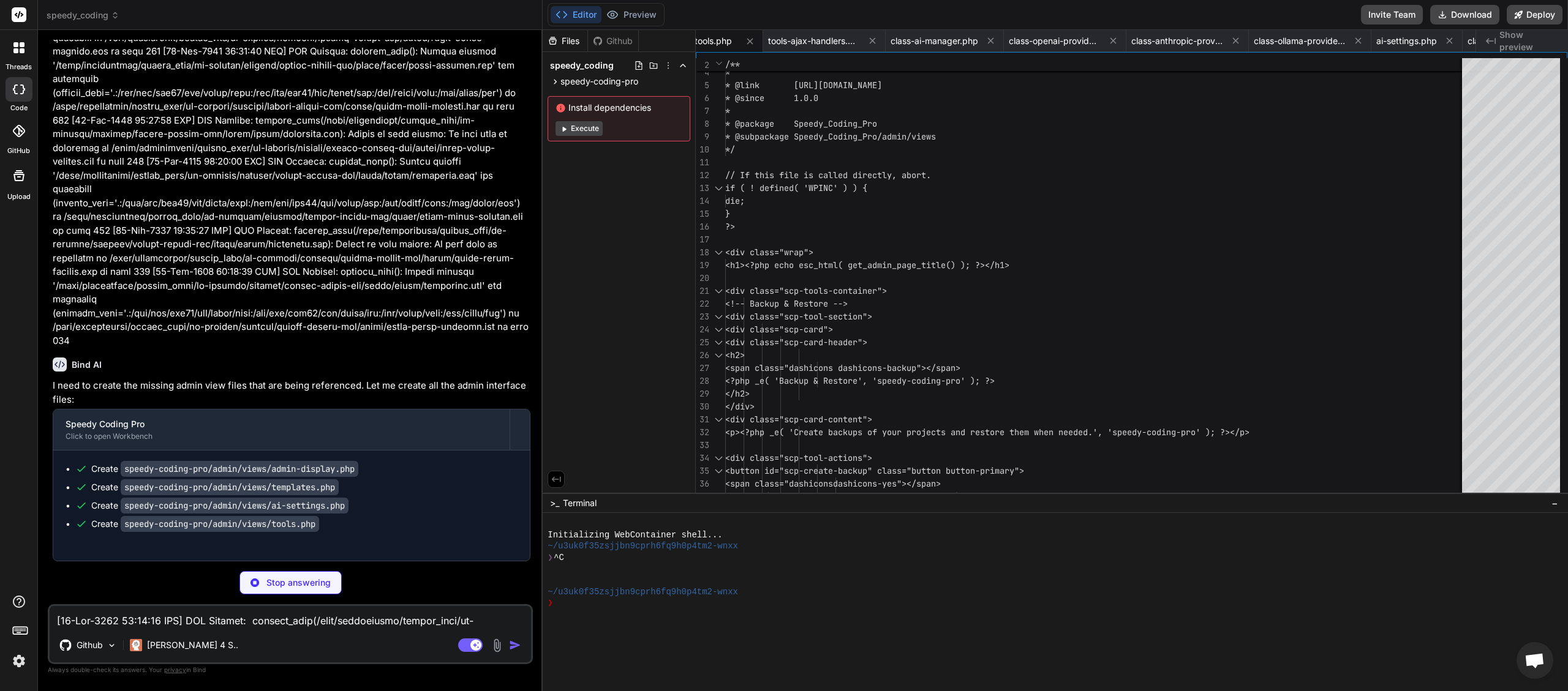
scroll to position [25132, 0]
click at [108, 646] on img at bounding box center [112, 646] width 11 height 11
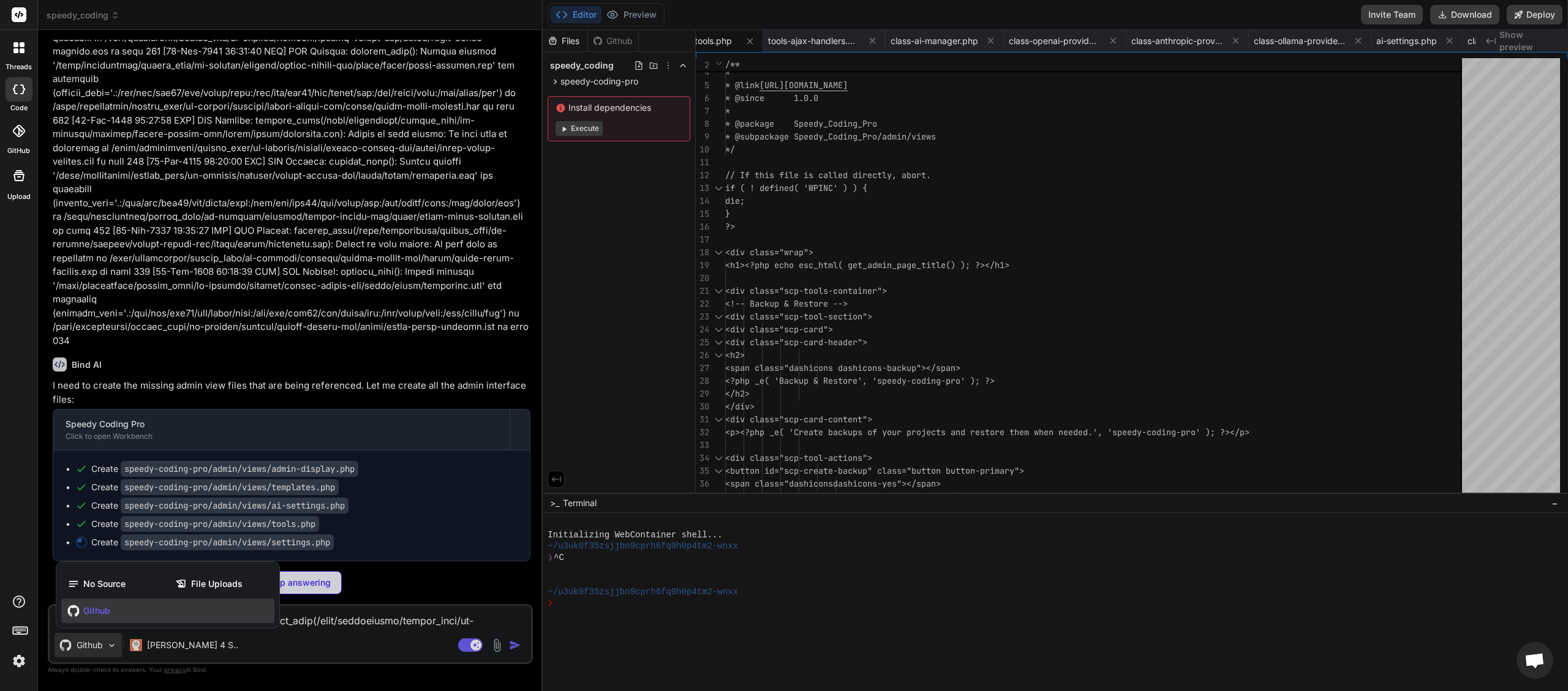
click at [399, 591] on div at bounding box center [784, 346] width 1568 height 691
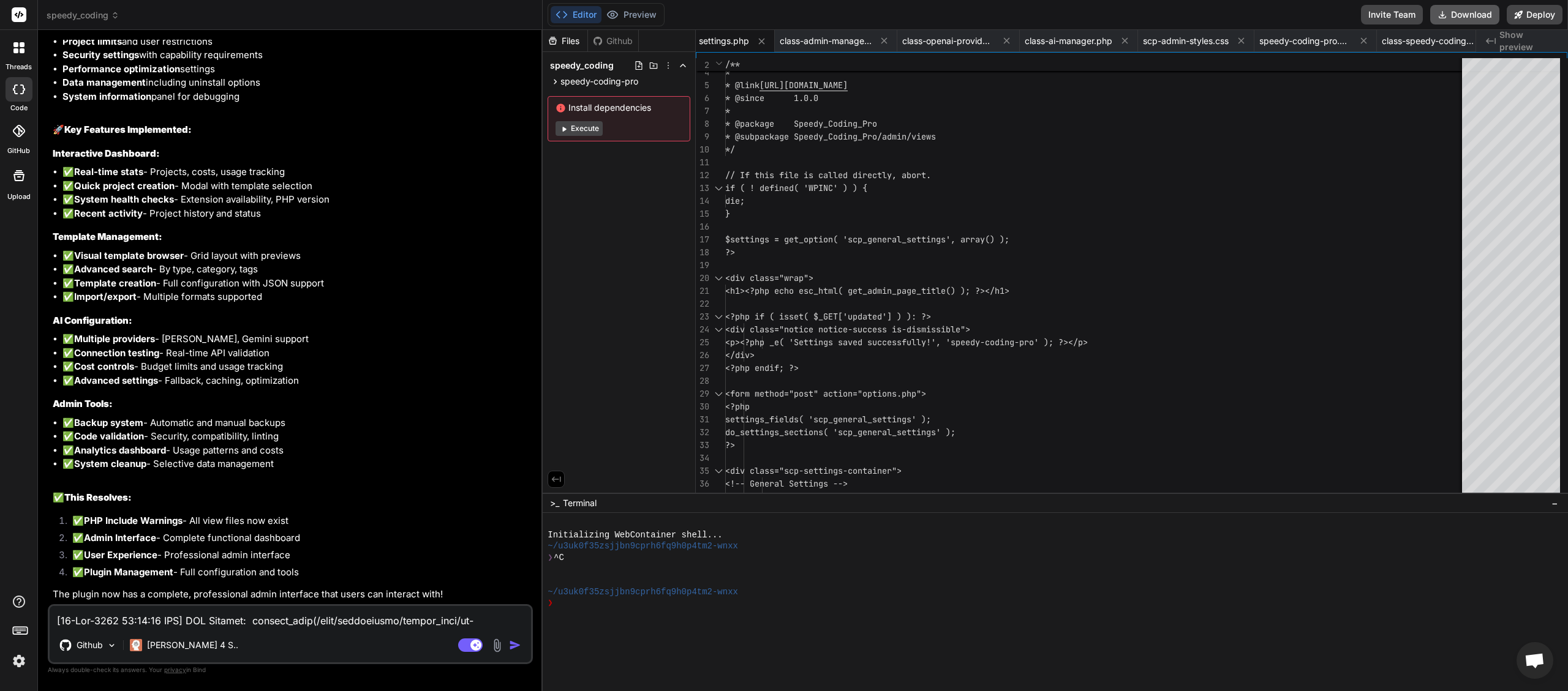
scroll to position [0, 362]
click at [1472, 12] on button "Download" at bounding box center [1464, 15] width 70 height 19
paste textarea "Error: The scp_ai_settings options page is not in the allowed options list."
drag, startPoint x: 510, startPoint y: 643, endPoint x: 500, endPoint y: 640, distance: 10.4
click at [511, 643] on img "button" at bounding box center [515, 645] width 12 height 12
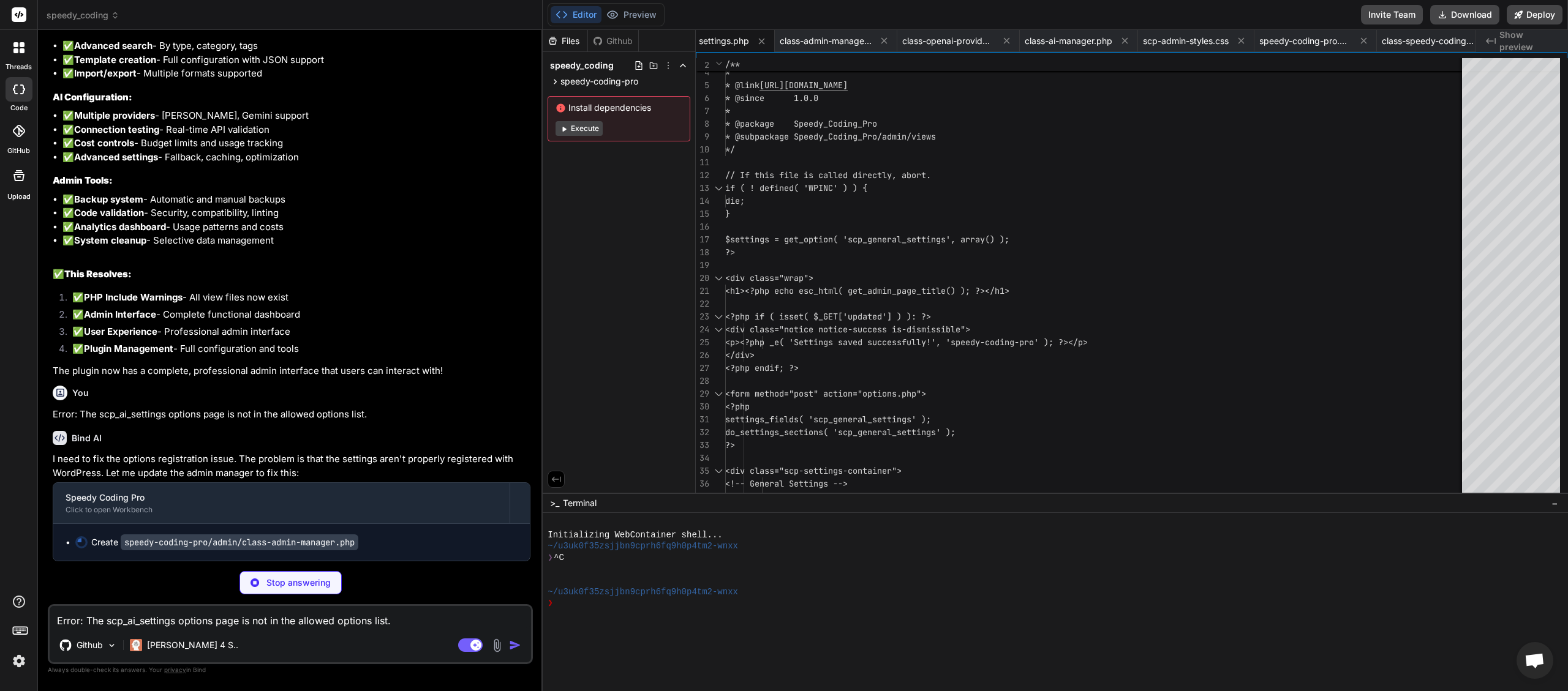
click at [121, 620] on textarea "Error: The scp_ai_settings options page is not in the allowed options list." at bounding box center [290, 617] width 481 height 22
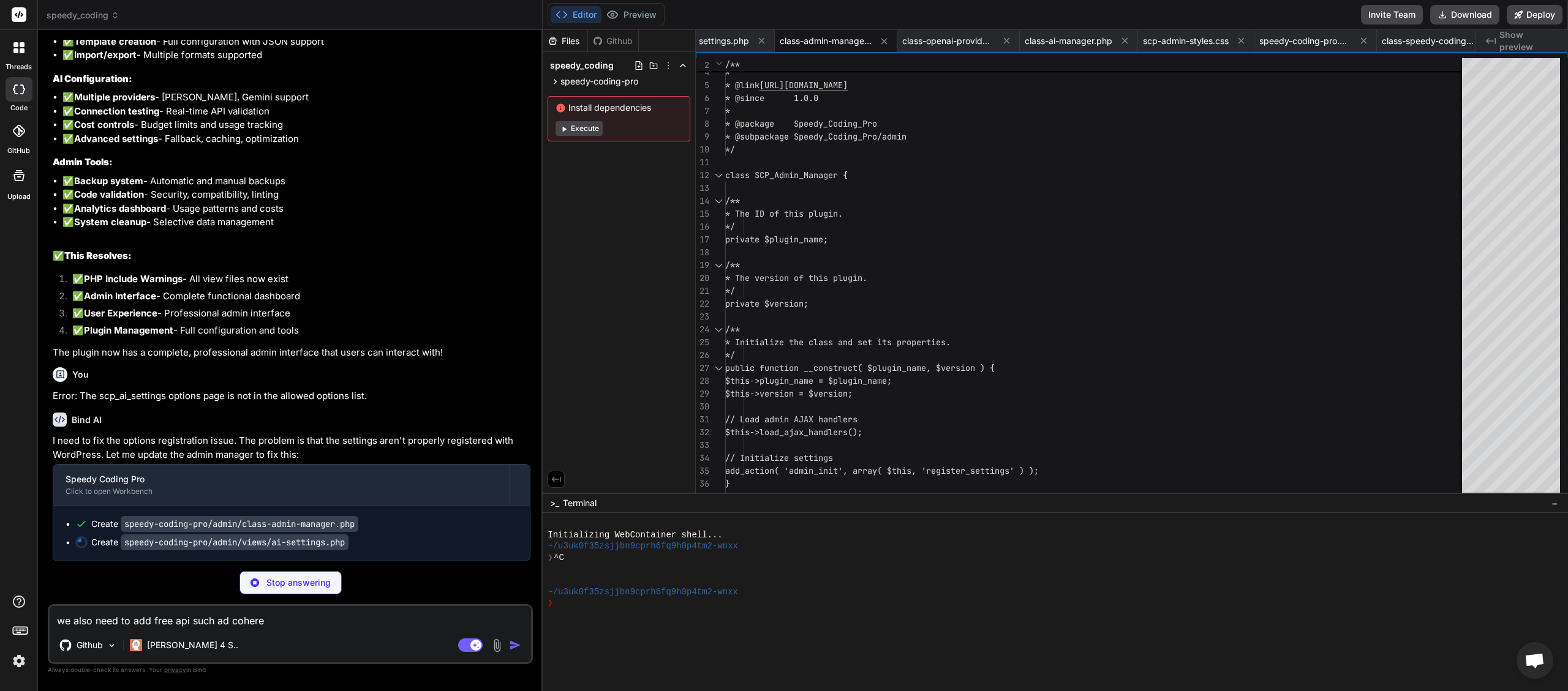
click at [189, 620] on textarea "we also need to add free api such ad cohere" at bounding box center [290, 617] width 481 height 22
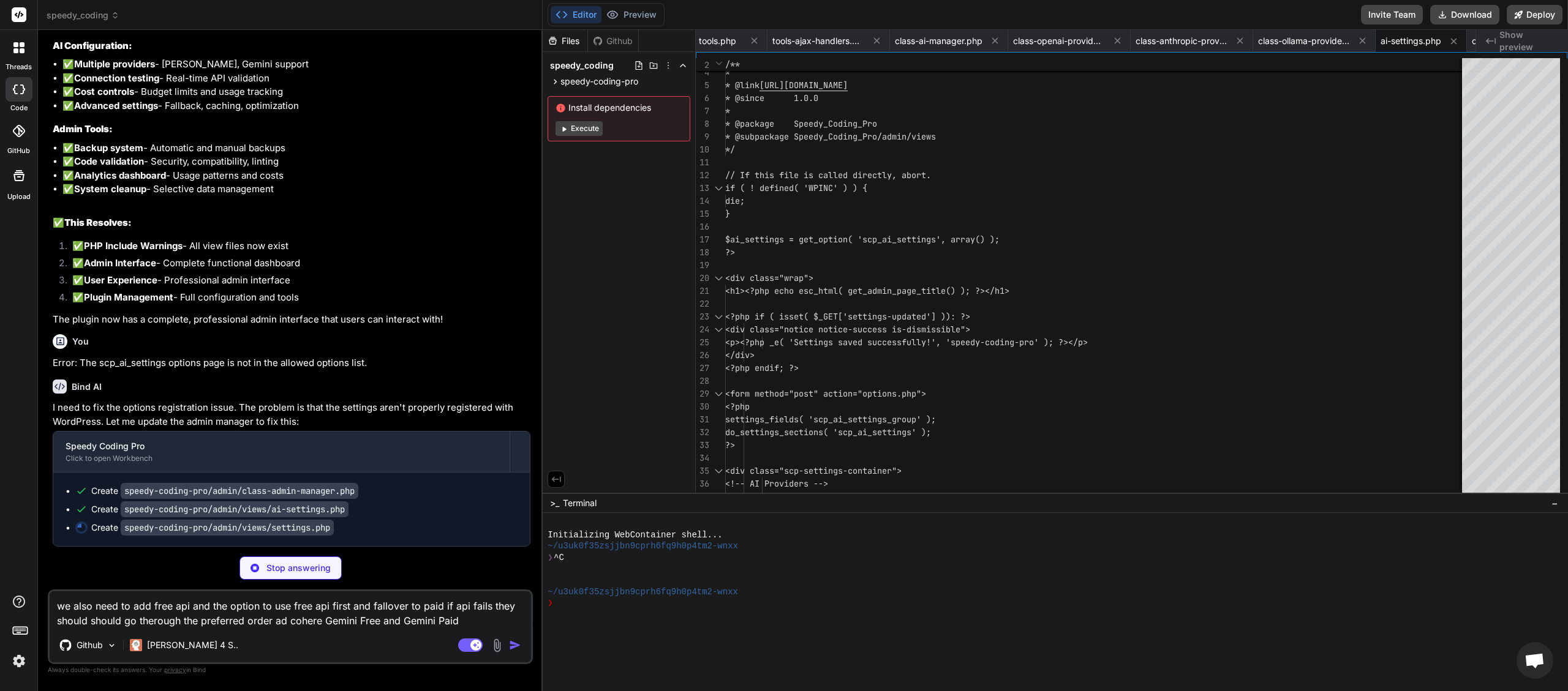
scroll to position [0, 3913]
paste textarea "Mistral"
paste textarea "Together"
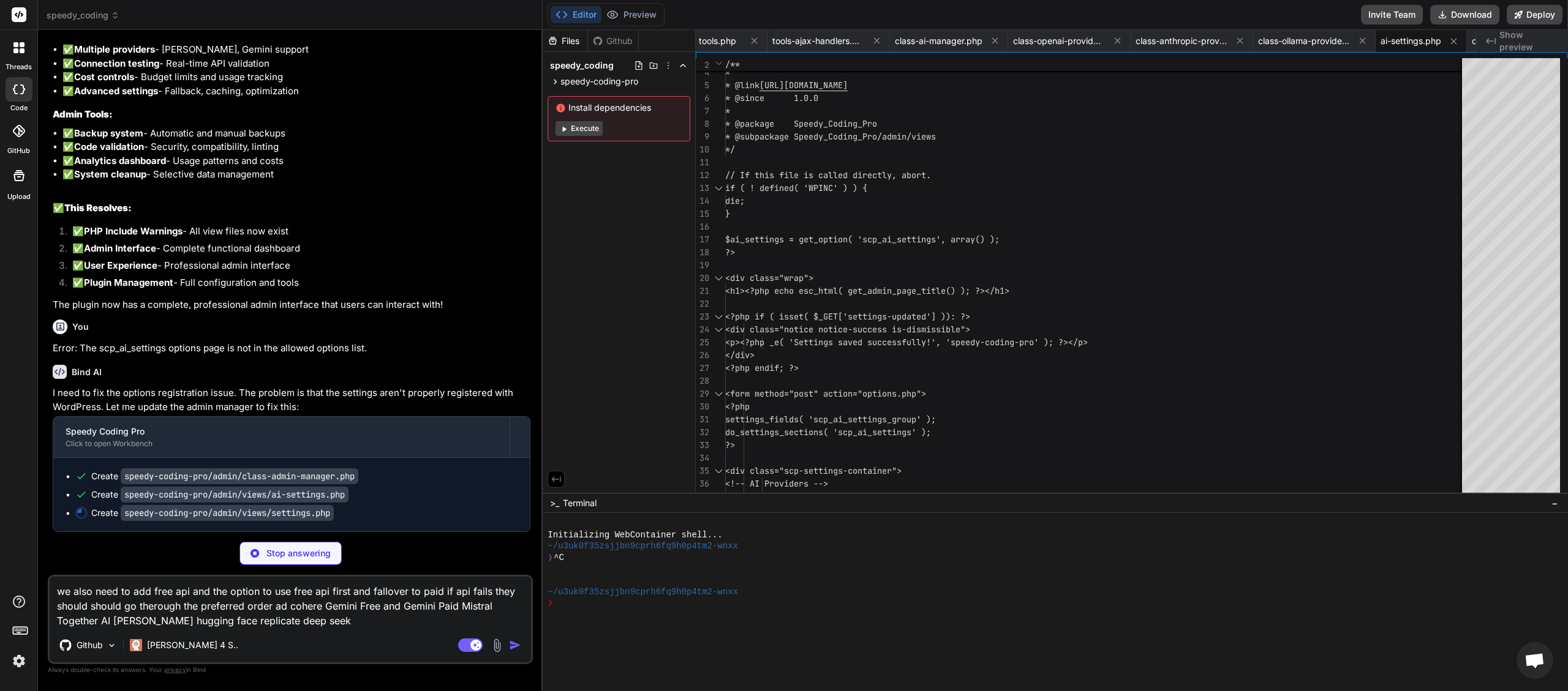
paste textarea "Perplexity"
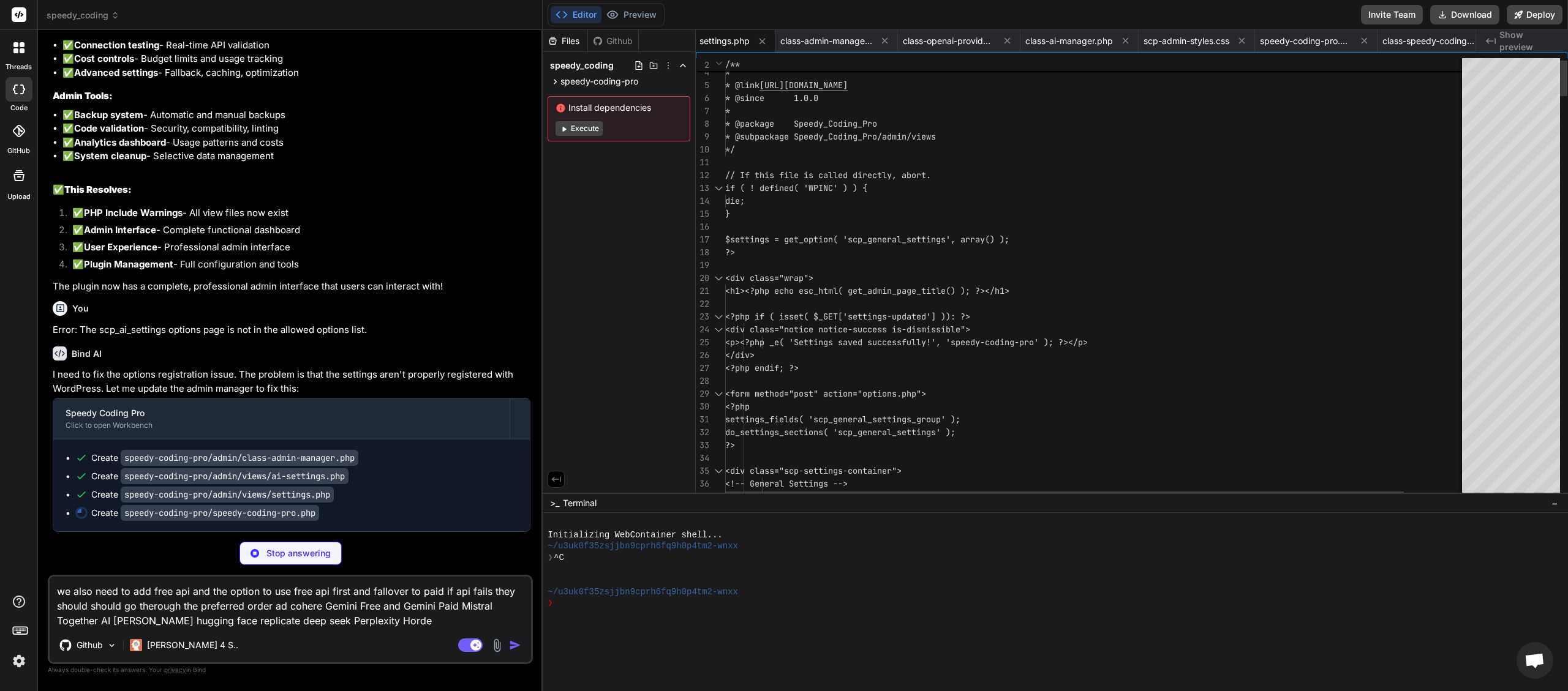
scroll to position [0, 362]
paste textarea "Stable Diffusion"
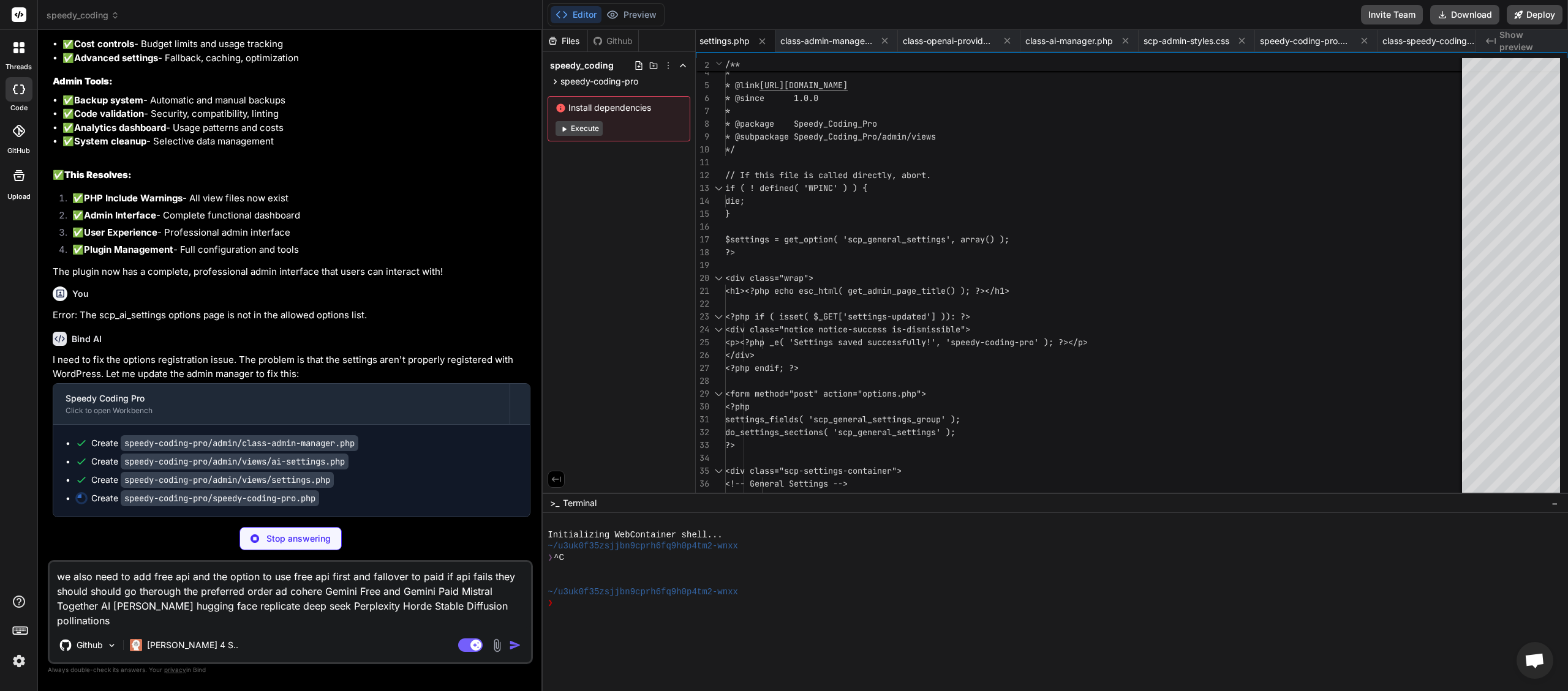
paste textarea "Craiyon"
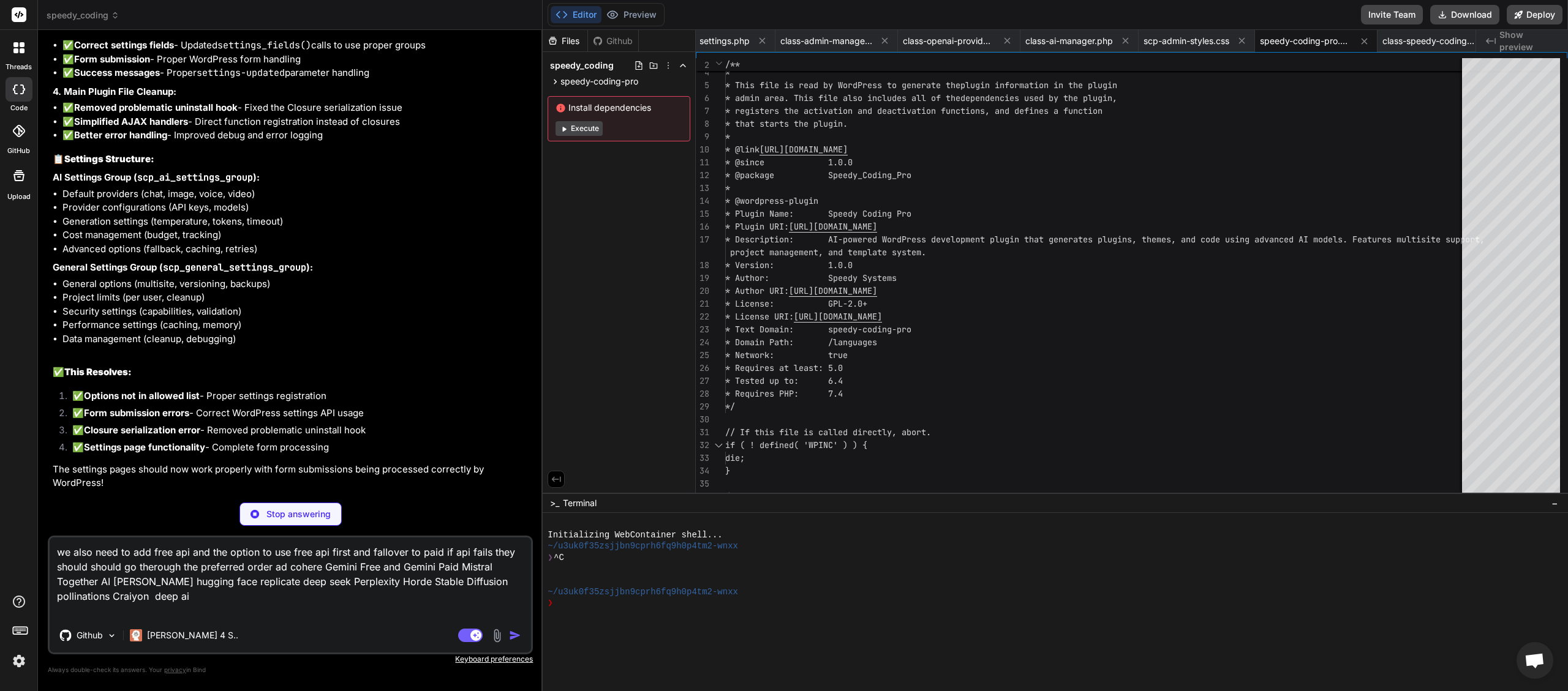
scroll to position [27148, 0]
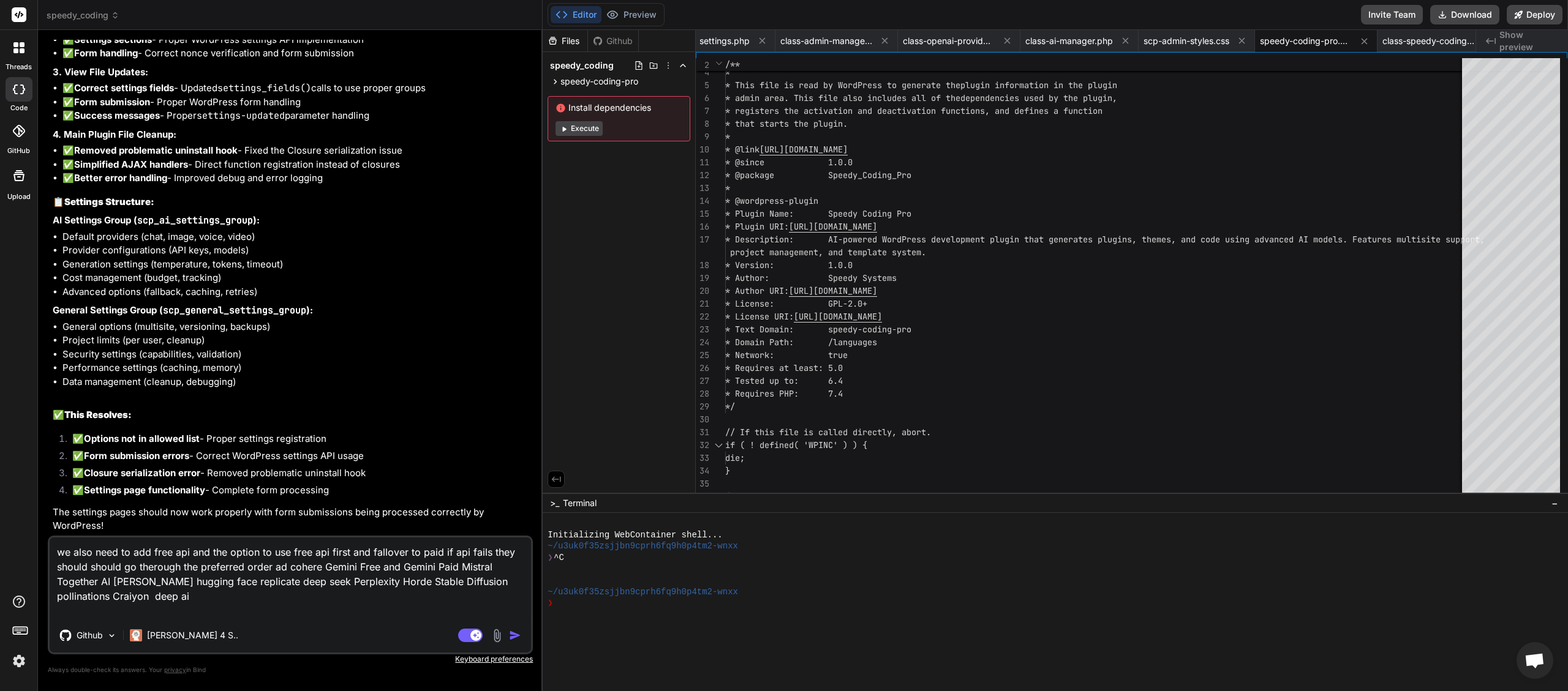
click at [515, 631] on img "button" at bounding box center [515, 635] width 12 height 12
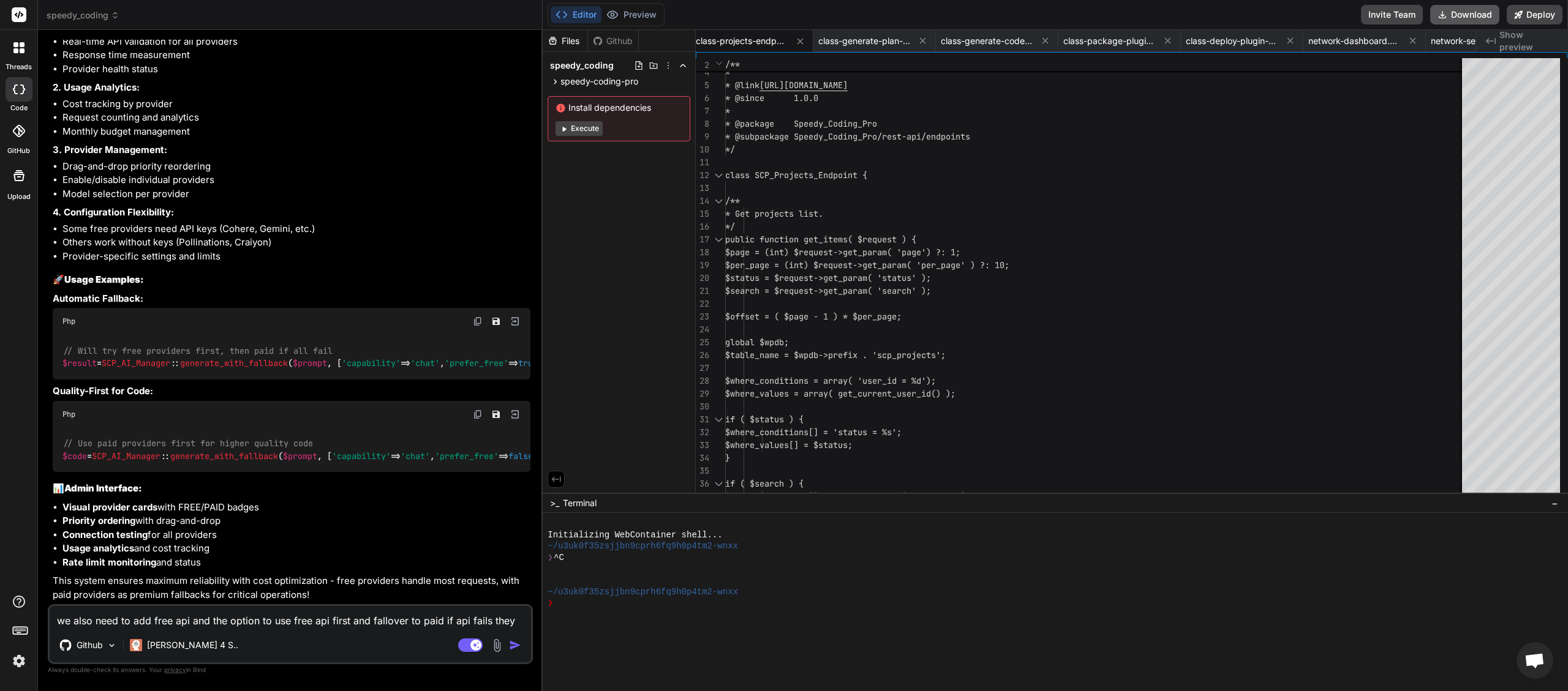
scroll to position [0, 2575]
click at [1468, 21] on button "Download" at bounding box center [1464, 15] width 70 height 19
paste textarea "[[DATE] 06:30:02 UTC] PHP Fatal error: Uncaught TypeError: call_user_func_array…"
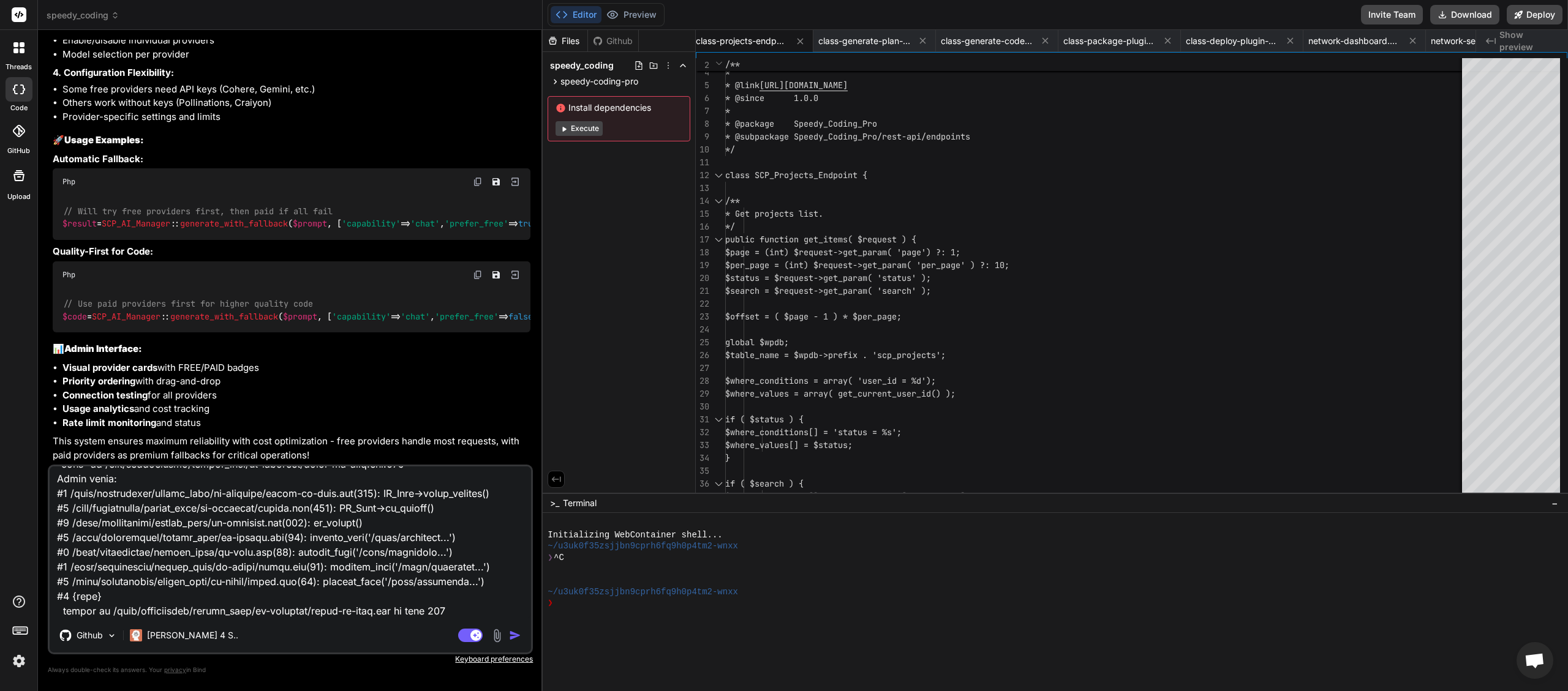
click at [511, 635] on img "button" at bounding box center [515, 635] width 12 height 12
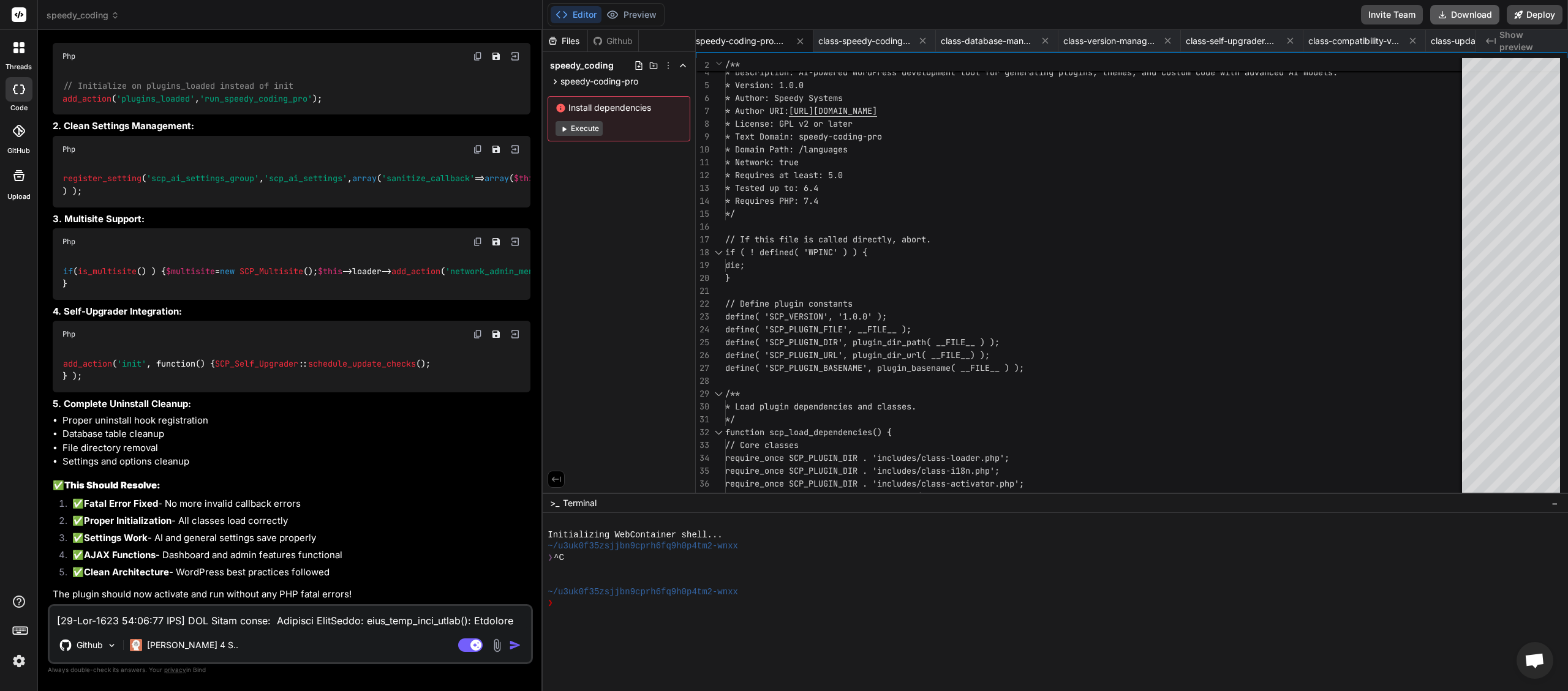
scroll to position [0, 926]
click at [1460, 19] on button "Download" at bounding box center [1464, 15] width 70 height 19
paste textarea "JS Error] TypeError: $(...).sortable is not a function File: [URL][DOMAIN_NAME]…"
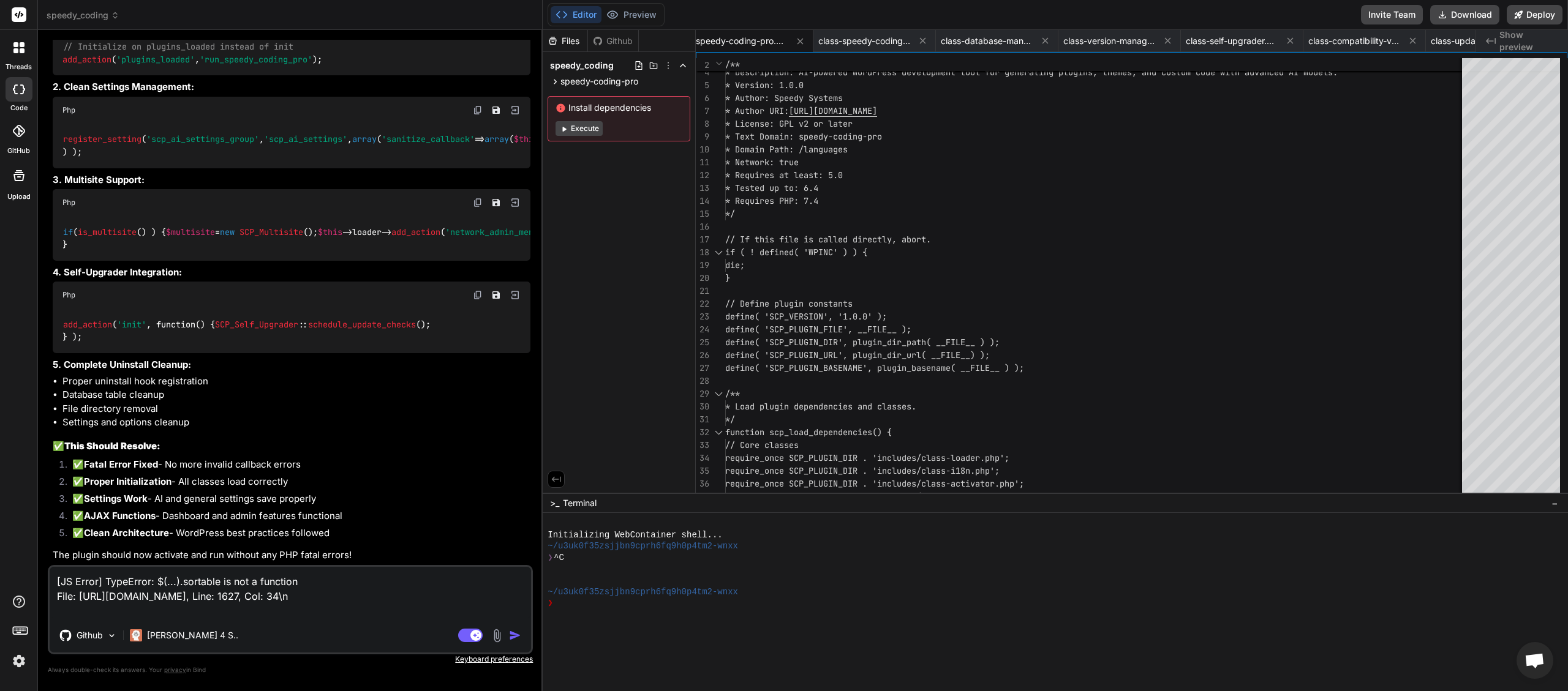
click at [513, 636] on img "button" at bounding box center [515, 635] width 12 height 12
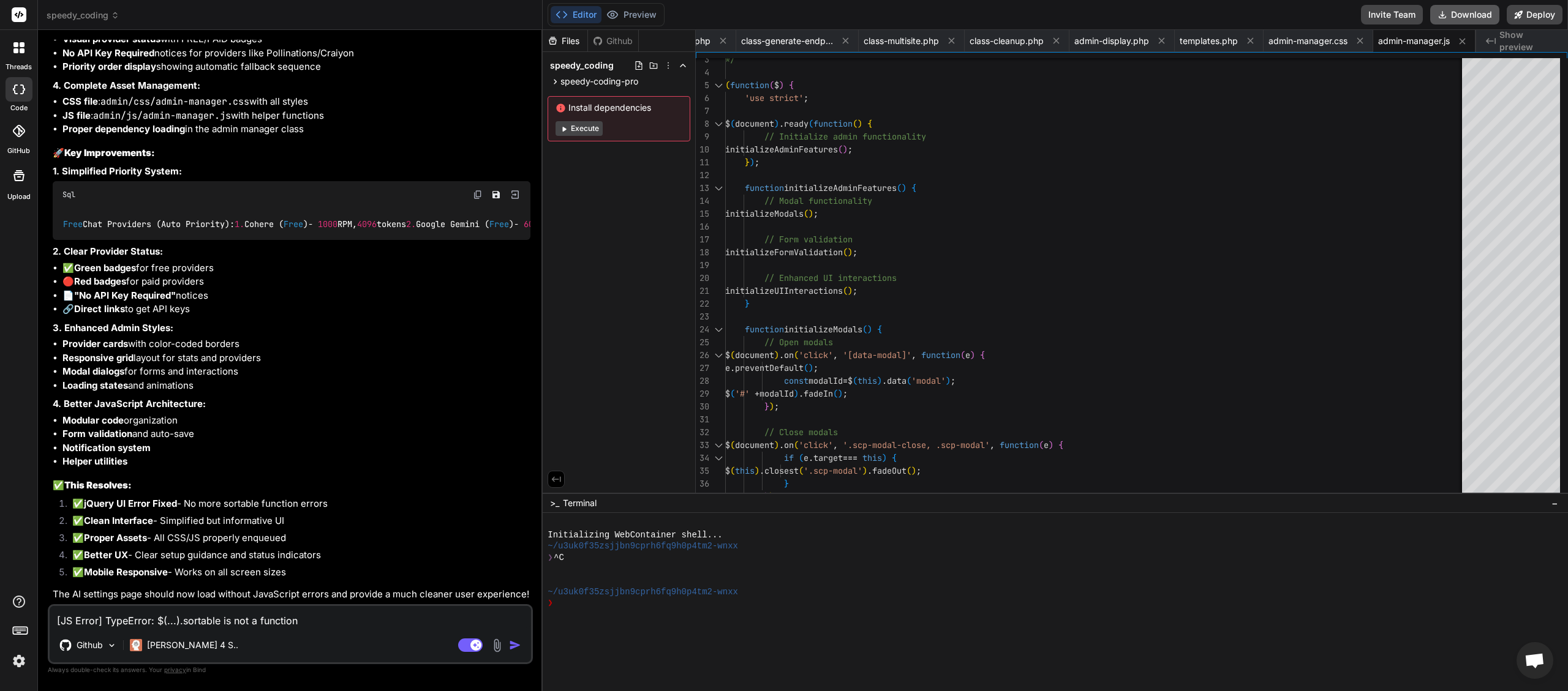
scroll to position [0, 5376]
click at [1445, 15] on icon at bounding box center [1442, 14] width 11 height 11
paste textarea "Connection failed: HTTP 404: {"type":"error","error":{"type":"not_found_error",…"
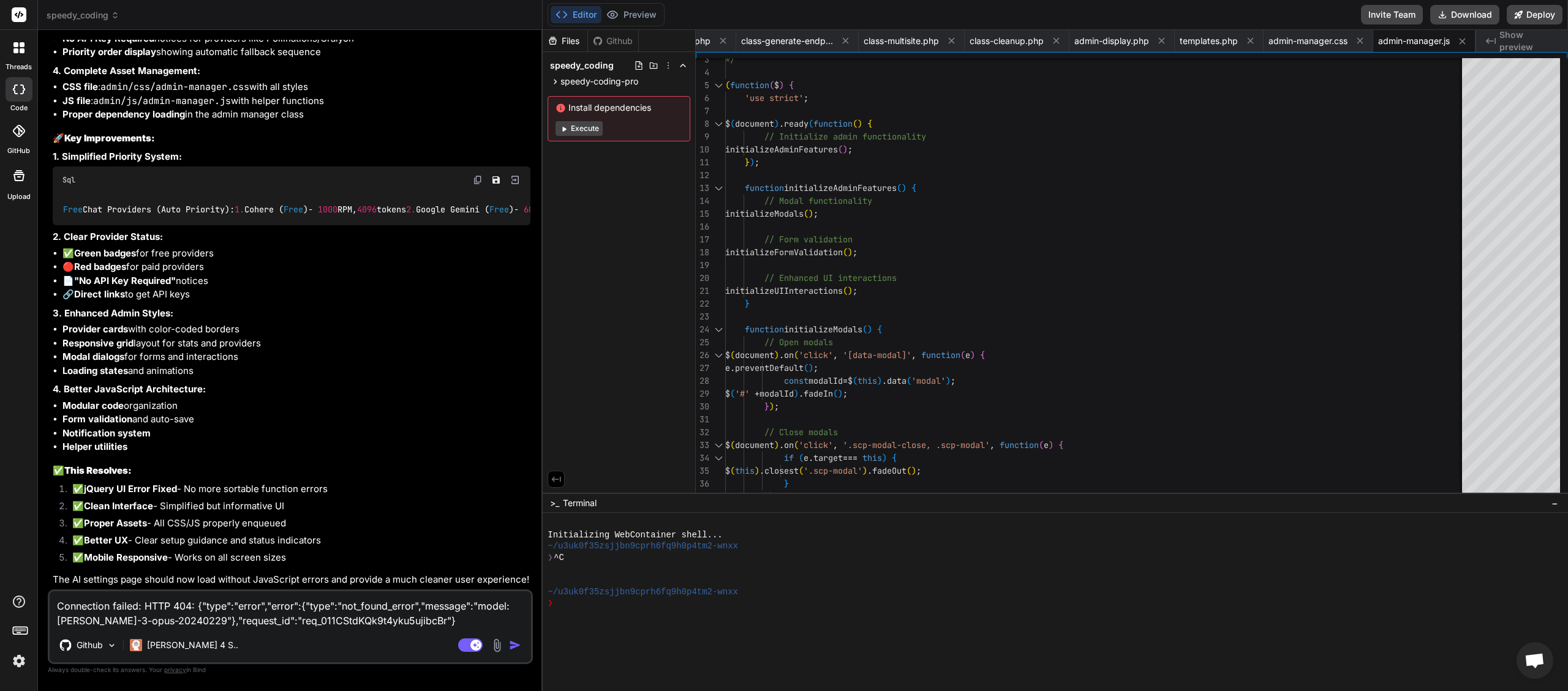
click at [522, 649] on button "button" at bounding box center [516, 645] width 17 height 12
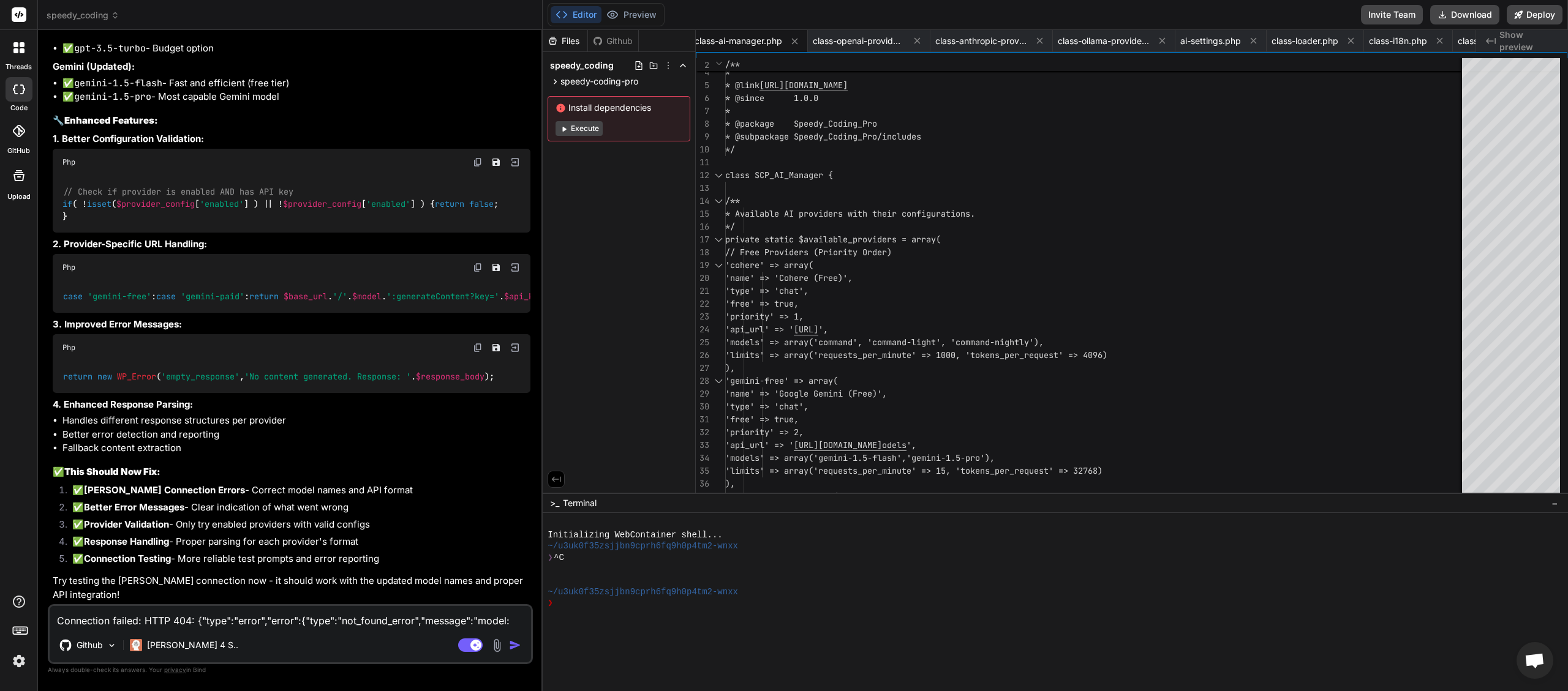
scroll to position [33011, 0]
paste textarea "22: Failed to deserialize the JSON body into the target type: missing field `me…"
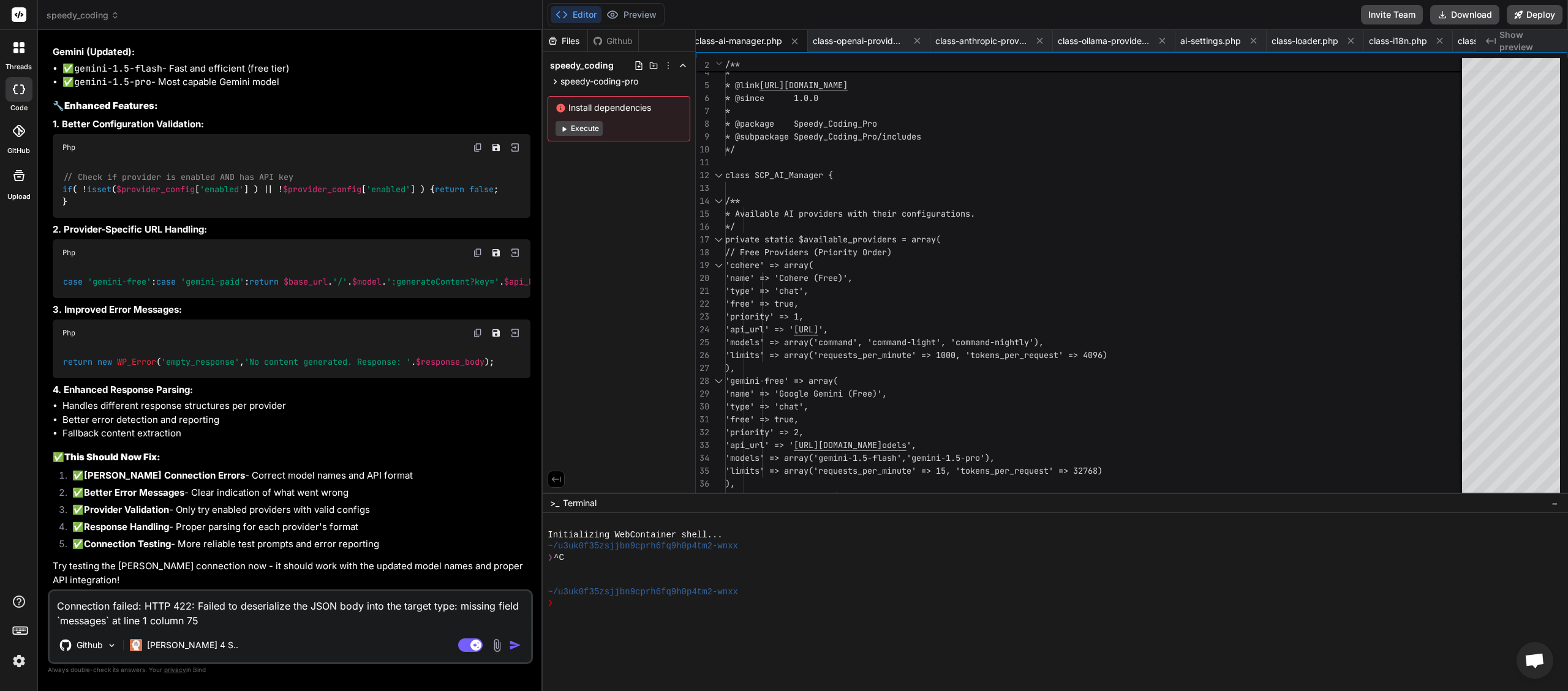
click at [515, 644] on img "button" at bounding box center [515, 645] width 12 height 12
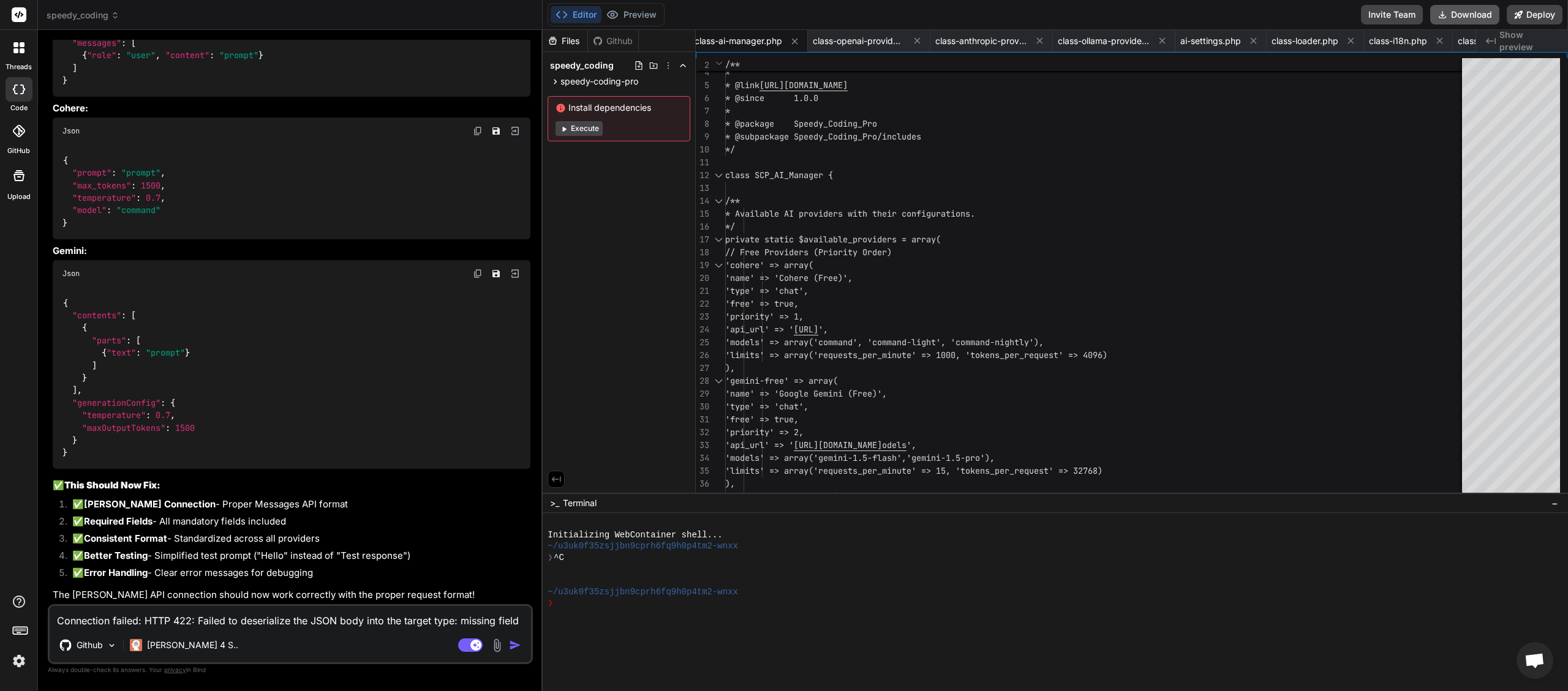
scroll to position [0, 4114]
click at [1473, 15] on button "Download" at bounding box center [1464, 15] width 70 height 19
click at [157, 624] on textarea "Connection failed: HTTP 422: Failed to deserialize the JSON body into the targe…" at bounding box center [290, 617] width 481 height 22
paste textarea "Connection failed: HTTP 404: {"type":"error","error":{"type":"not_found_error",…"
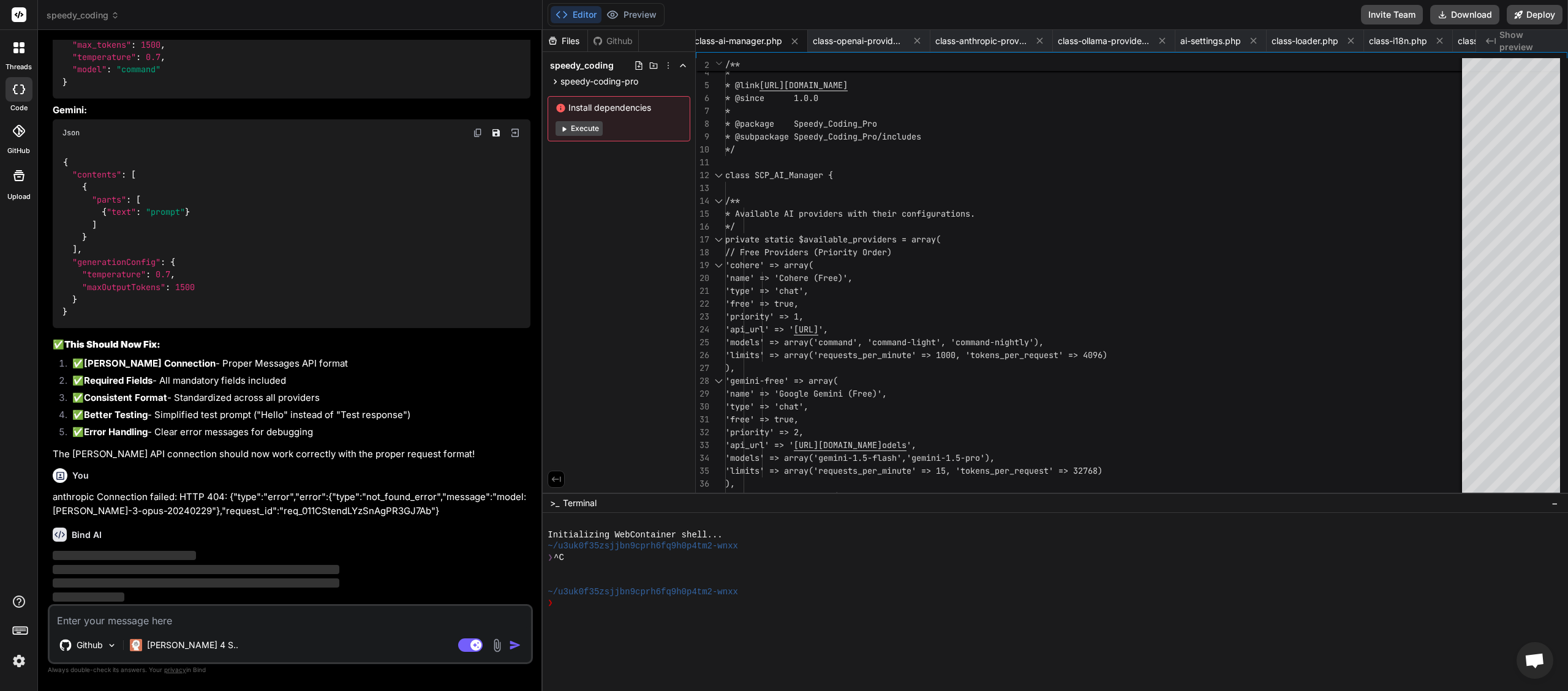
scroll to position [34640, 0]
click at [155, 620] on textarea at bounding box center [290, 617] width 481 height 22
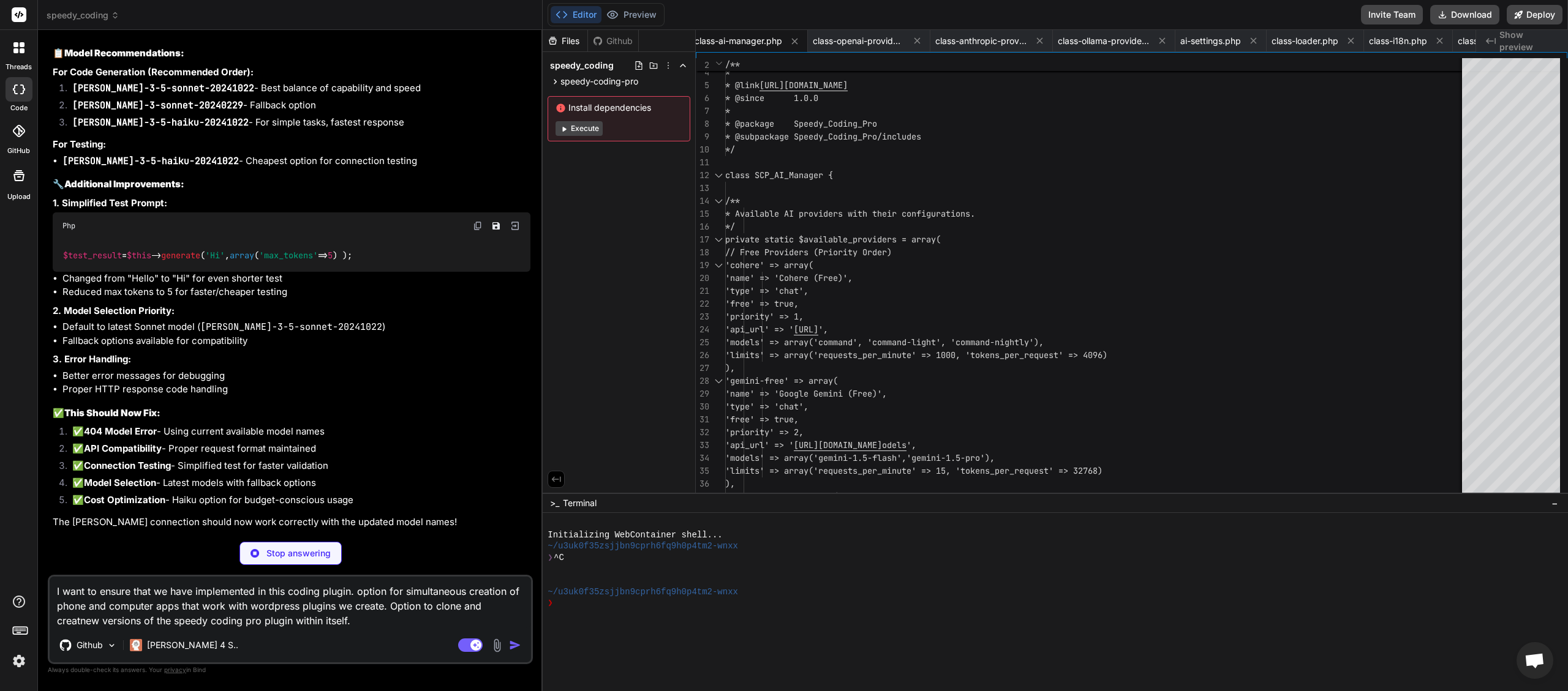
scroll to position [35590, 0]
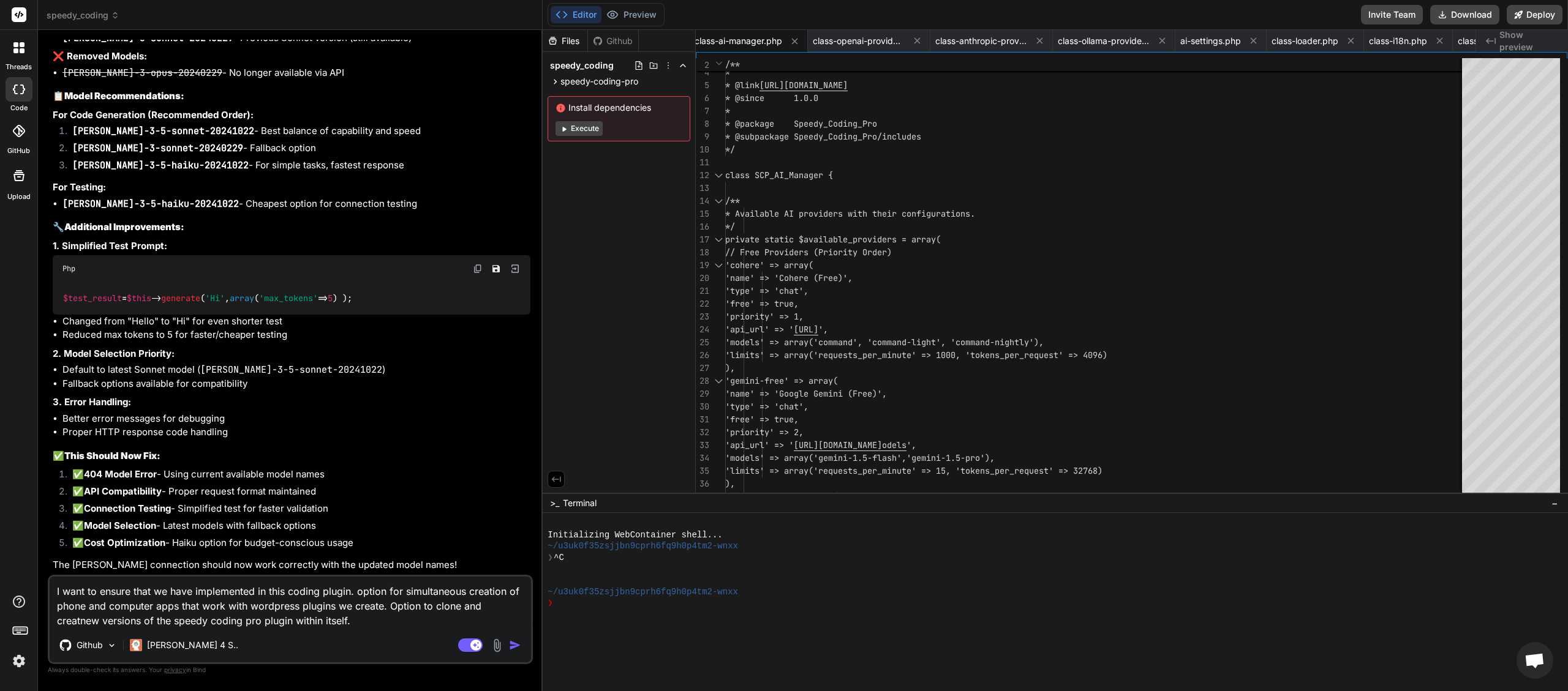
click at [518, 643] on img "button" at bounding box center [515, 645] width 12 height 12
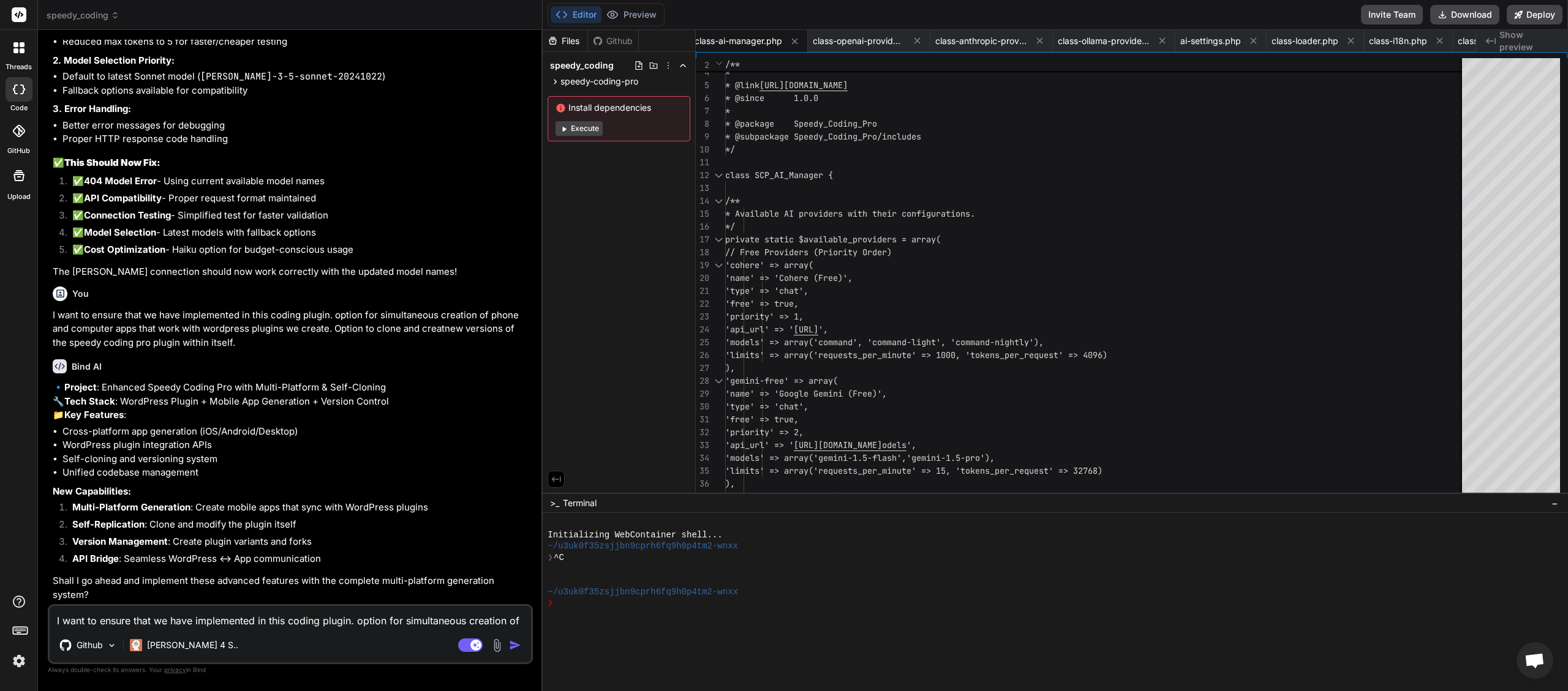
scroll to position [35899, 0]
click at [199, 625] on textarea "I want to ensure that we have implemented in this coding plugin. option for sim…" at bounding box center [290, 617] width 481 height 22
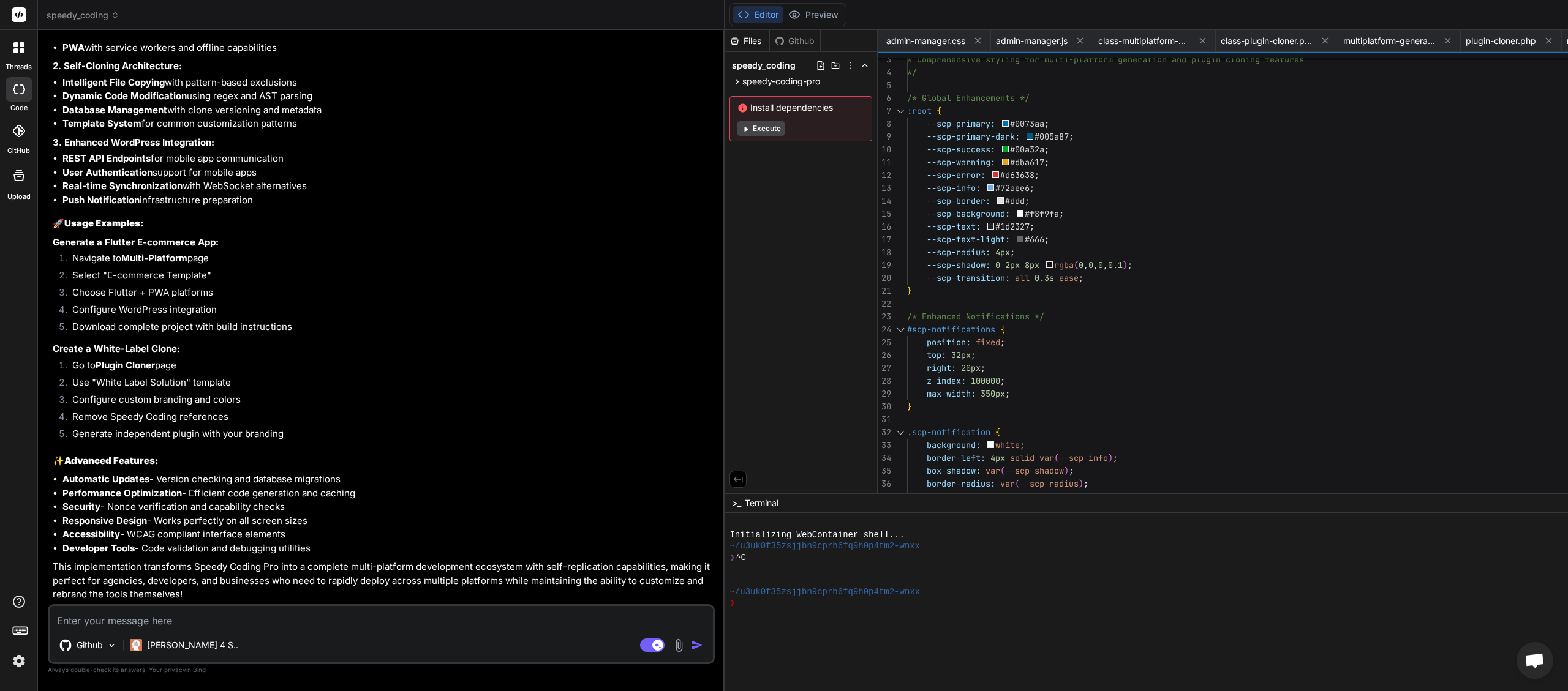
scroll to position [0, 6315]
paste textarea "[[DATE] 07:32:24 UTC] Speedy Coding Pro plugin deactivated at [DATE] 07:32:24 […"
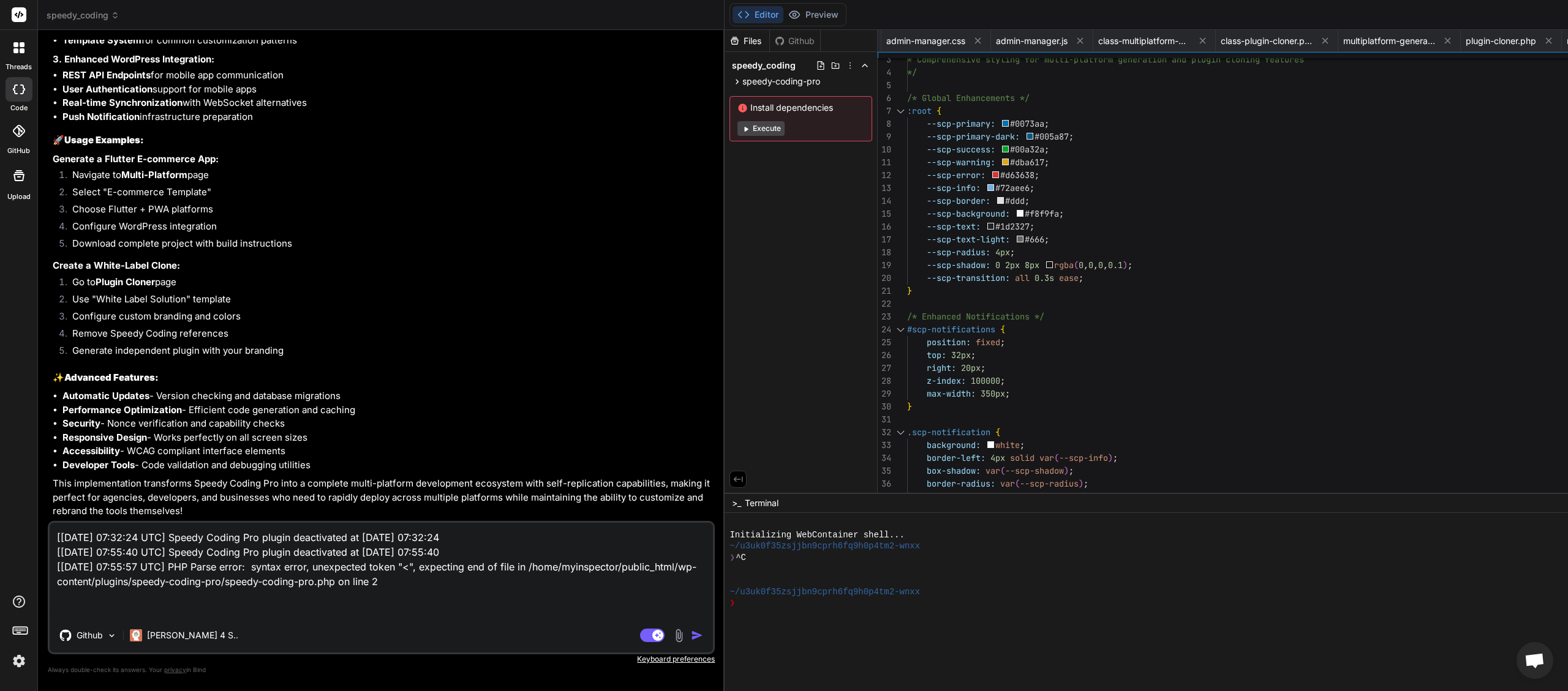
click at [637, 639] on div "Agent Mode. When this toggle is activated, AI automatically makes decisions, re…" at bounding box center [673, 635] width 71 height 15
click at [691, 636] on img "button" at bounding box center [697, 635] width 12 height 12
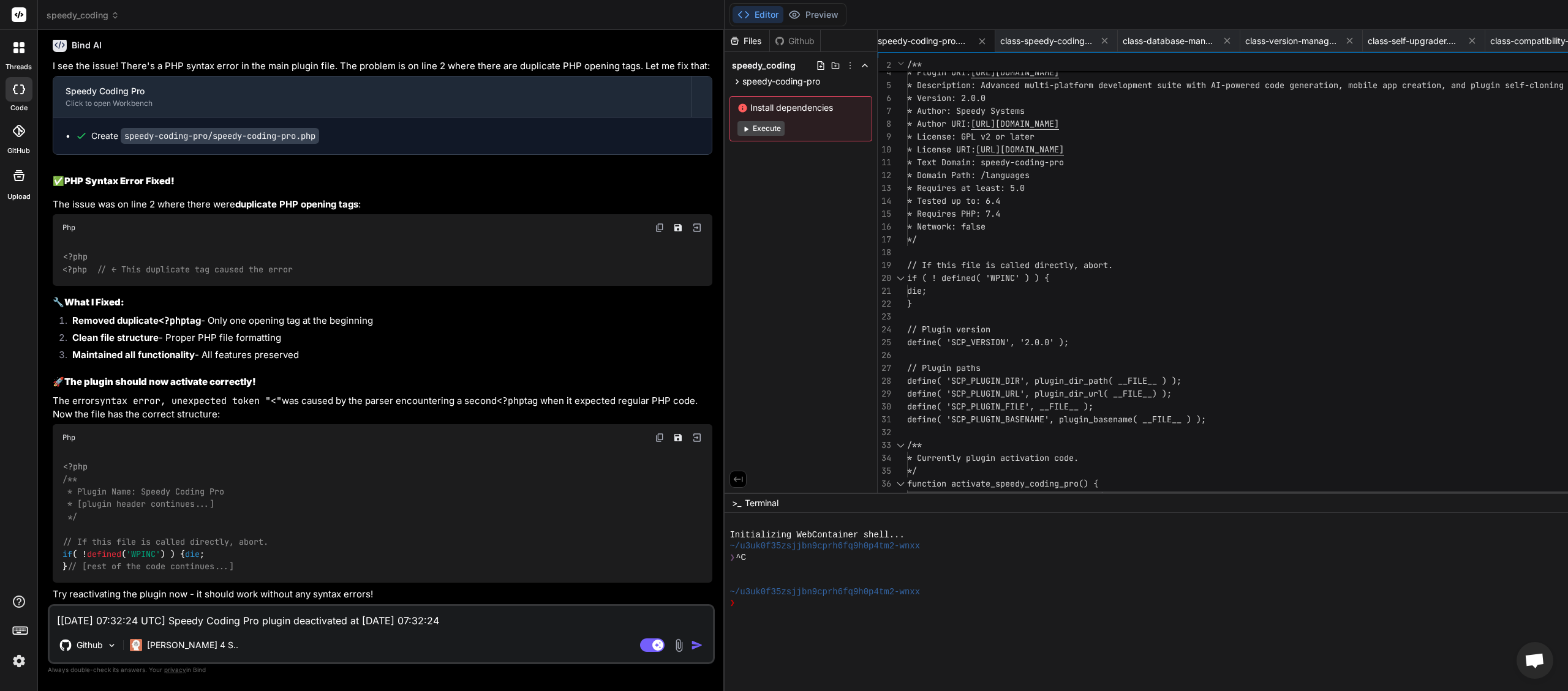
scroll to position [0, 926]
drag, startPoint x: 176, startPoint y: 618, endPoint x: 186, endPoint y: 618, distance: 10.0
paste textarea "8:04:21 UTC] PHP Fatal error: Uncaught Error: Class "SCP_Loader" not found in /…"
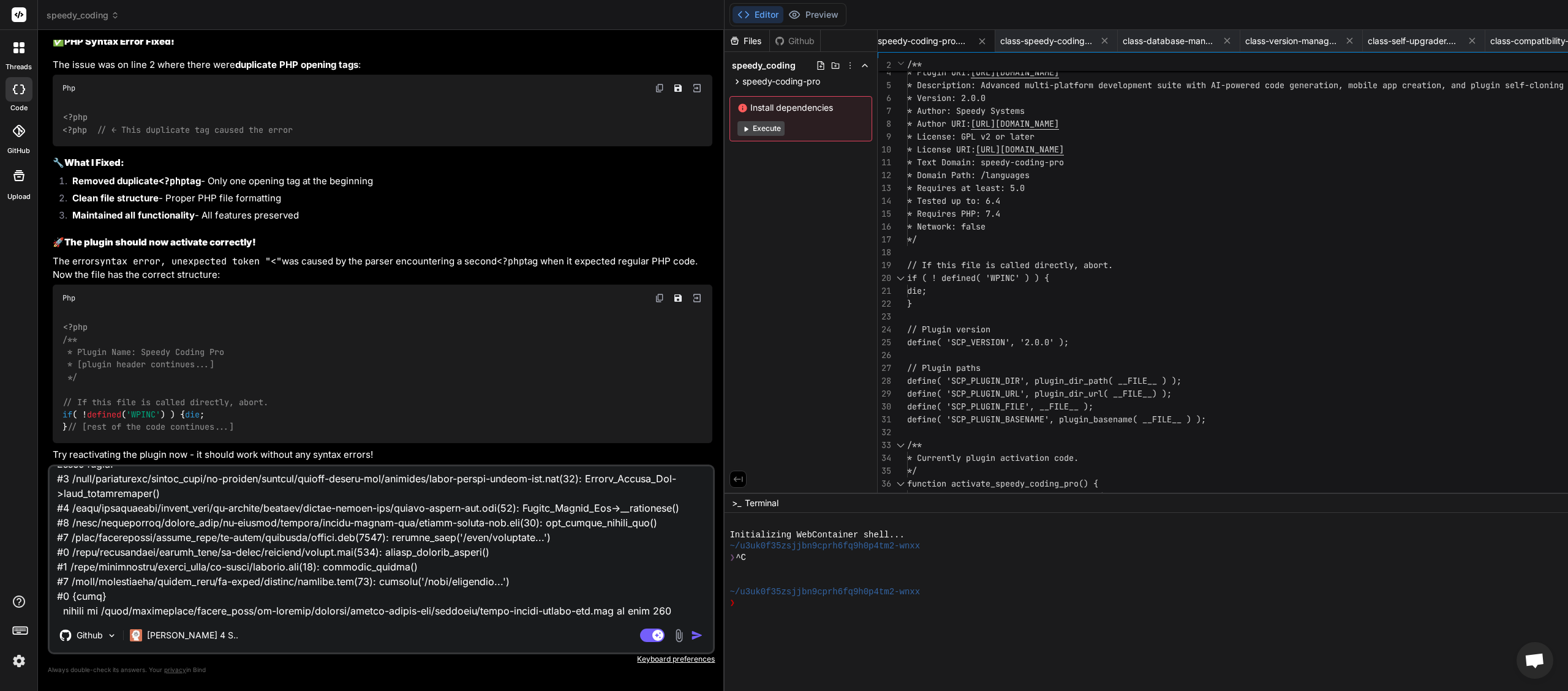
click at [691, 639] on img "button" at bounding box center [697, 635] width 12 height 12
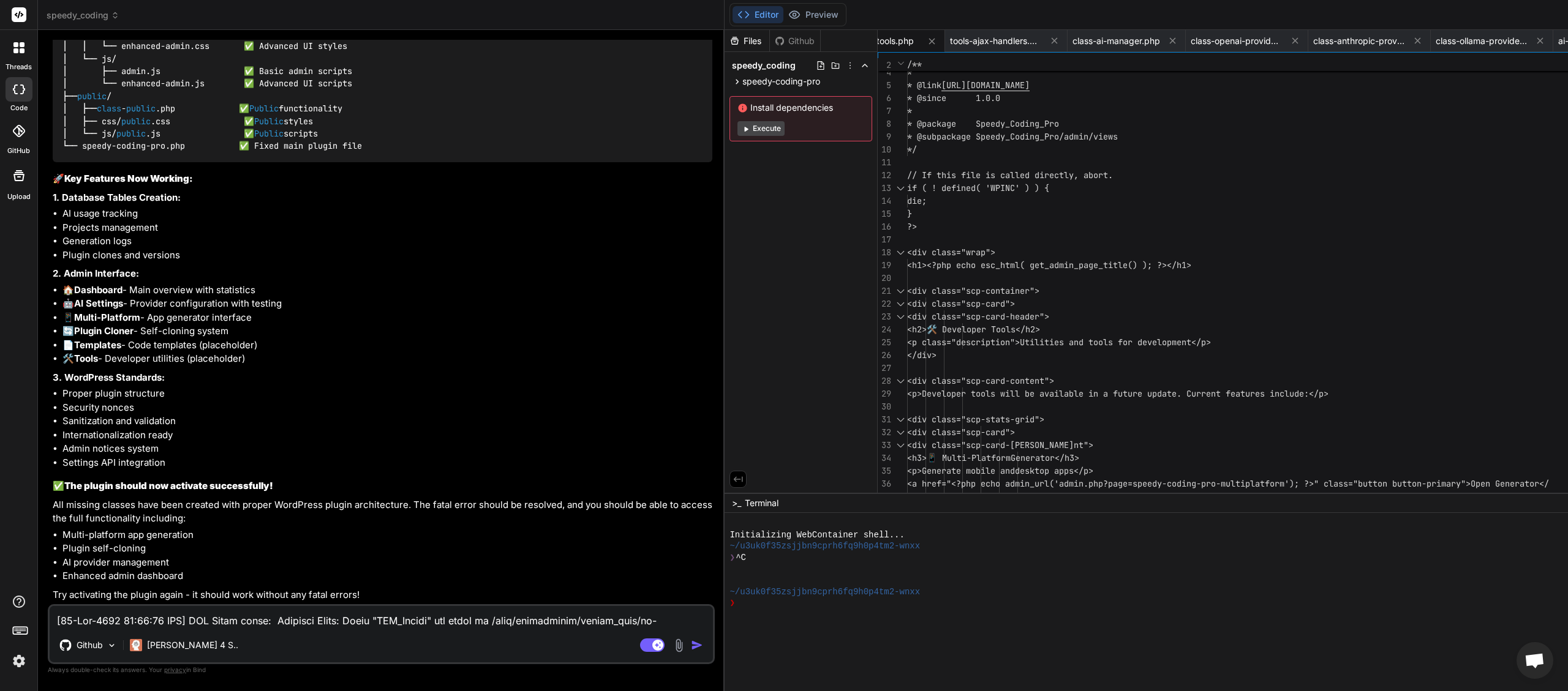
scroll to position [40402, 0]
paste textarea "9:01 UTC] Speedy Coding Pro plugin activated at [DATE] 08:09:01 [[DATE] 08:09:0…"
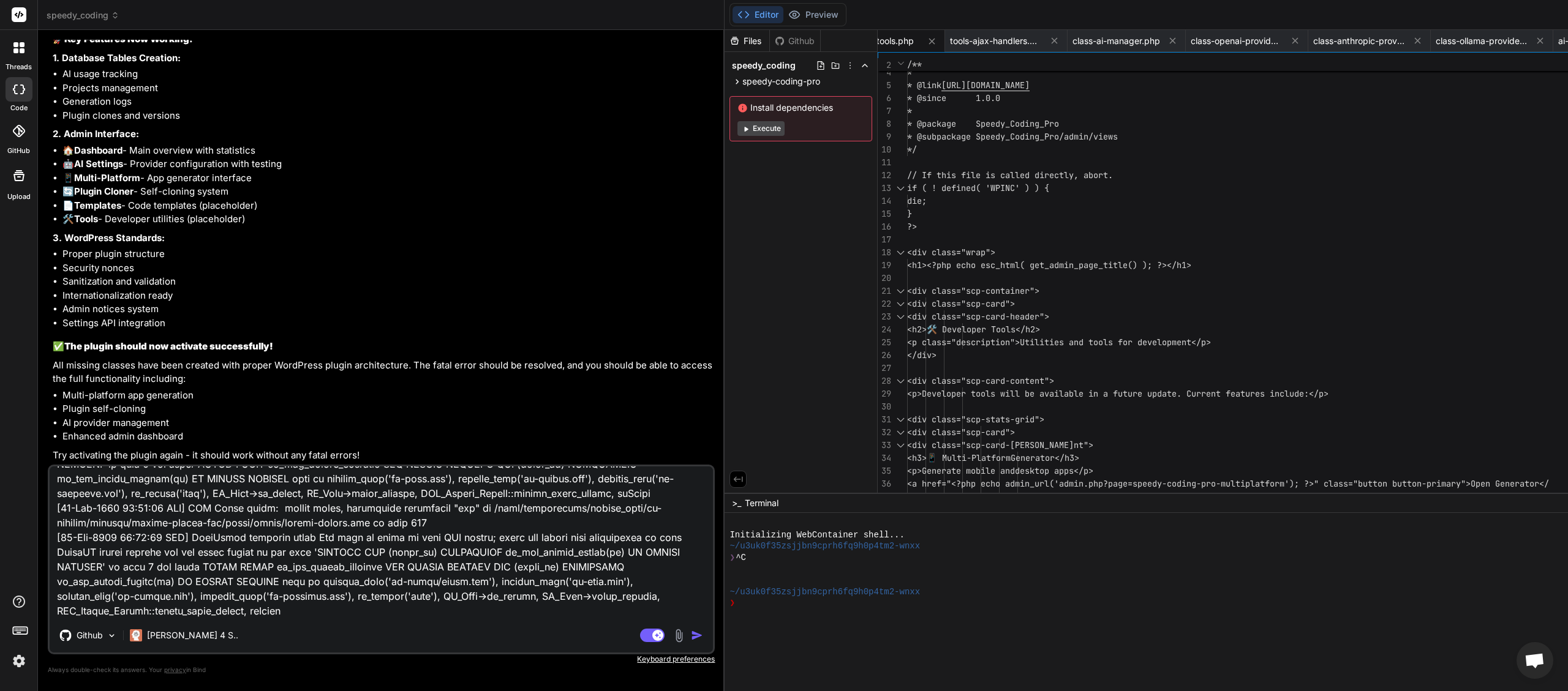
scroll to position [40542, 0]
click at [691, 636] on img "button" at bounding box center [697, 635] width 12 height 12
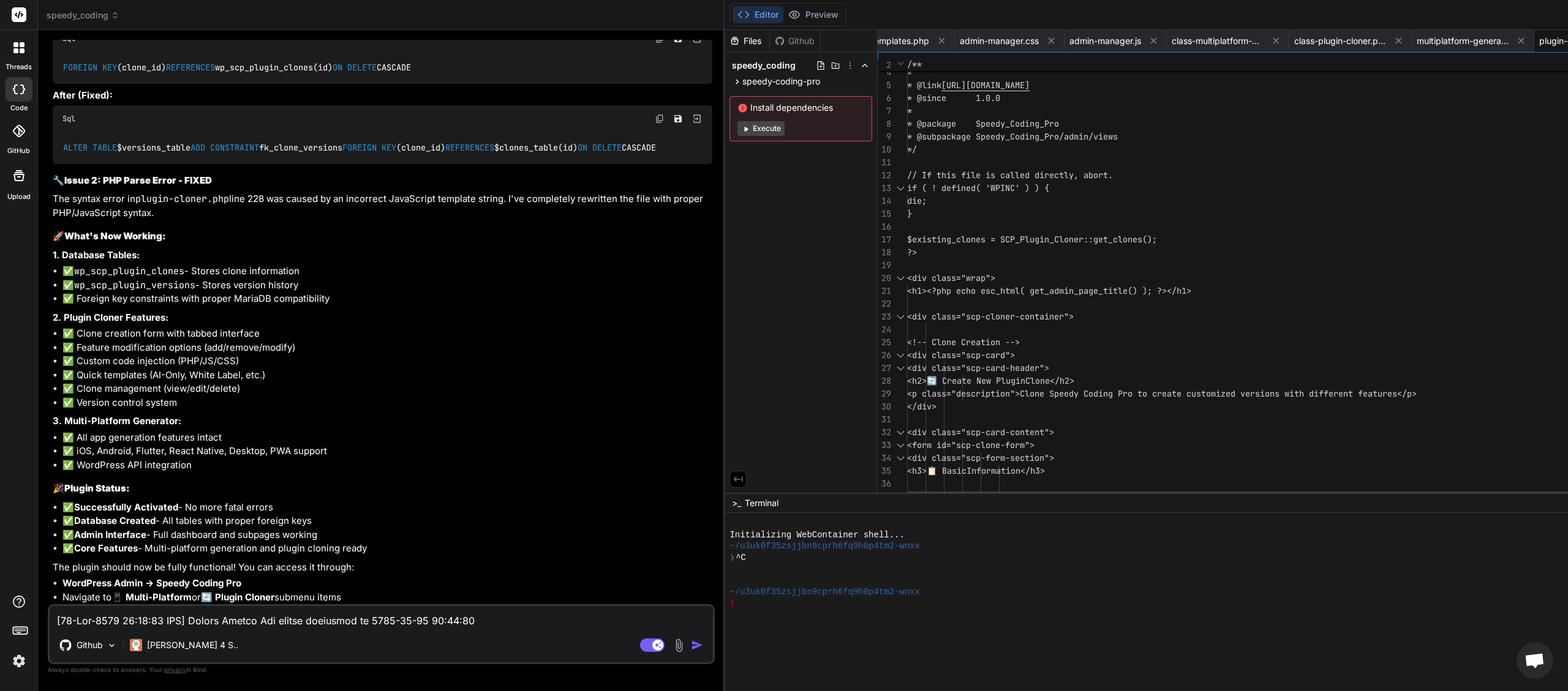
scroll to position [0, 5846]
click at [115, 624] on textarea at bounding box center [381, 617] width 663 height 22
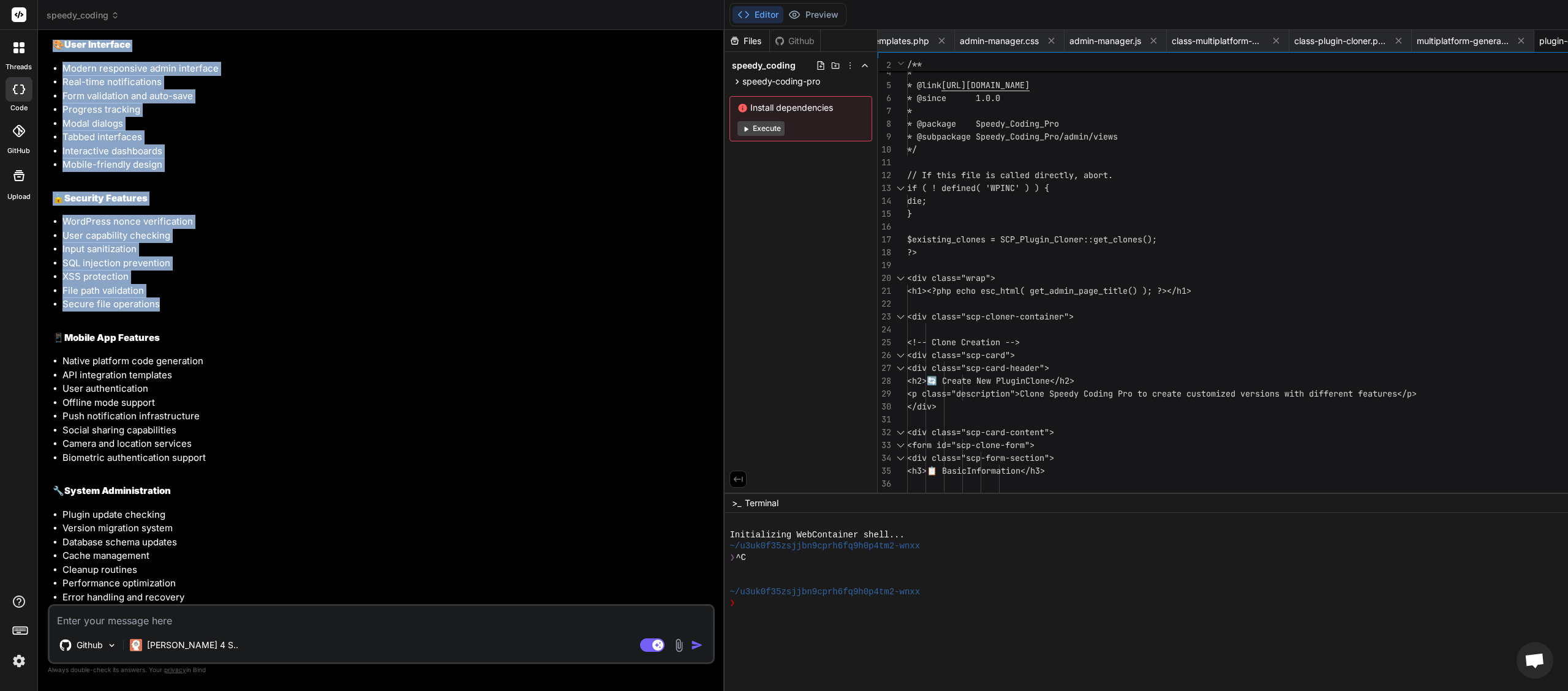
scroll to position [45130, 0]
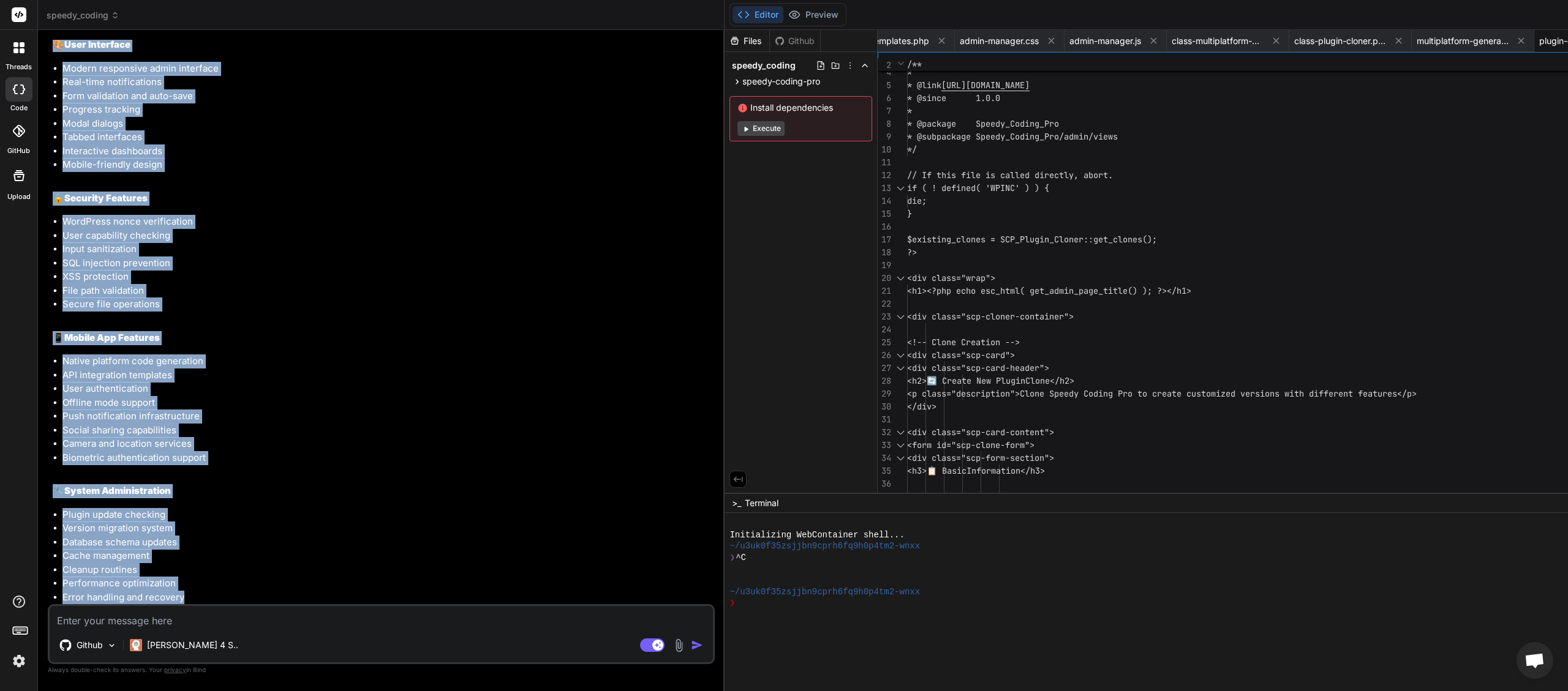
drag, startPoint x: 53, startPoint y: 200, endPoint x: 198, endPoint y: 598, distance: 423.6
copy div "Loremi Dolors Ame - Consecte Adip 🚀 Elits-Doeiusmo Tem Incididun Utlabore etdol…"
